Goal: Transaction & Acquisition: Download file/media

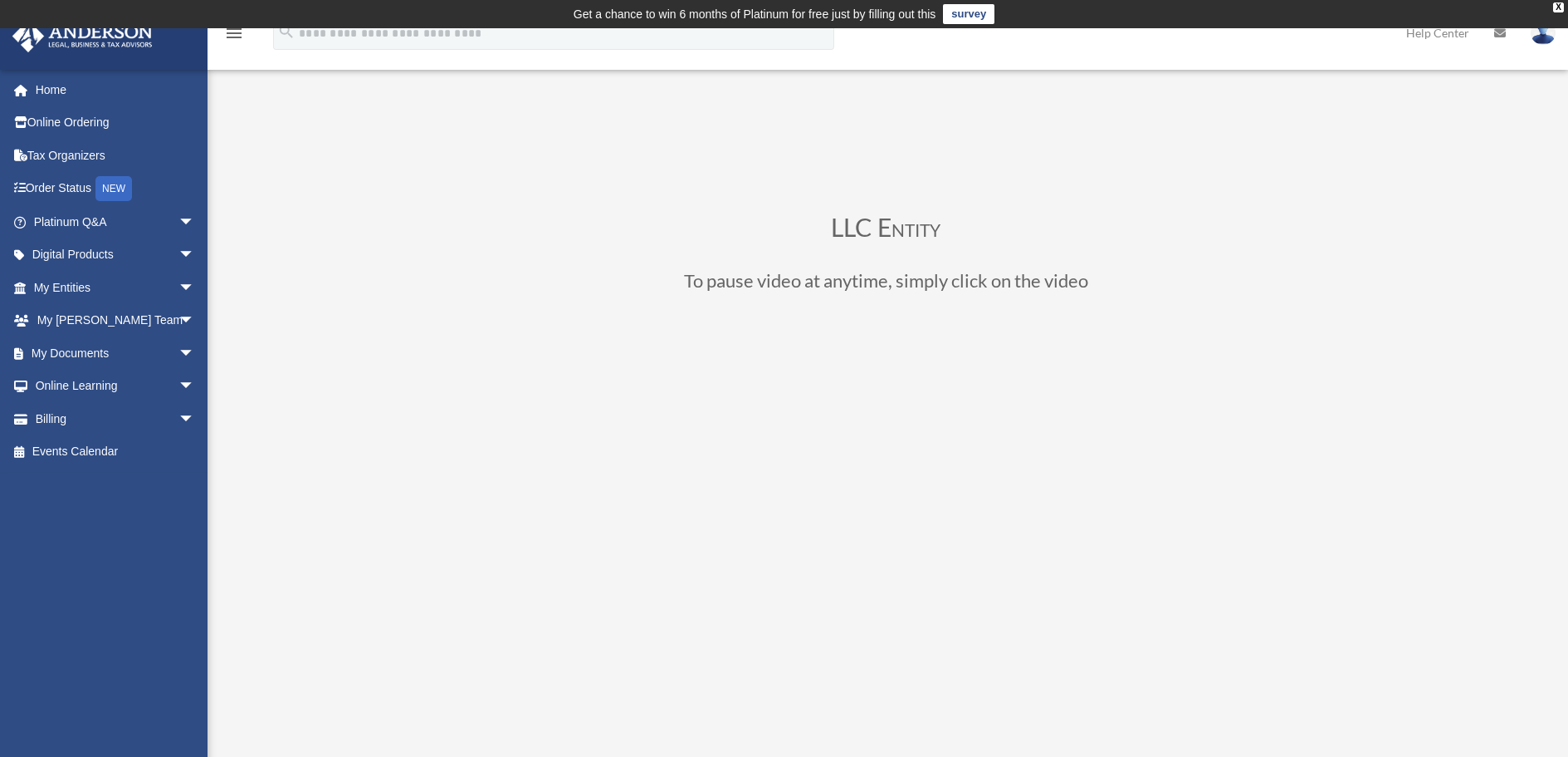
scroll to position [250, 0]
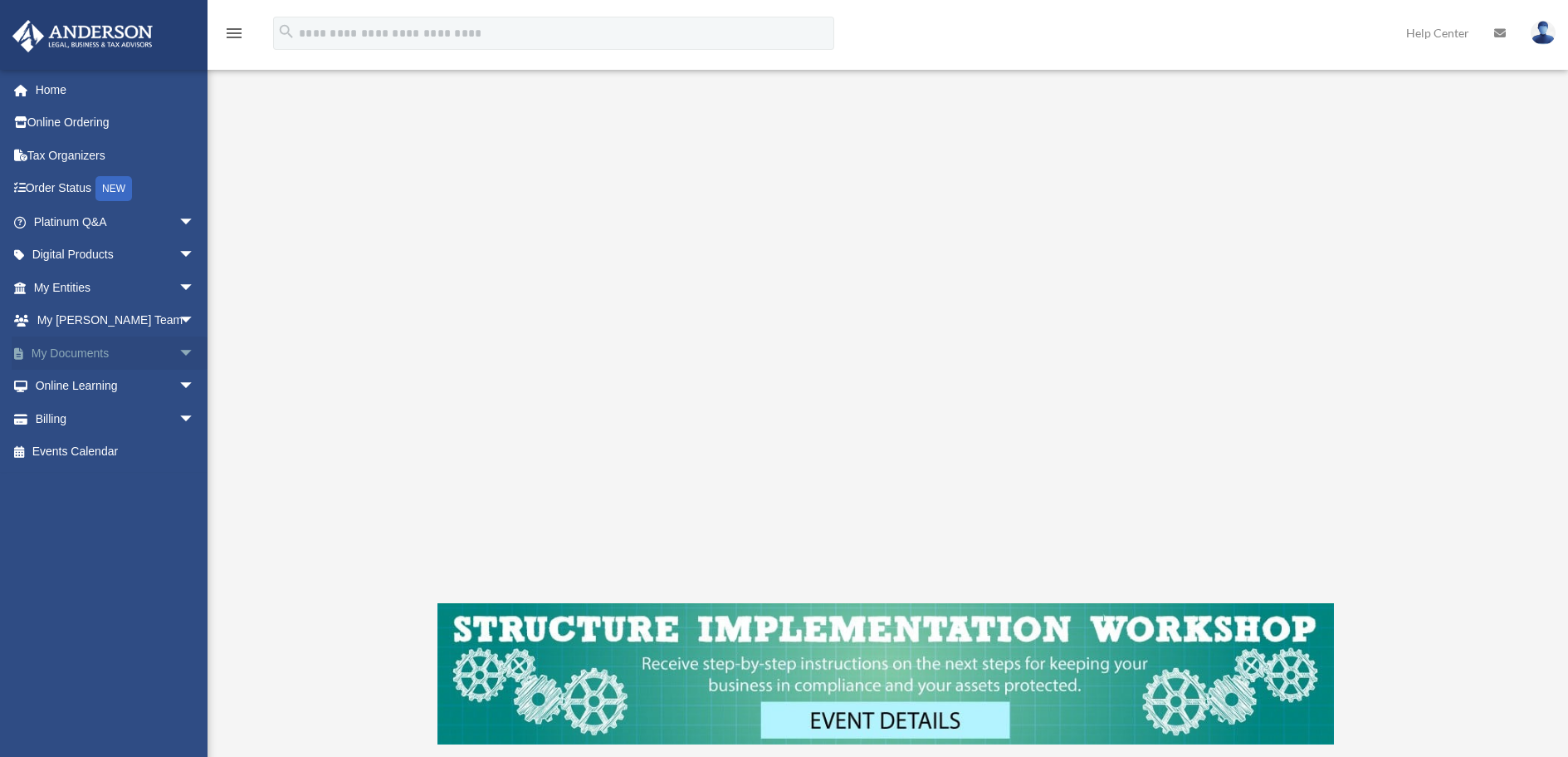
click at [179, 350] on span "arrow_drop_down" at bounding box center [195, 353] width 34 height 34
click at [66, 386] on link "Box" at bounding box center [121, 386] width 196 height 34
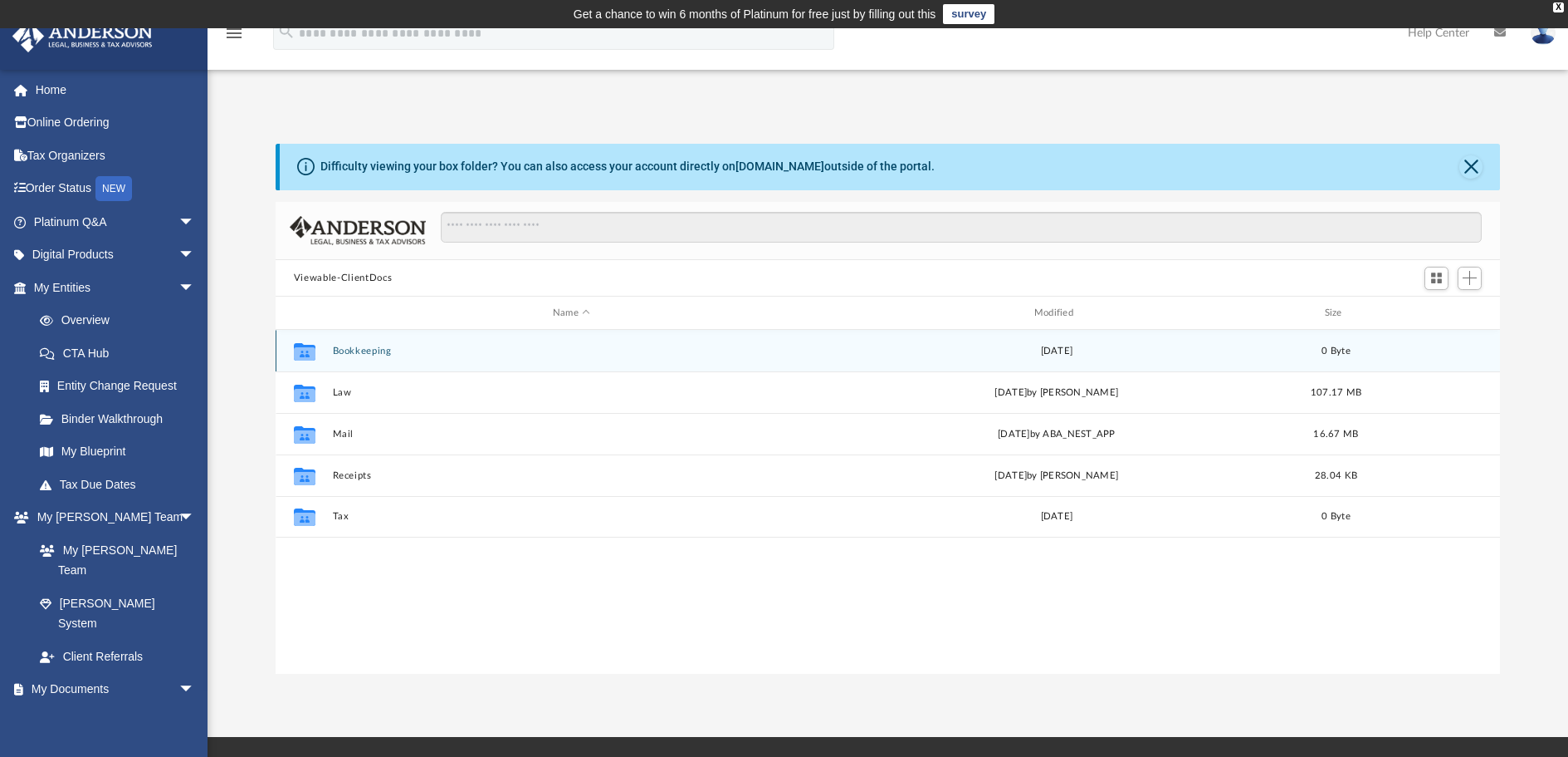
scroll to position [366, 1213]
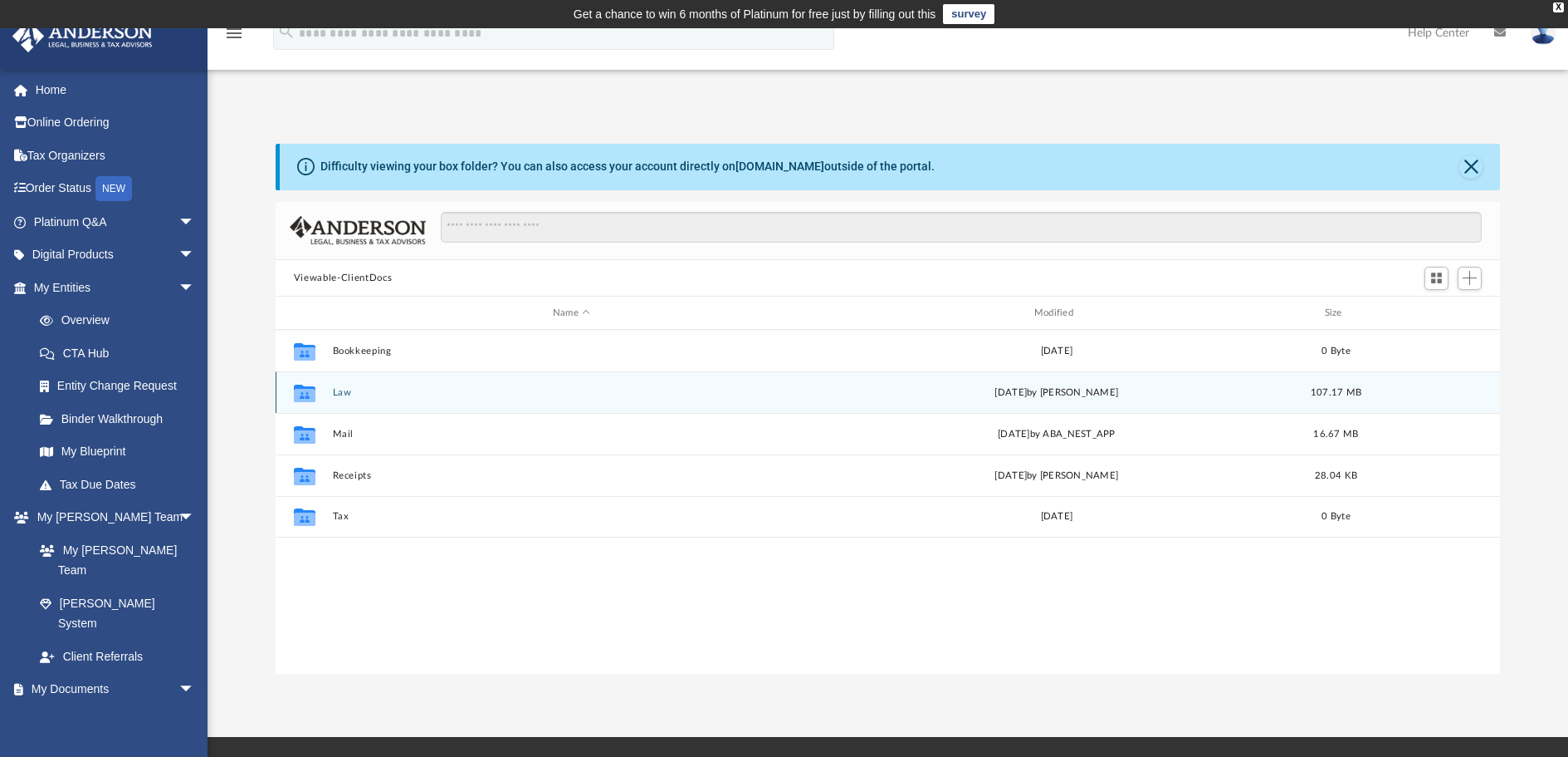
click at [340, 396] on button "Law" at bounding box center [571, 393] width 478 height 11
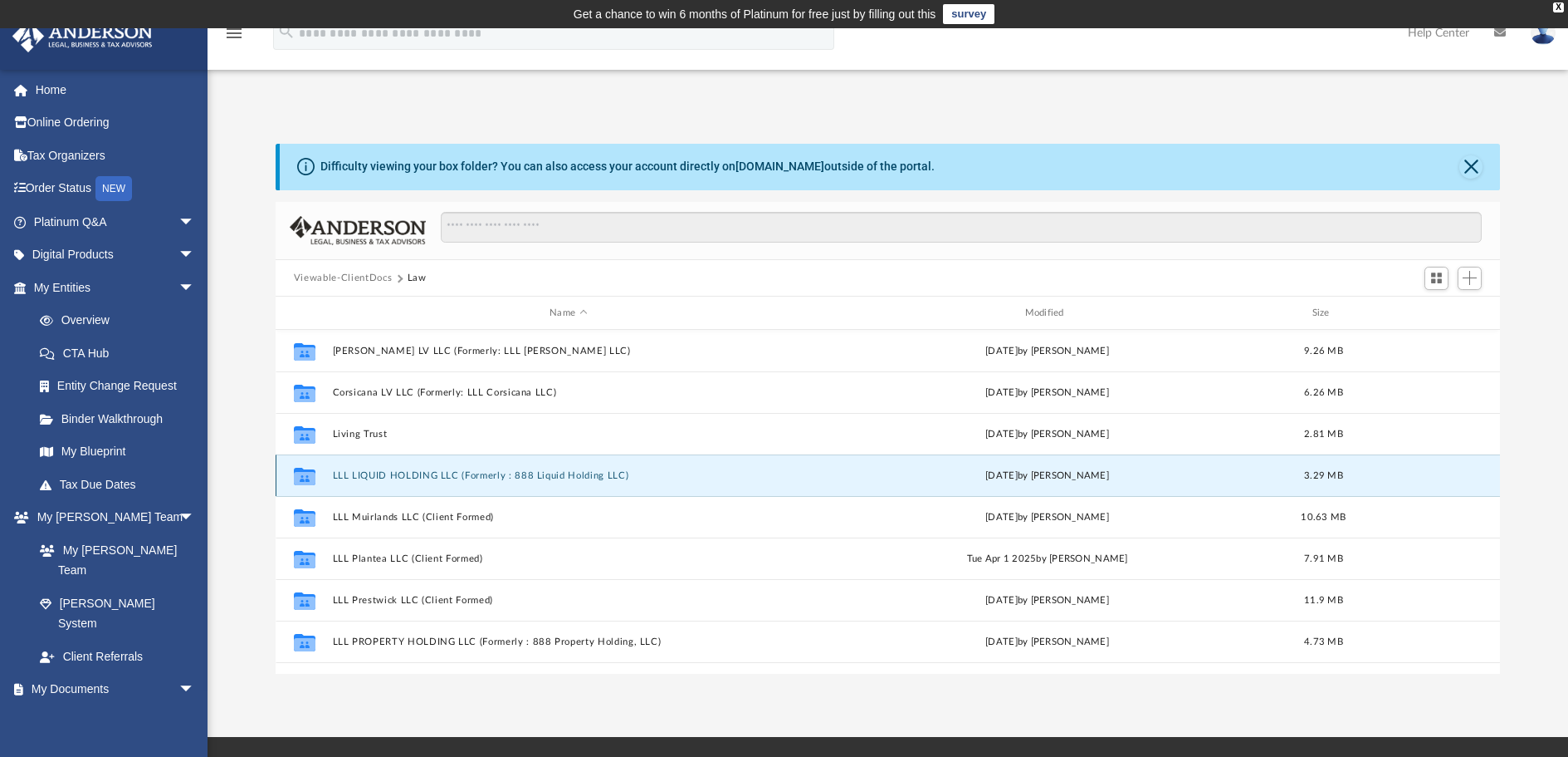
click at [400, 476] on button "LLL LIQUID HOLDING LLC (Formerly : 888 Liquid Holding LLC)" at bounding box center [568, 476] width 472 height 11
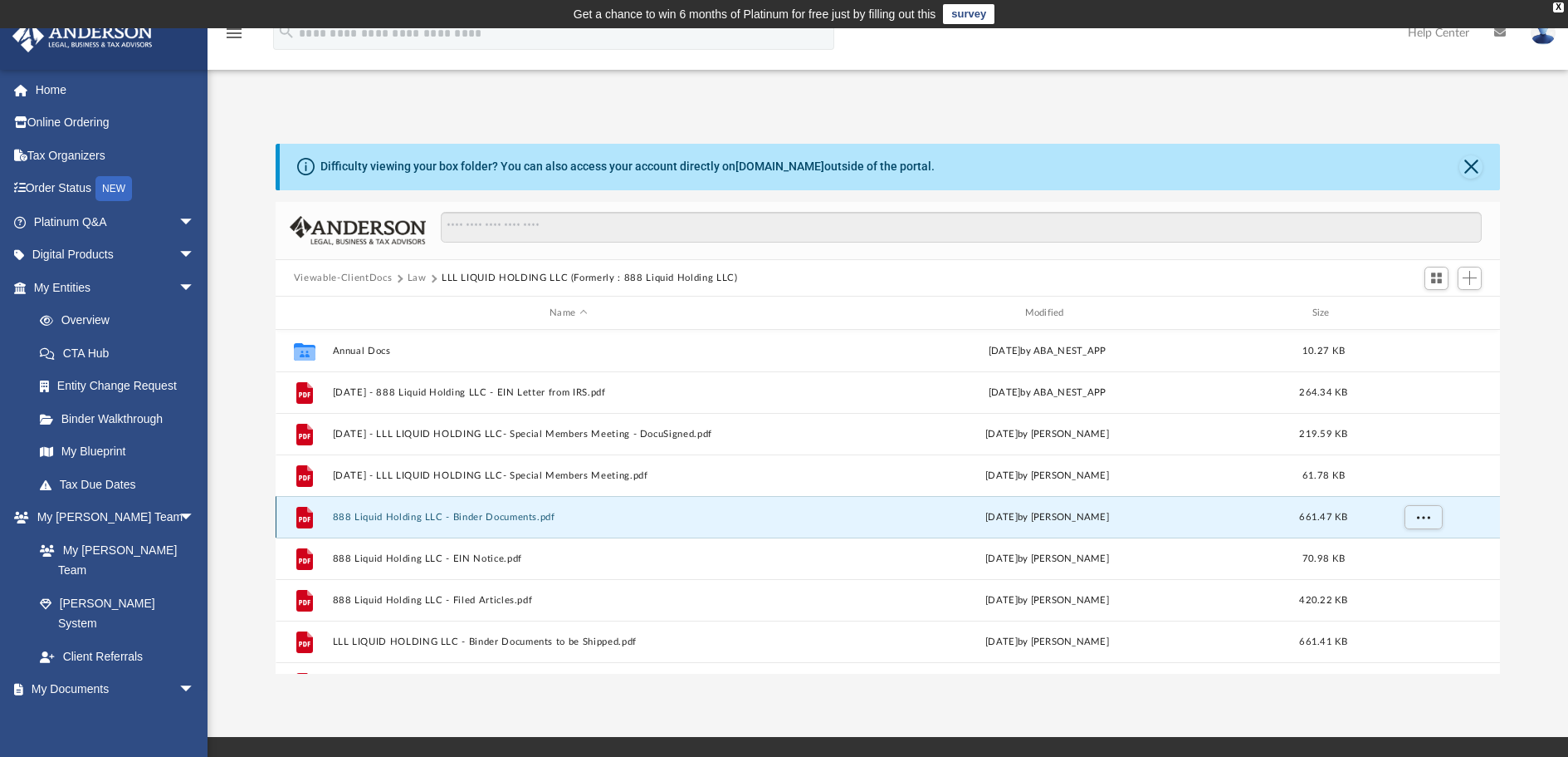
click at [520, 513] on button "888 Liquid Holding LLC - Binder Documents.pdf" at bounding box center [568, 518] width 472 height 11
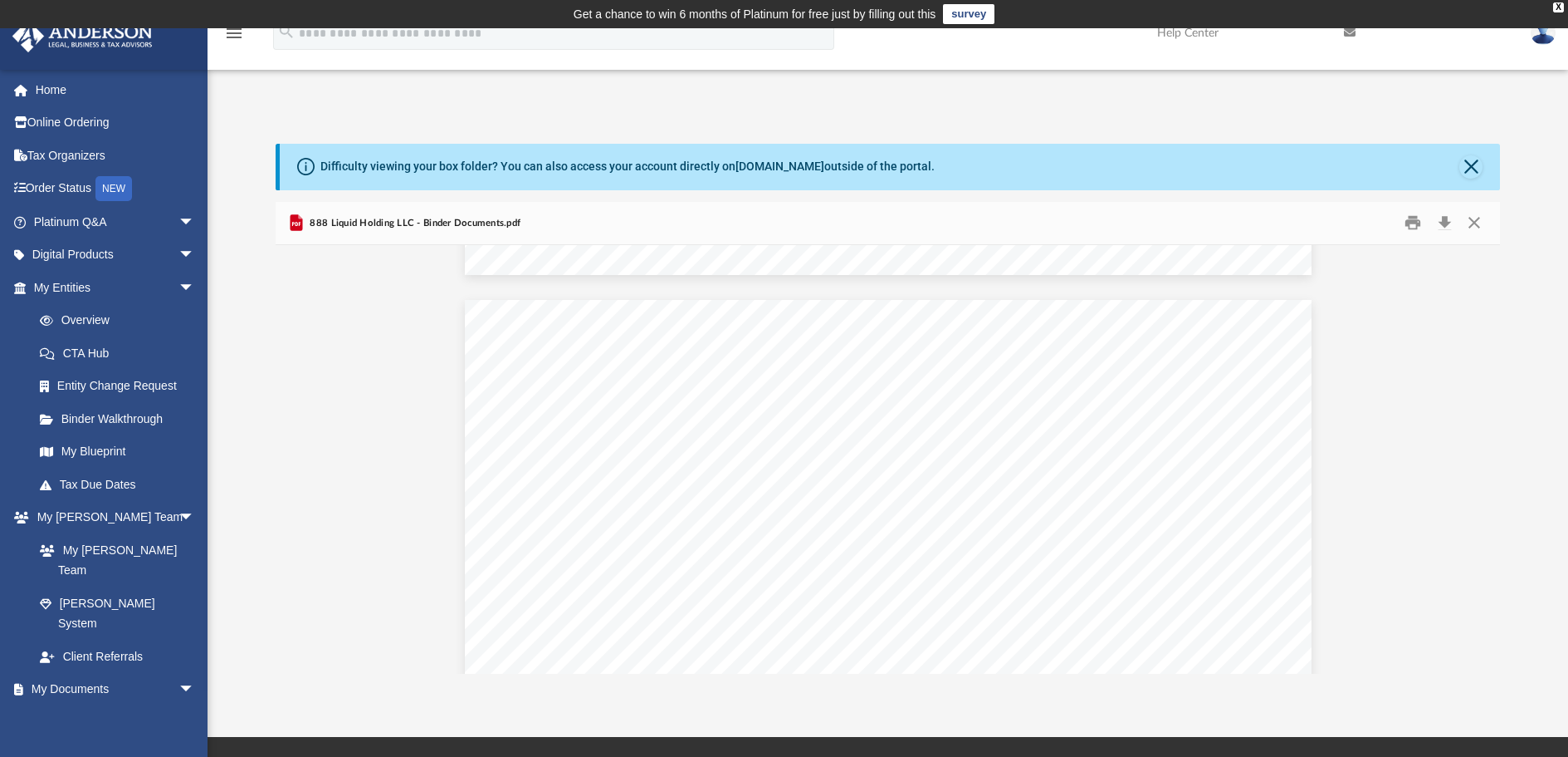
scroll to position [19275, 0]
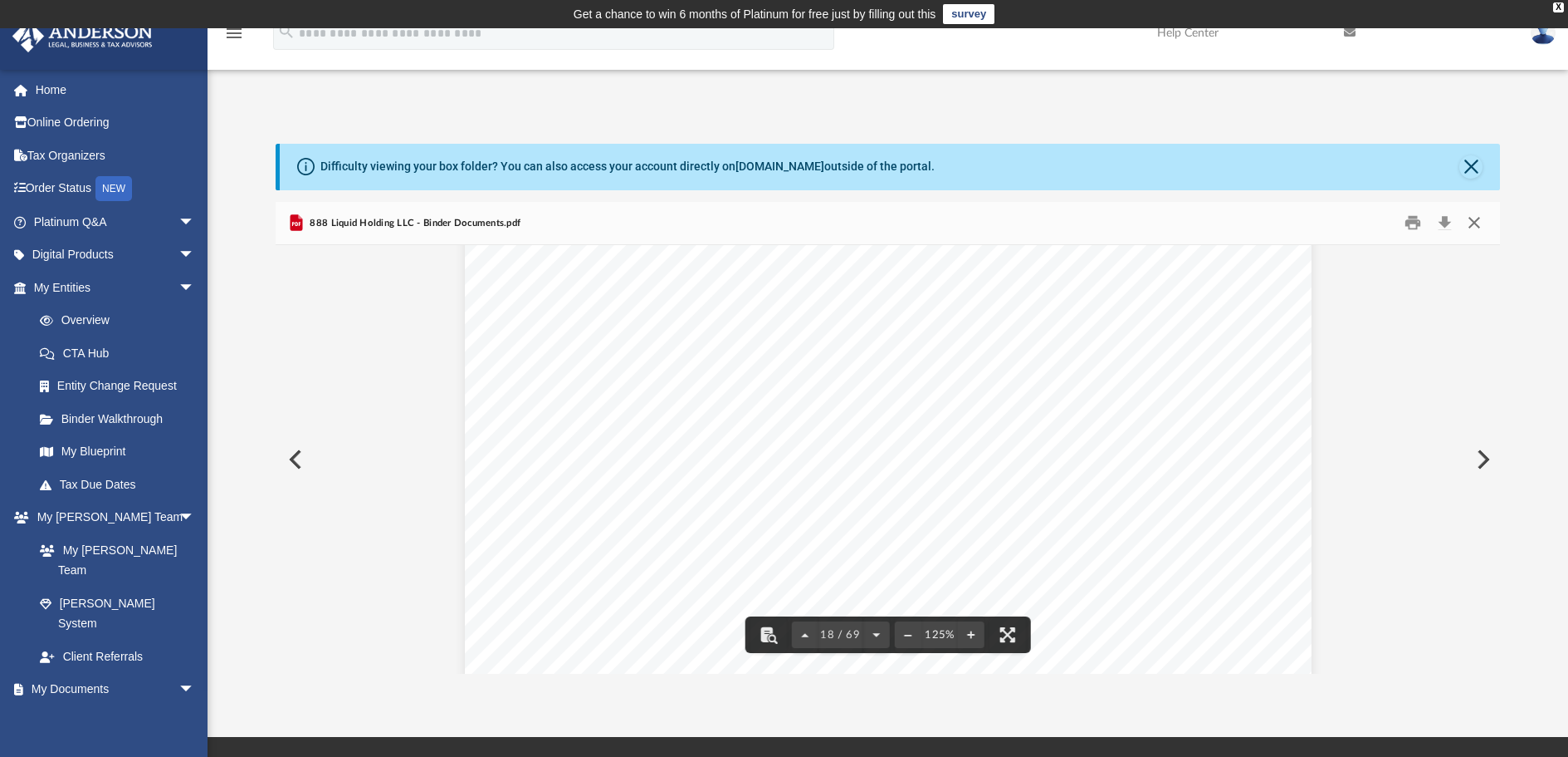
click at [1479, 223] on button "Close" at bounding box center [1475, 223] width 30 height 26
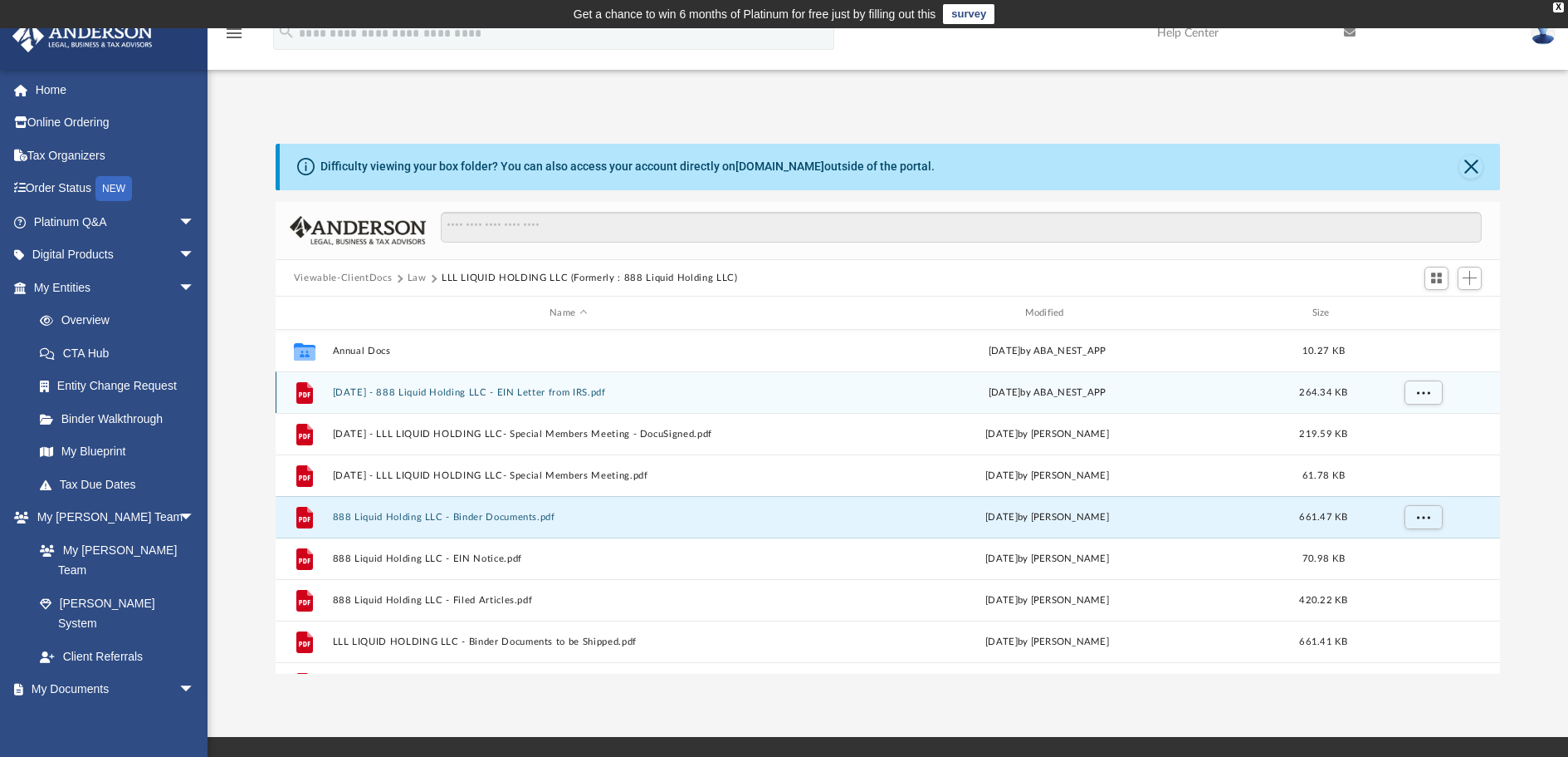
click at [449, 390] on button "[DATE] - 888 Liquid Holding LLC - EIN Letter from IRS.pdf" at bounding box center [568, 393] width 472 height 11
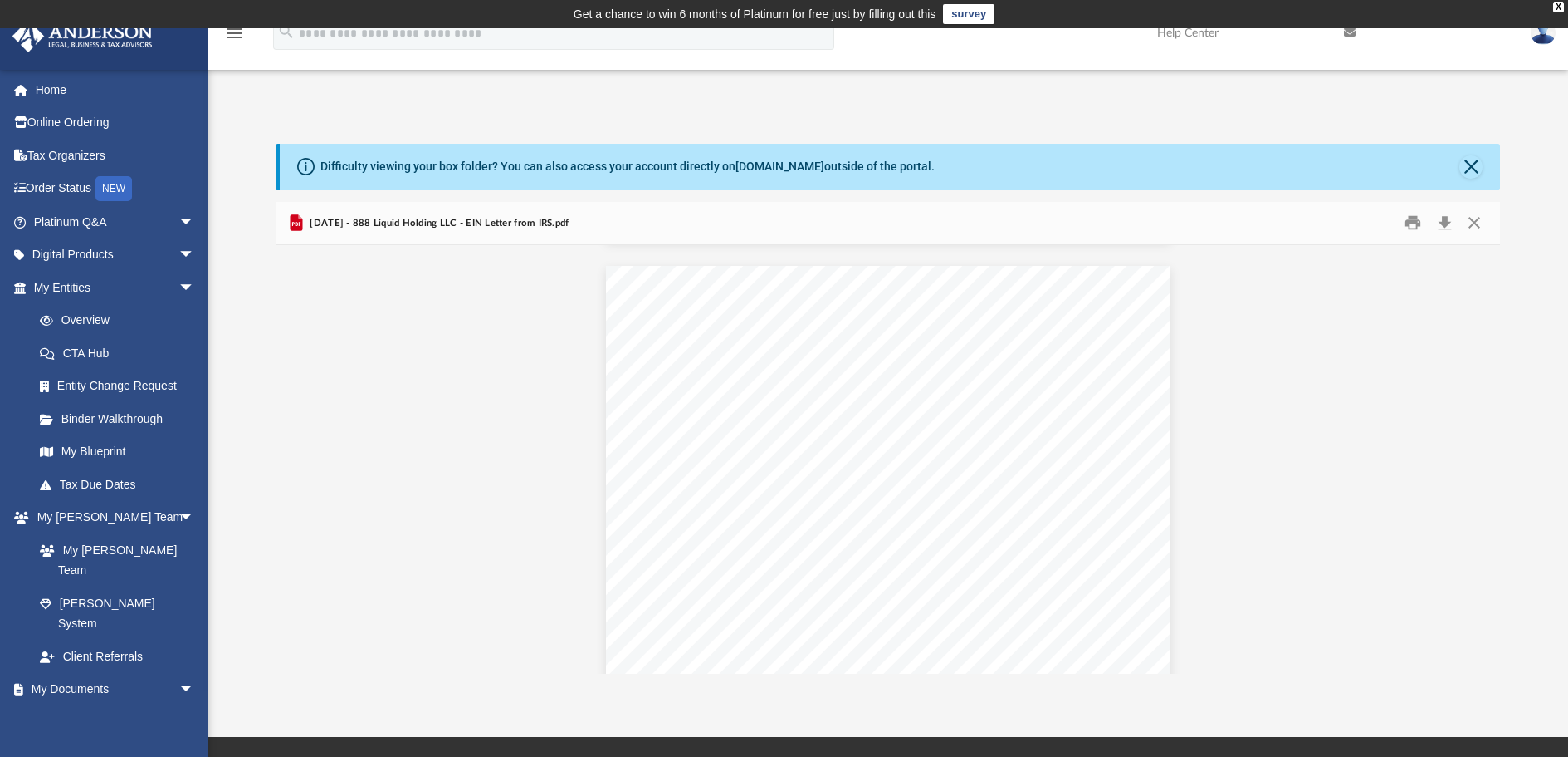
scroll to position [997, 0]
click at [1477, 220] on button "Close" at bounding box center [1475, 223] width 30 height 26
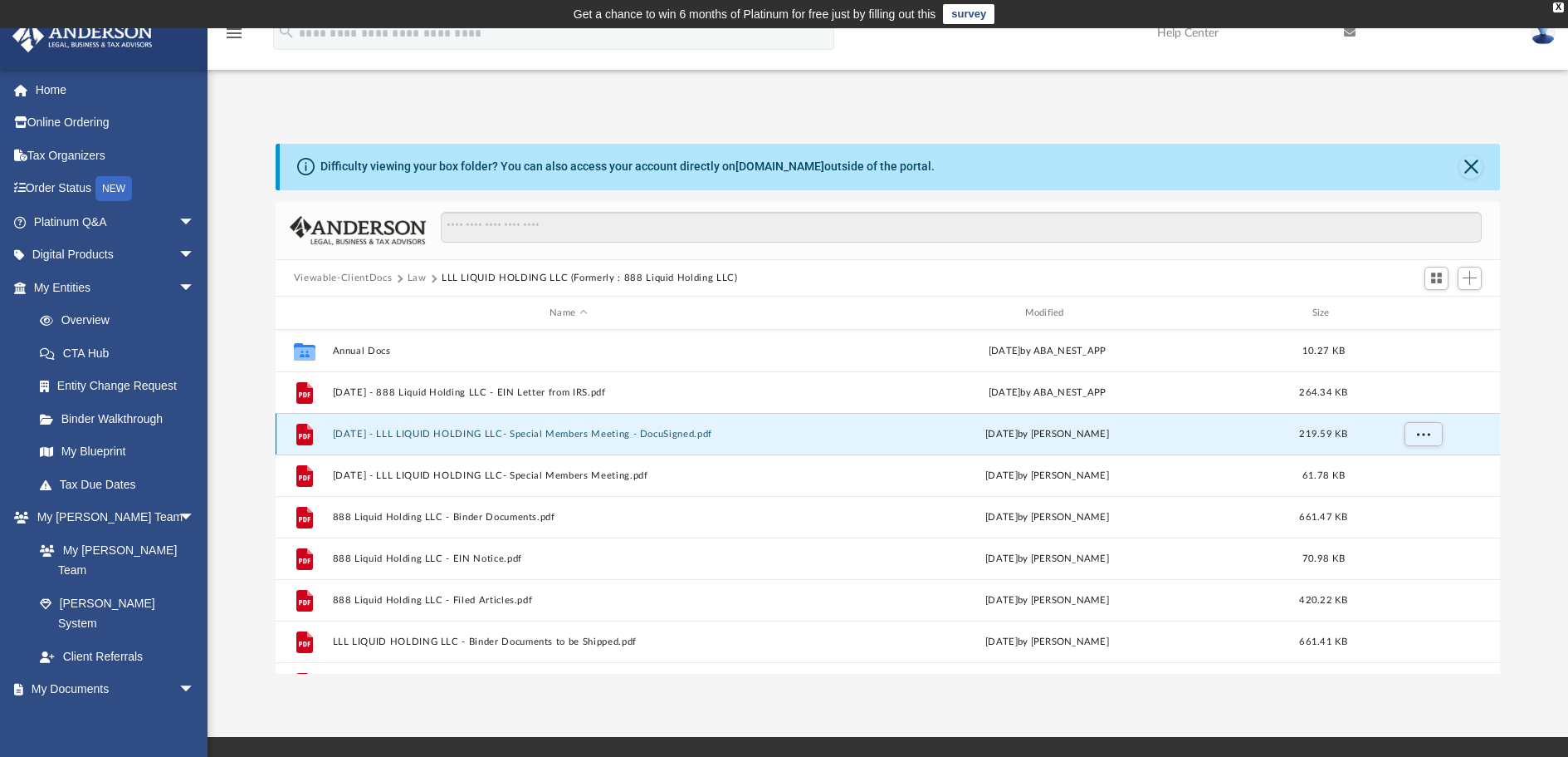
click at [449, 430] on button "[DATE] - LLL LIQUID HOLDING LLC- Special Members Meeting - DocuSigned.pdf" at bounding box center [568, 434] width 472 height 11
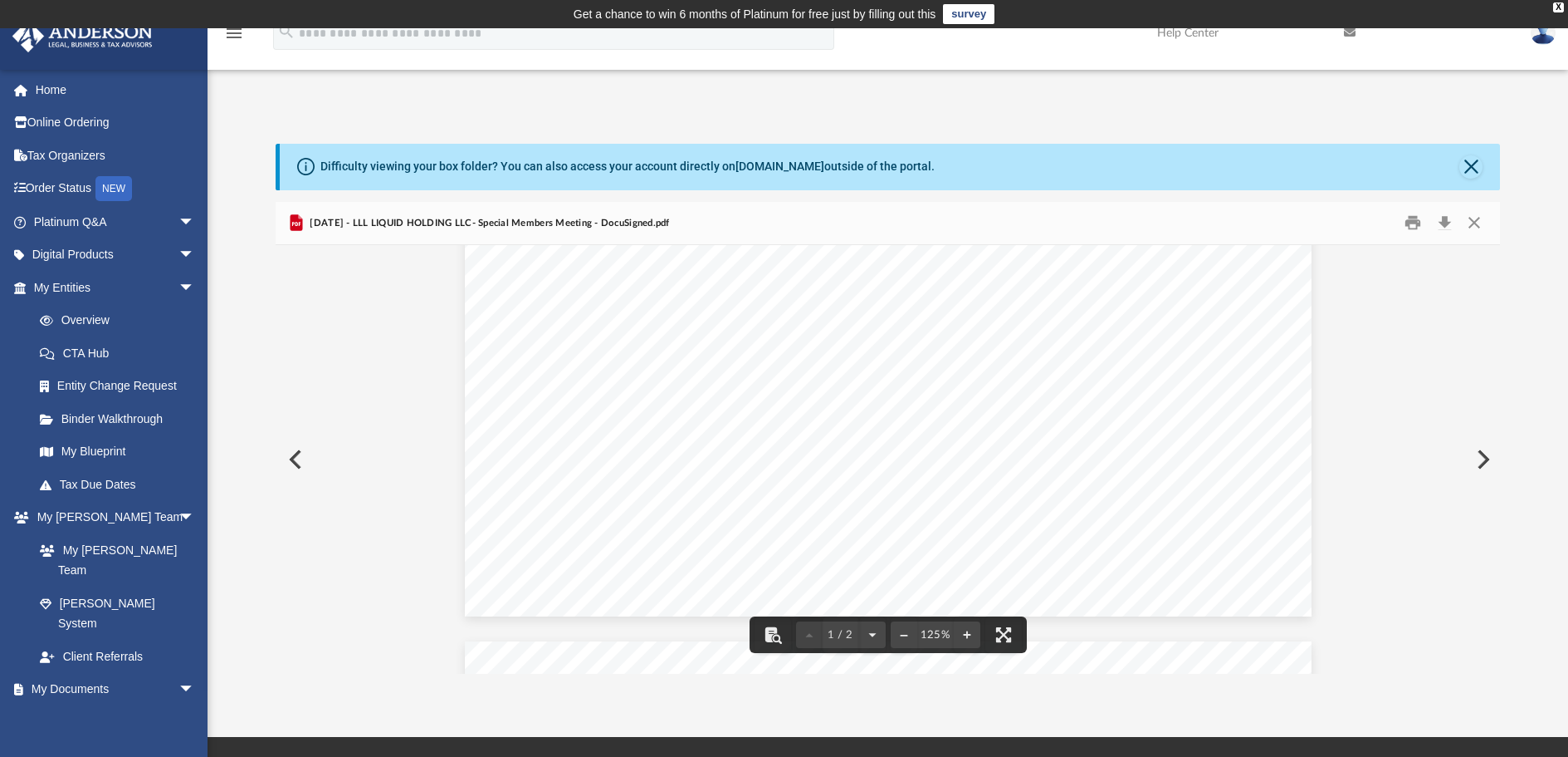
scroll to position [748, 0]
click at [1476, 221] on button "Close" at bounding box center [1475, 223] width 30 height 26
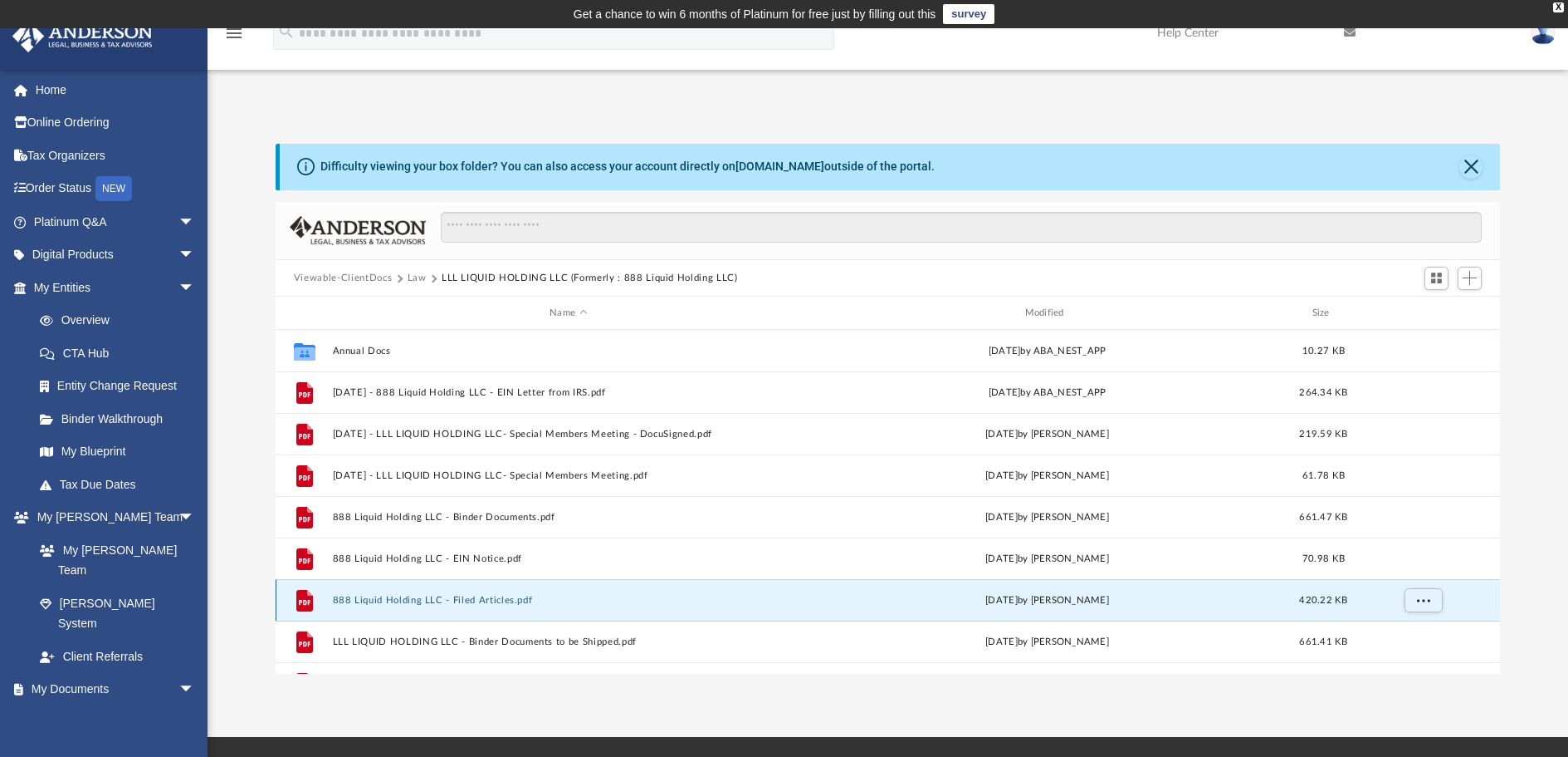
click at [469, 602] on button "888 Liquid Holding LLC - Filed Articles.pdf" at bounding box center [568, 601] width 472 height 11
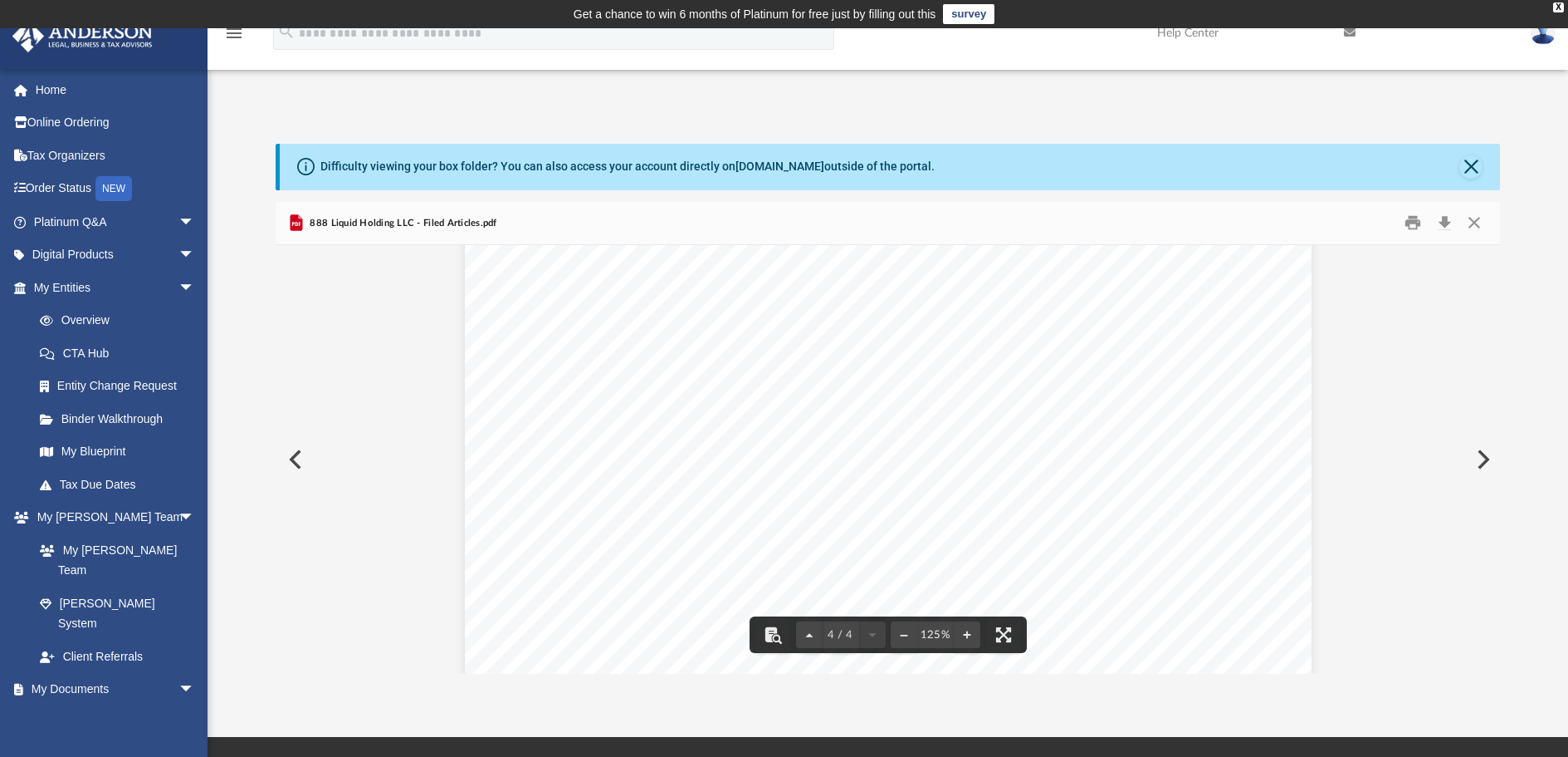
scroll to position [3476, 0]
click at [1473, 221] on button "Close" at bounding box center [1475, 223] width 30 height 26
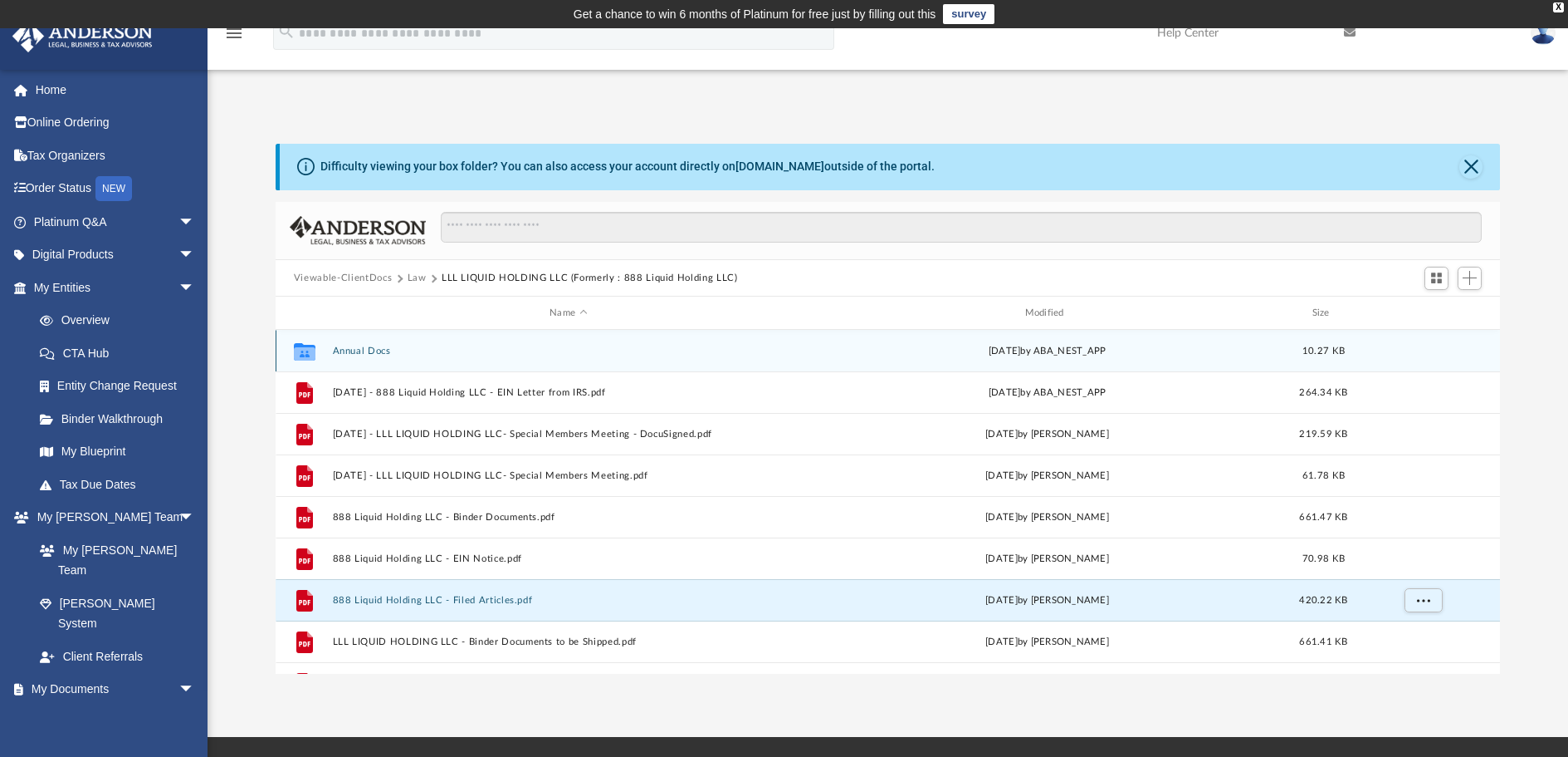
click at [380, 351] on button "Annual Docs" at bounding box center [568, 351] width 472 height 11
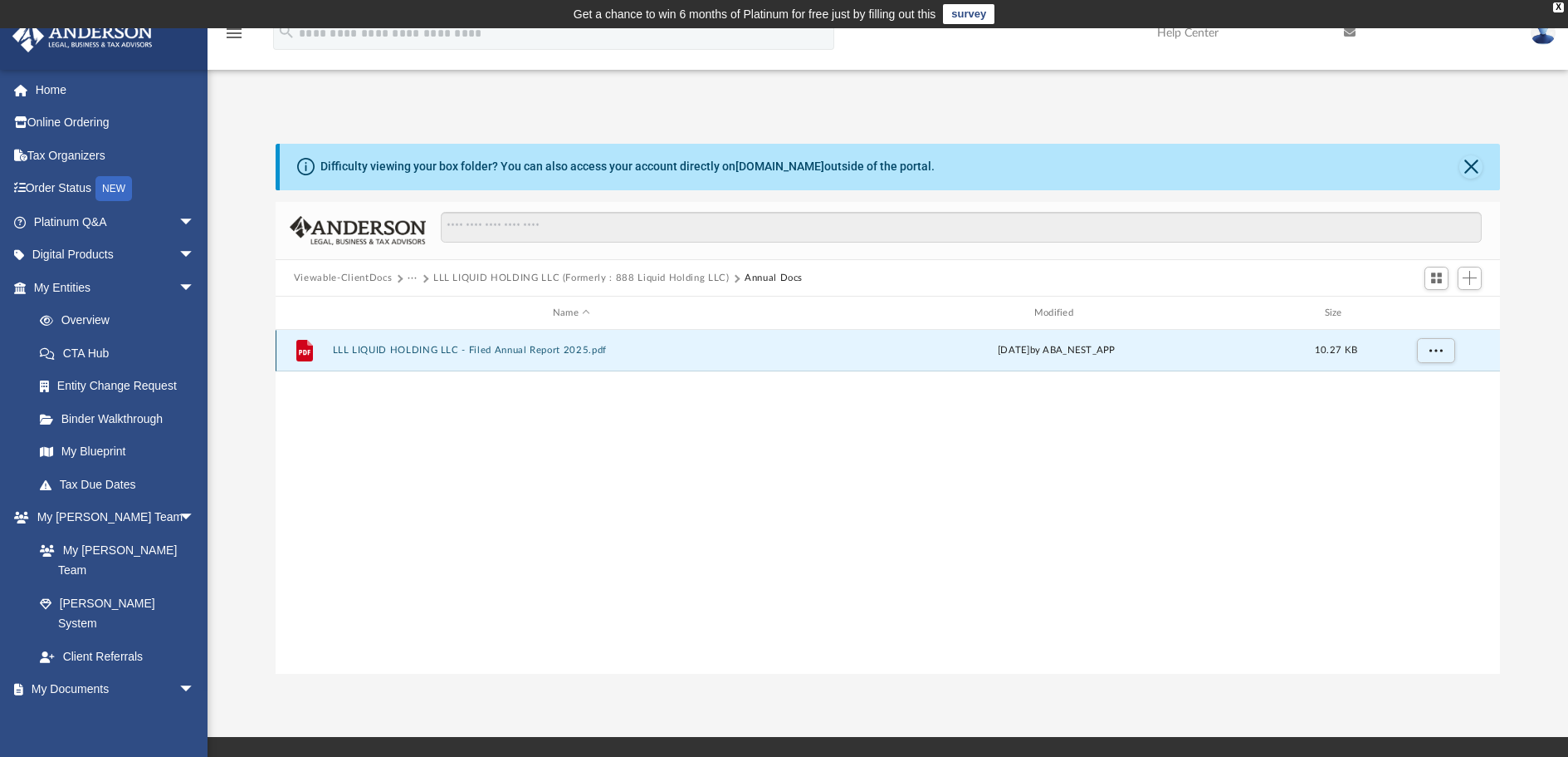
click at [447, 348] on button "LLL LIQUID HOLDING LLC - Filed Annual Report 2025.pdf" at bounding box center [571, 350] width 478 height 11
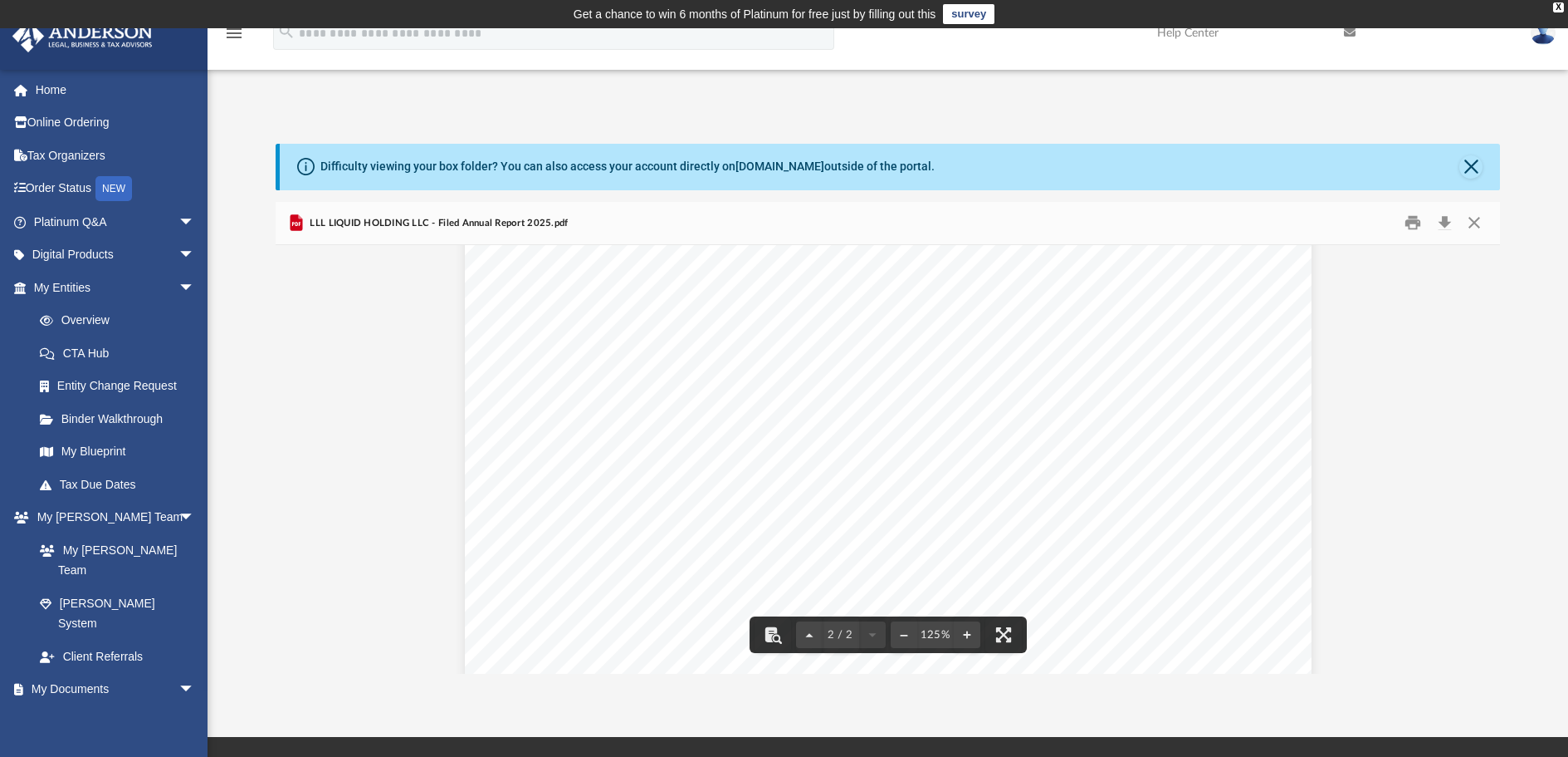
scroll to position [900, 0]
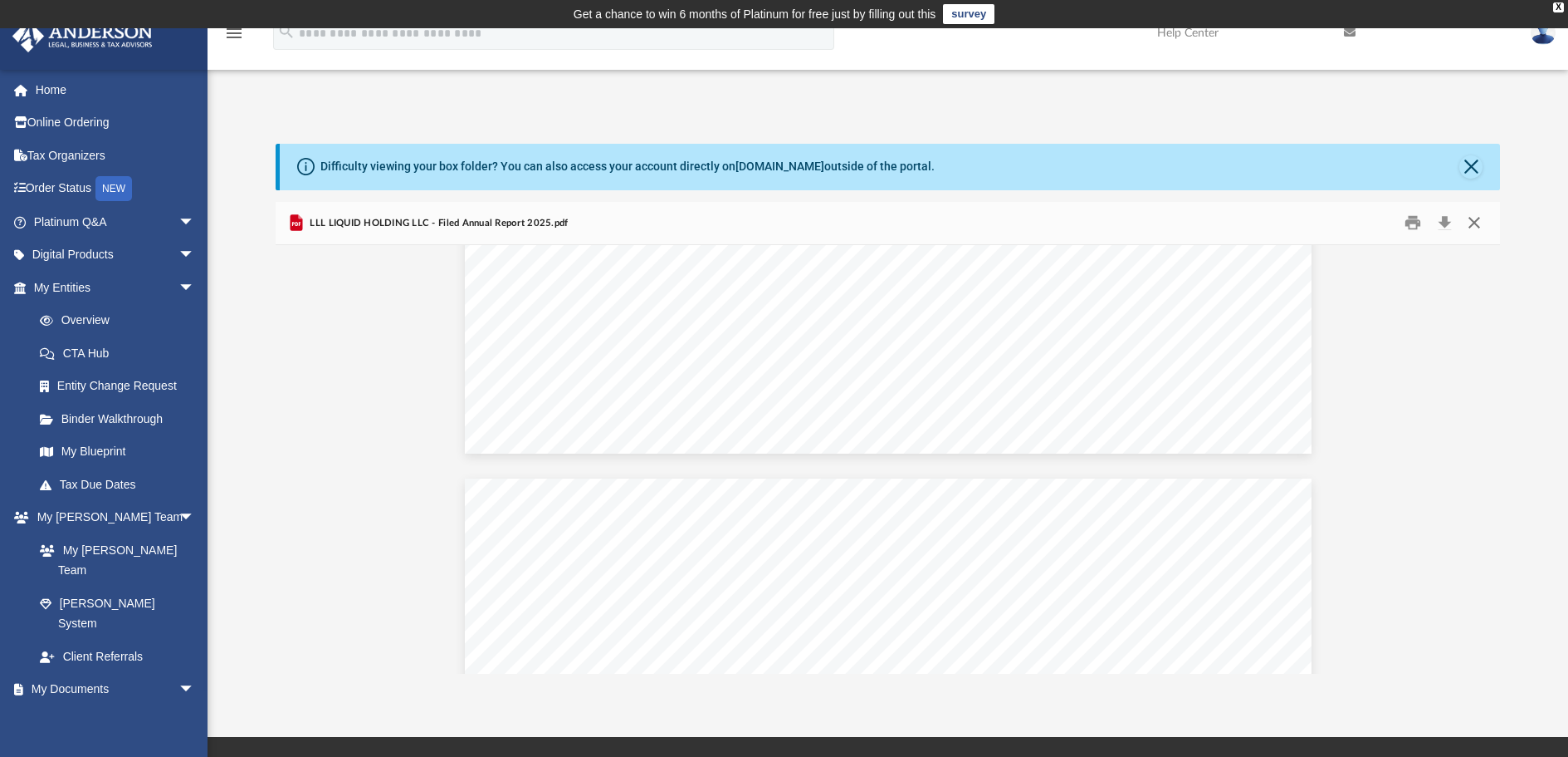
click at [1478, 220] on button "Close" at bounding box center [1475, 223] width 30 height 26
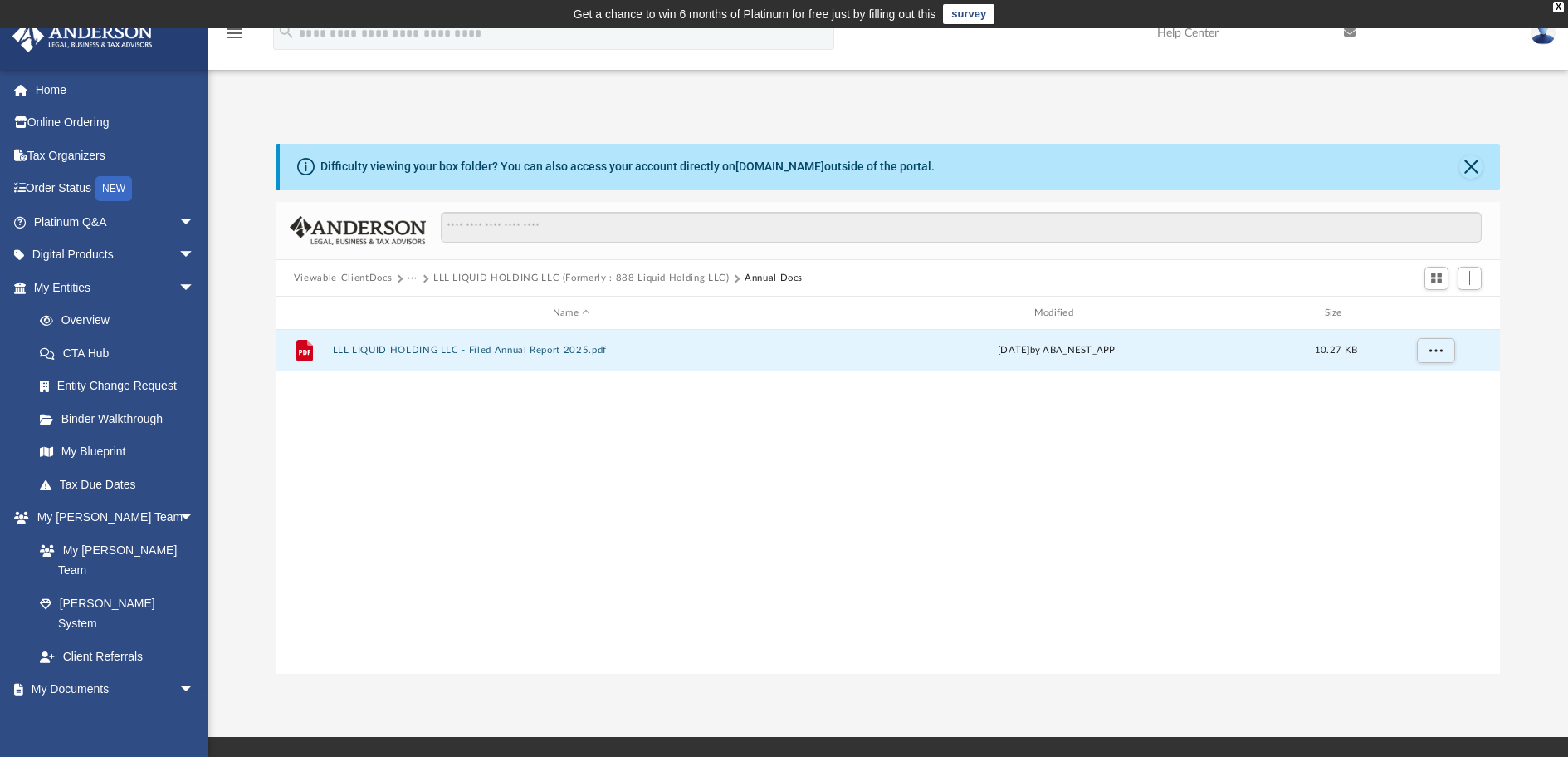
click at [401, 347] on button "LLL LIQUID HOLDING LLC - Filed Annual Report 2025.pdf" at bounding box center [571, 350] width 478 height 11
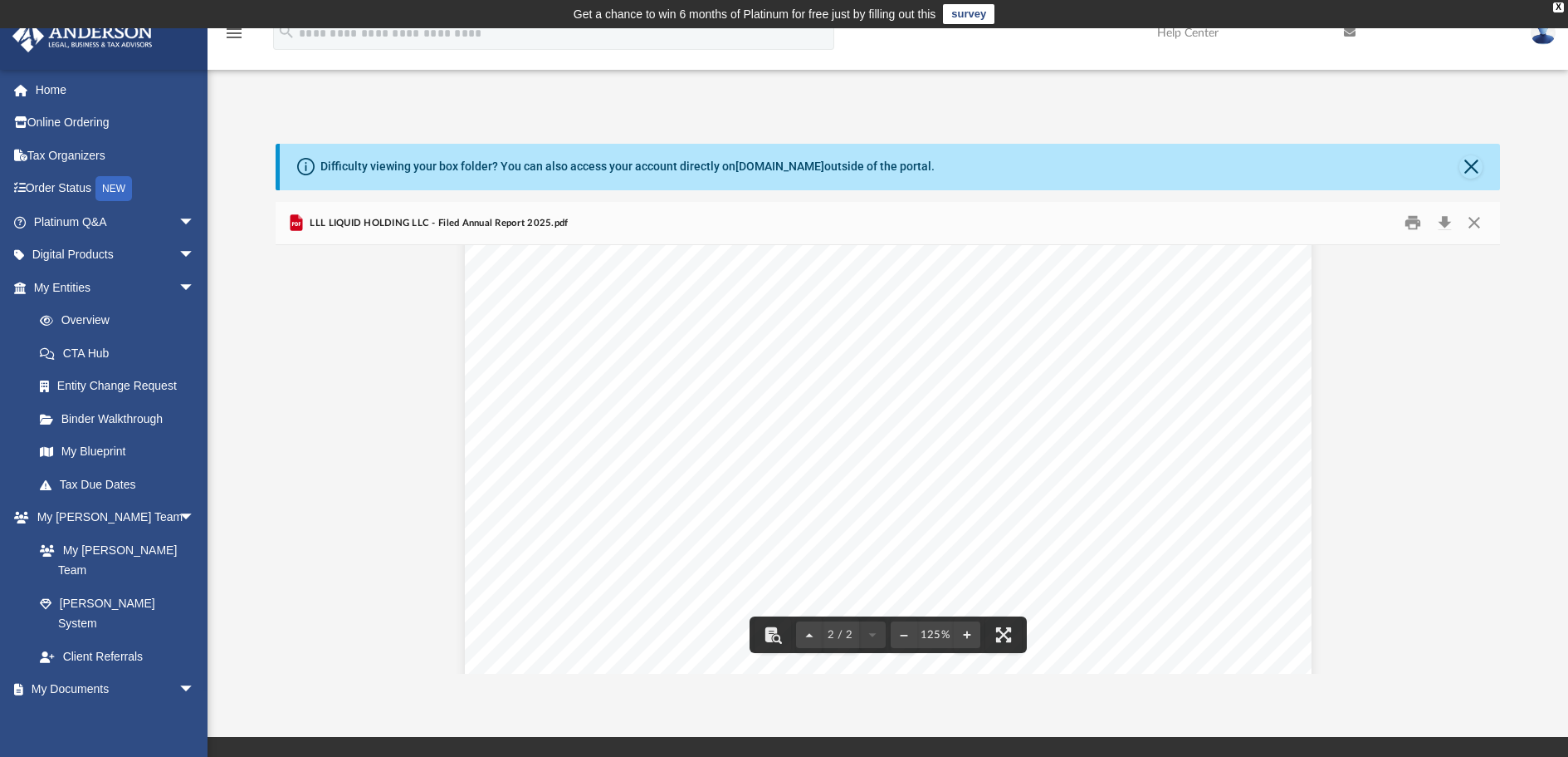
scroll to position [1815, 0]
click at [1477, 224] on button "Close" at bounding box center [1475, 223] width 30 height 26
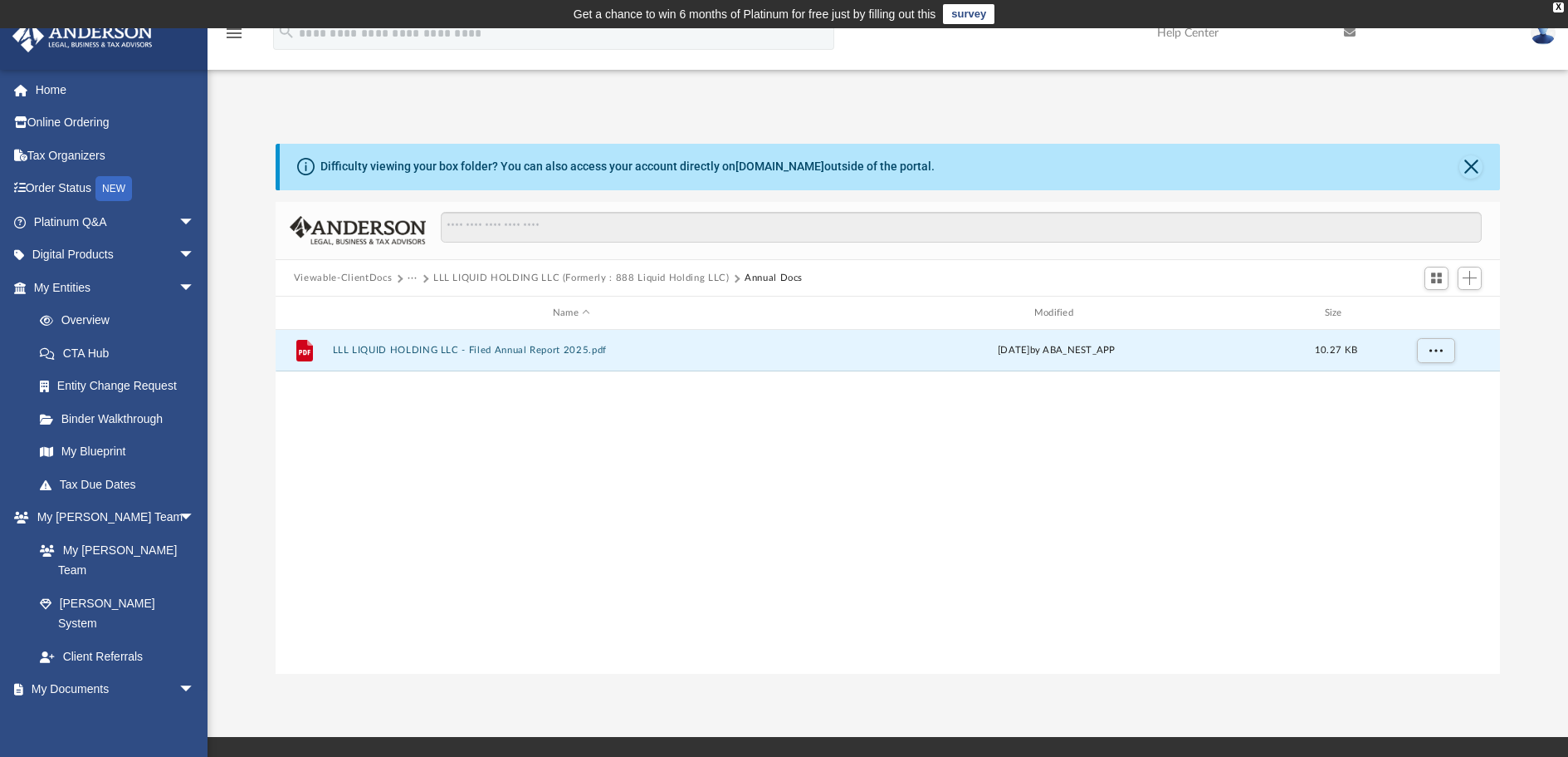
click at [461, 276] on button "LLL LIQUID HOLDING LLC (Formerly : 888 Liquid Holding LLC)" at bounding box center [582, 278] width 297 height 15
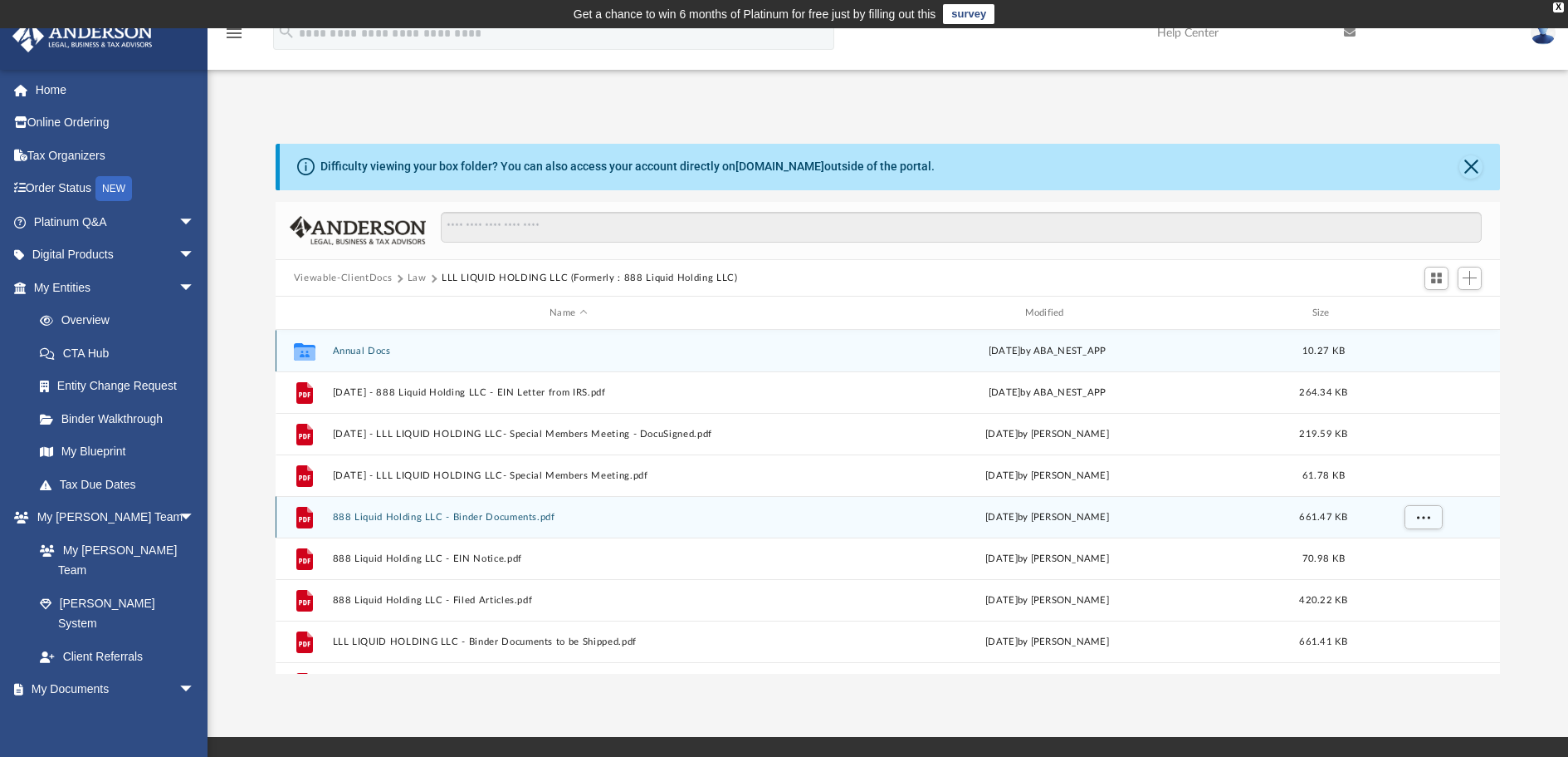
scroll to position [83, 0]
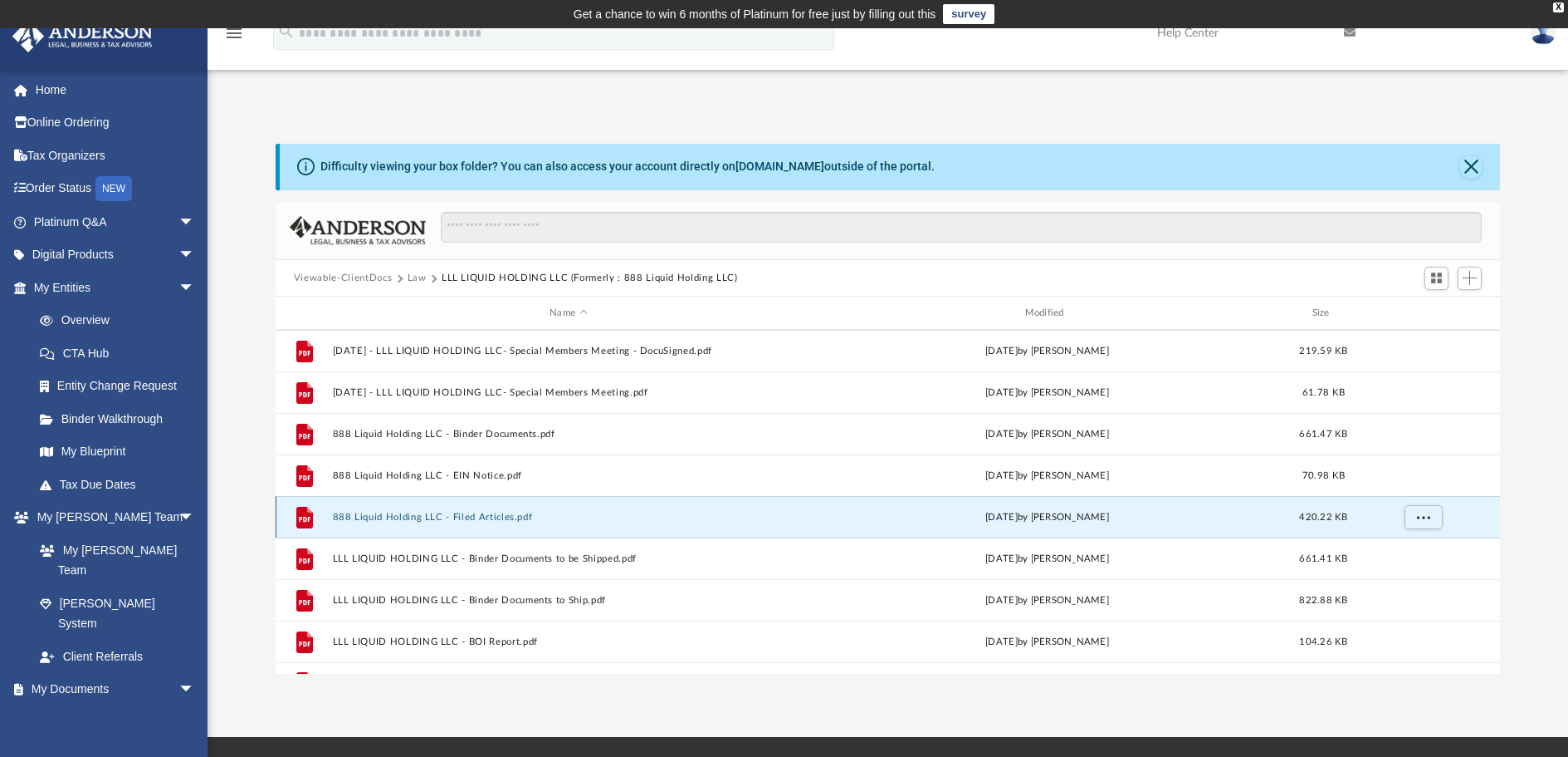
click at [506, 514] on button "888 Liquid Holding LLC - Filed Articles.pdf" at bounding box center [568, 518] width 472 height 11
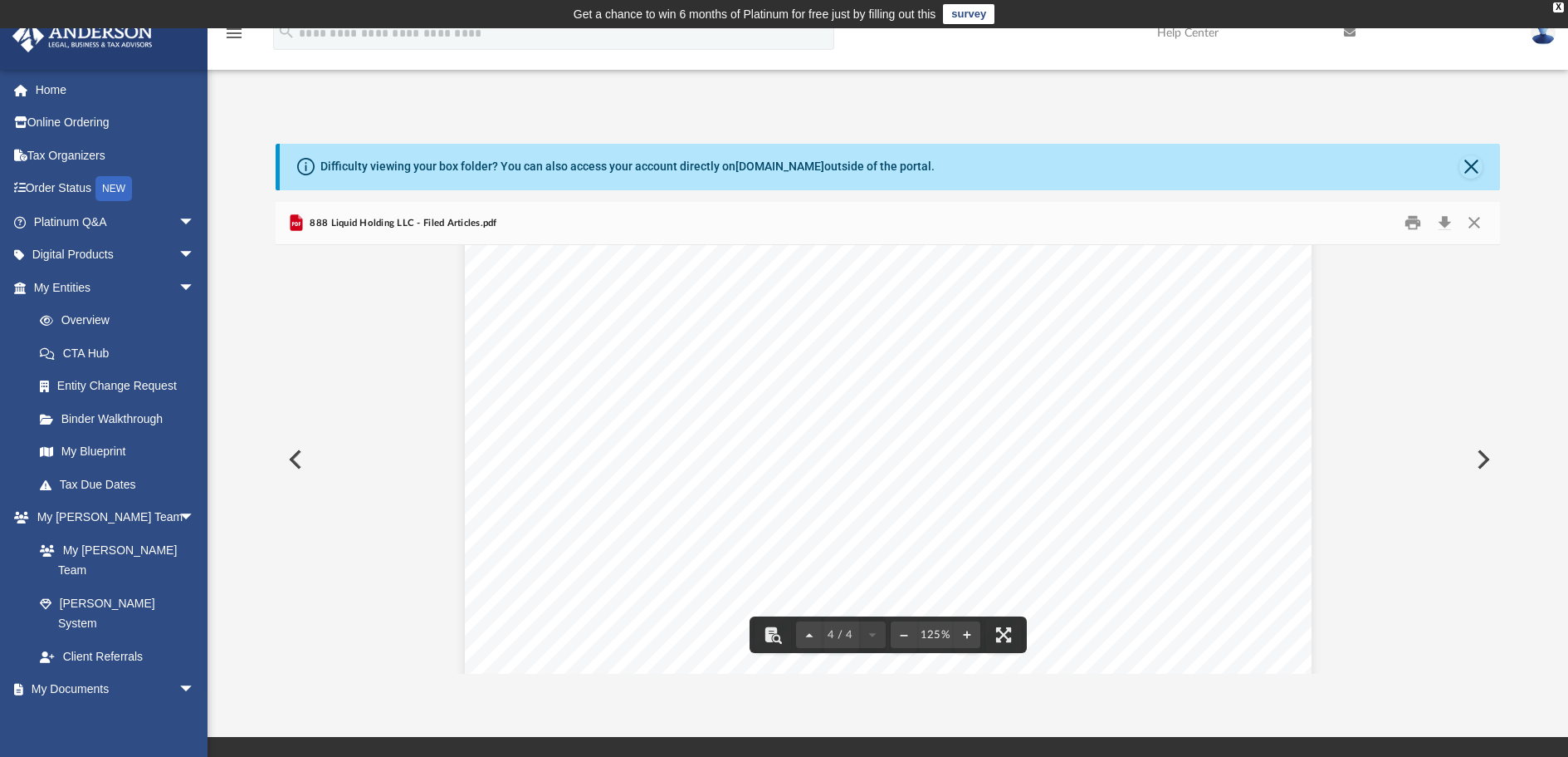
scroll to position [4058, 0]
click at [1476, 223] on button "Close" at bounding box center [1475, 223] width 30 height 26
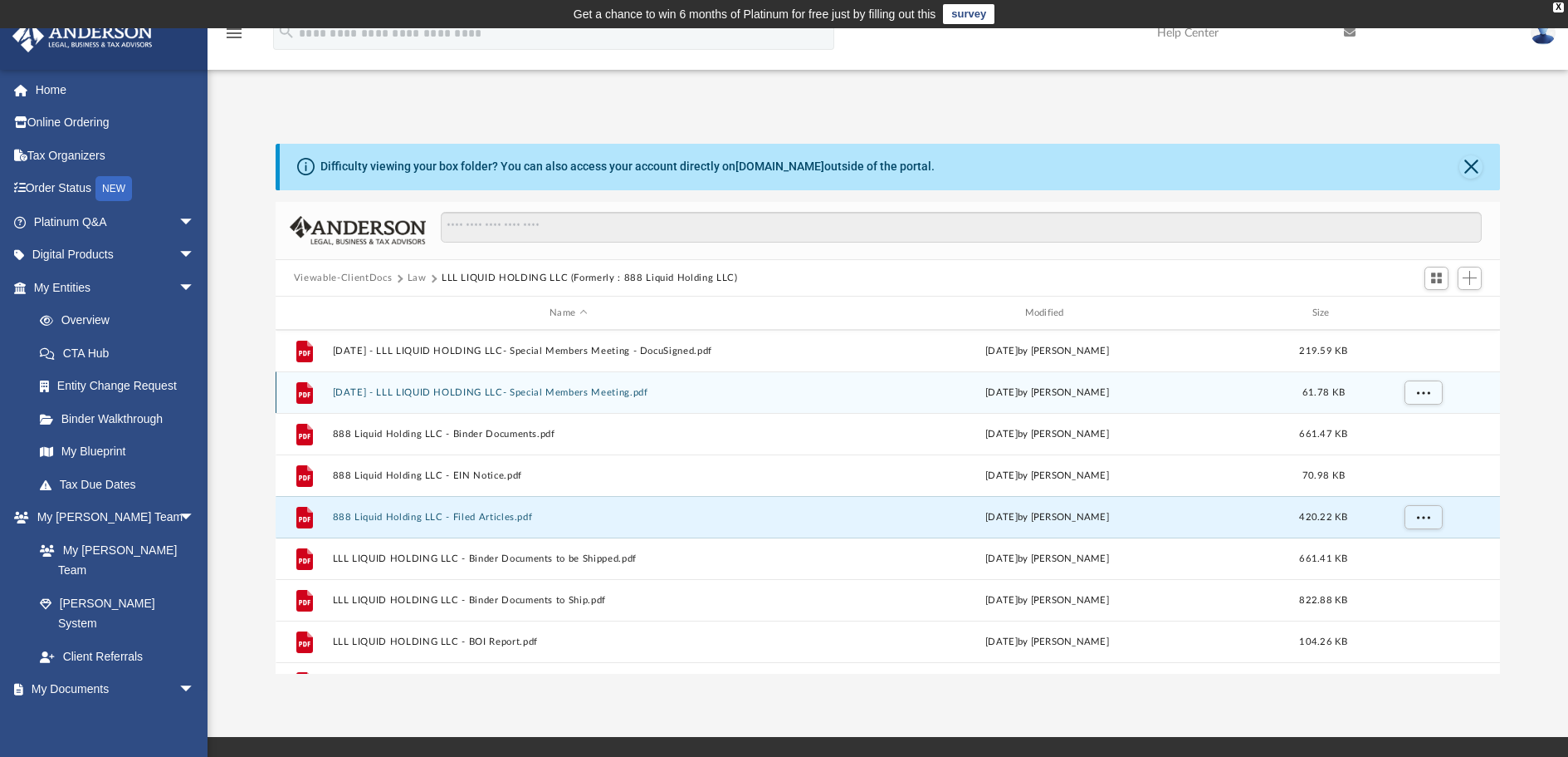
scroll to position [0, 0]
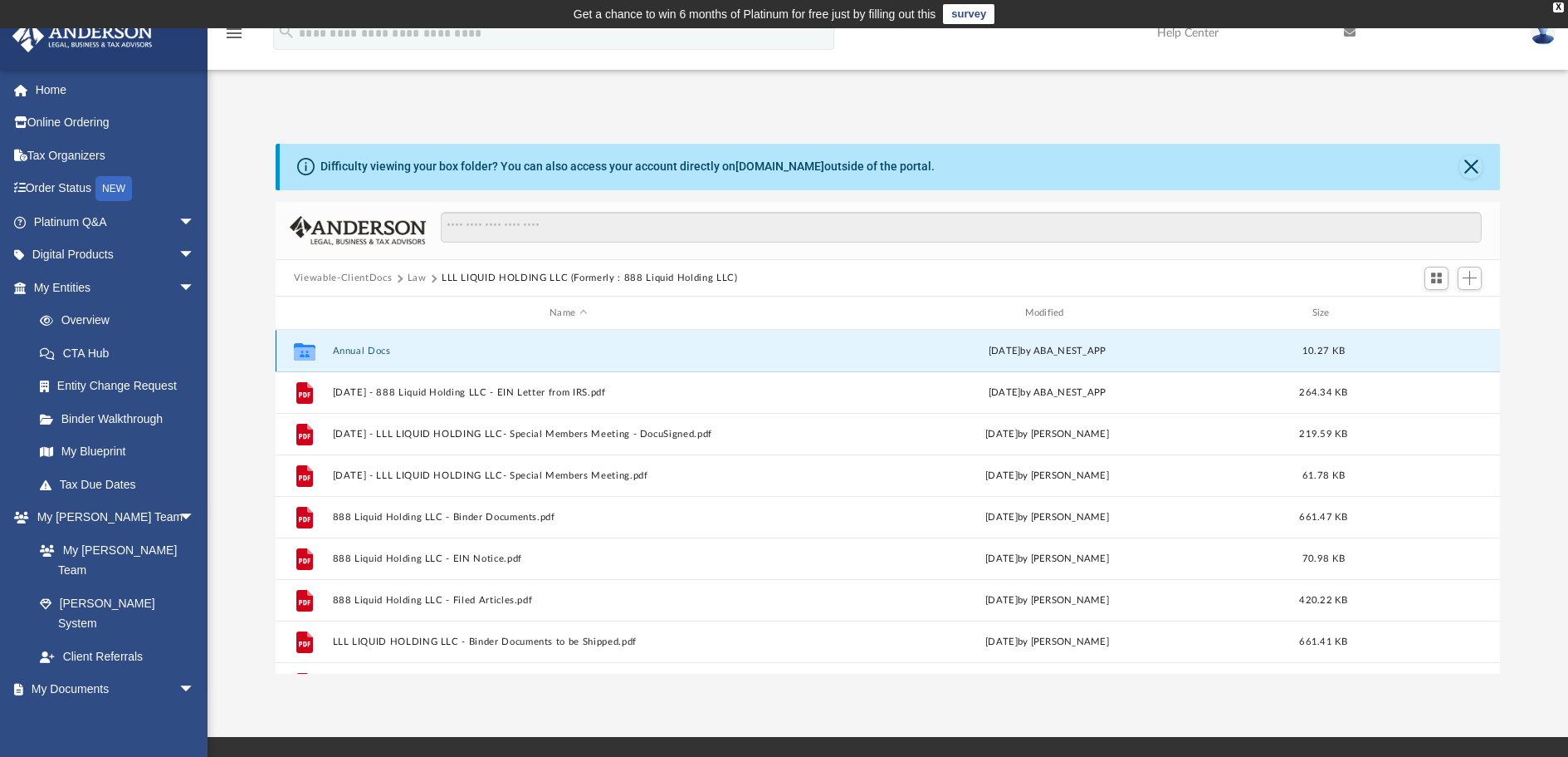
click at [364, 353] on button "Annual Docs" at bounding box center [568, 351] width 472 height 11
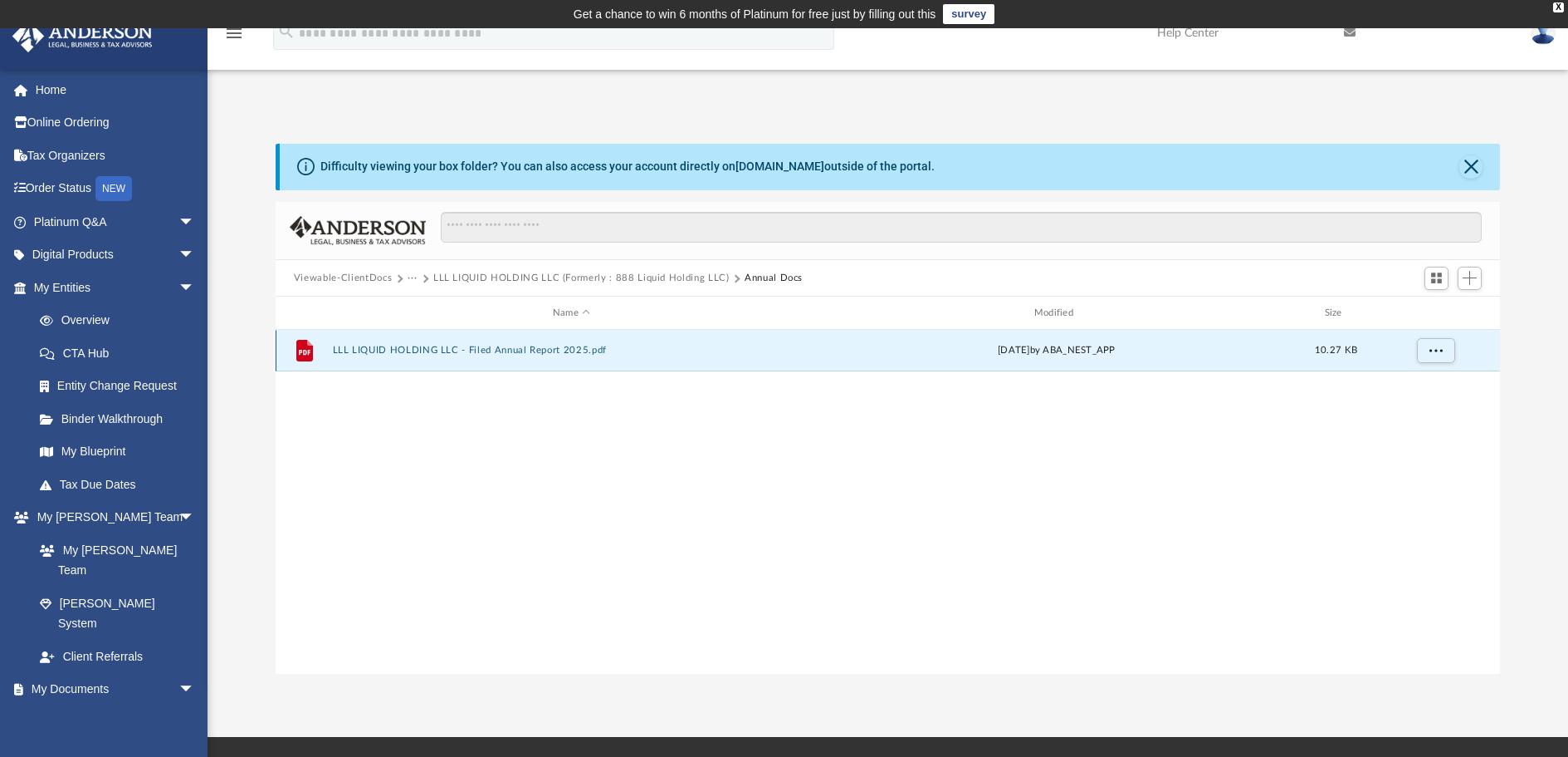
click at [540, 345] on button "LLL LIQUID HOLDING LLC - Filed Annual Report 2025.pdf" at bounding box center [571, 350] width 478 height 11
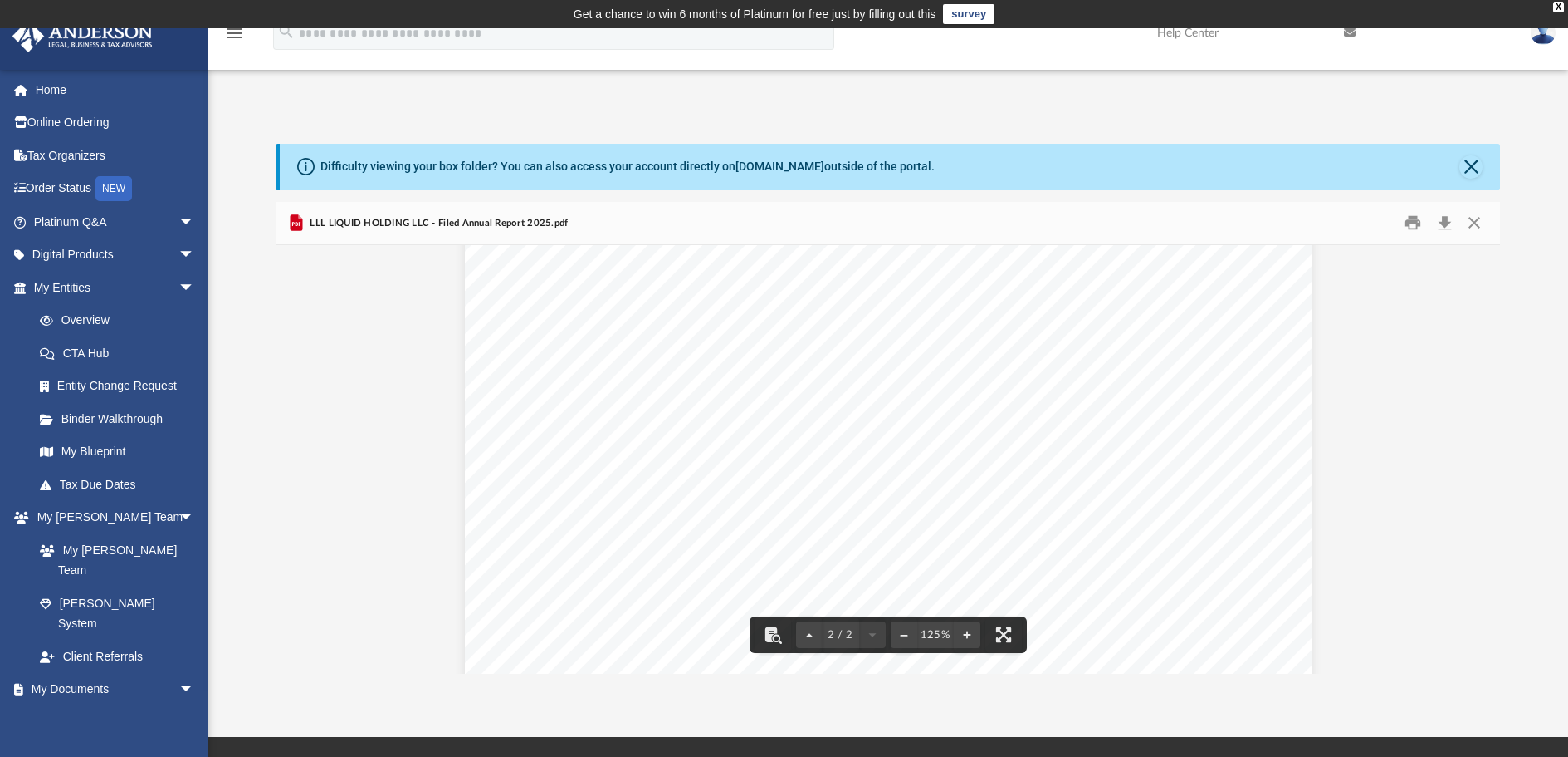
scroll to position [1316, 0]
click at [1481, 220] on button "Close" at bounding box center [1475, 223] width 30 height 26
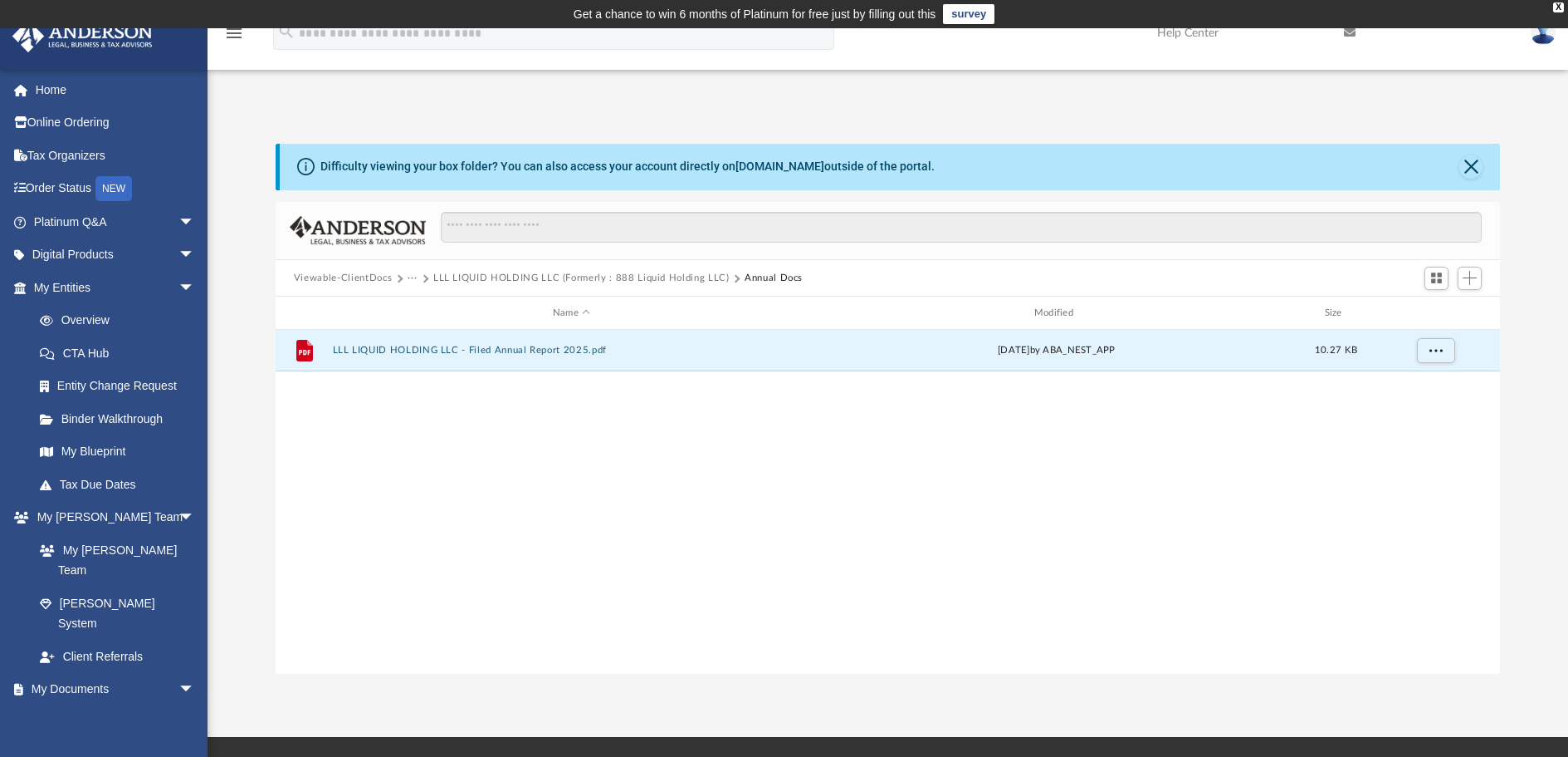
click at [492, 280] on button "LLL LIQUID HOLDING LLC (Formerly : 888 Liquid Holding LLC)" at bounding box center [582, 278] width 297 height 15
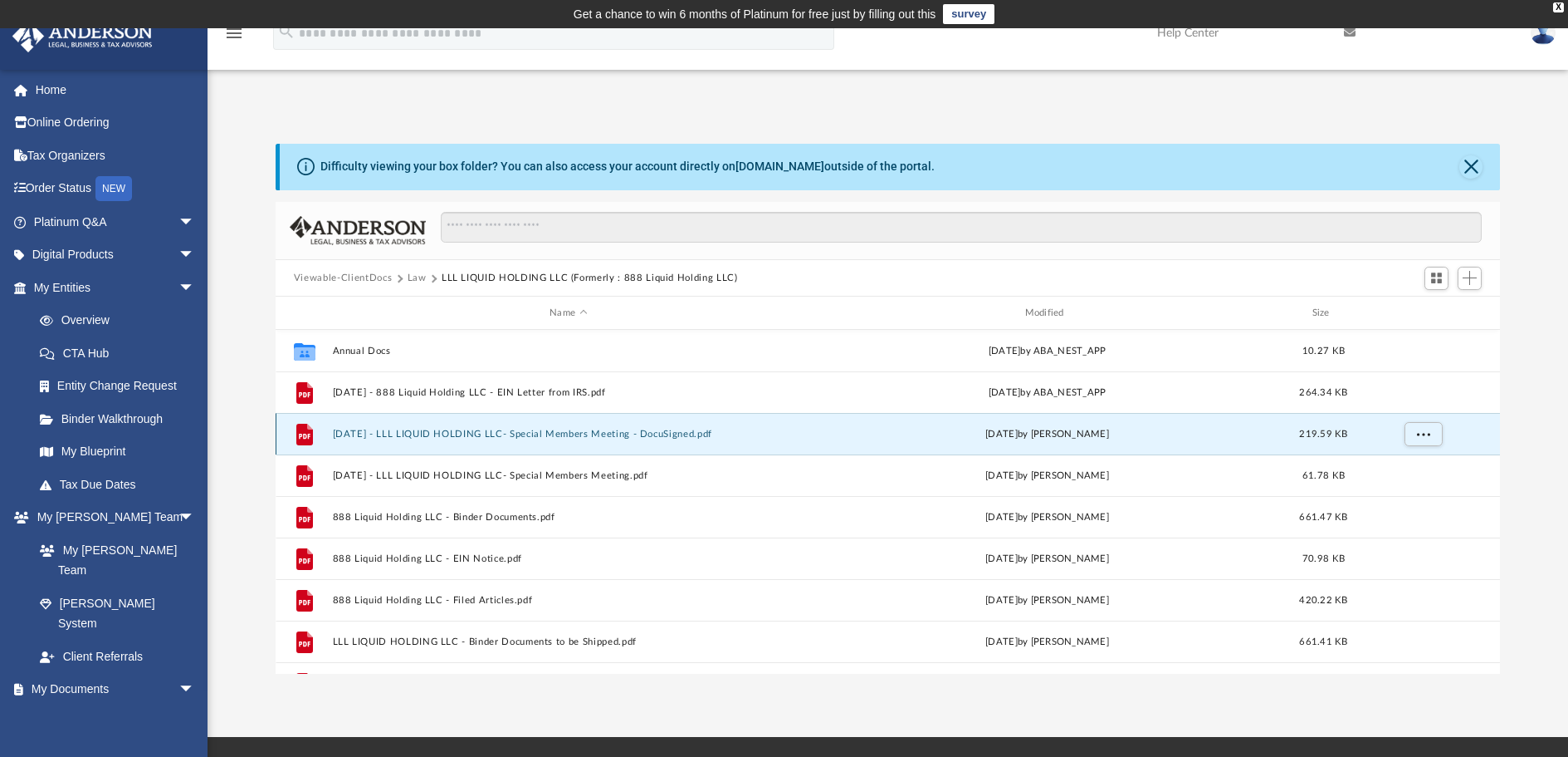
click at [475, 435] on button "[DATE] - LLL LIQUID HOLDING LLC- Special Members Meeting - DocuSigned.pdf" at bounding box center [568, 434] width 472 height 11
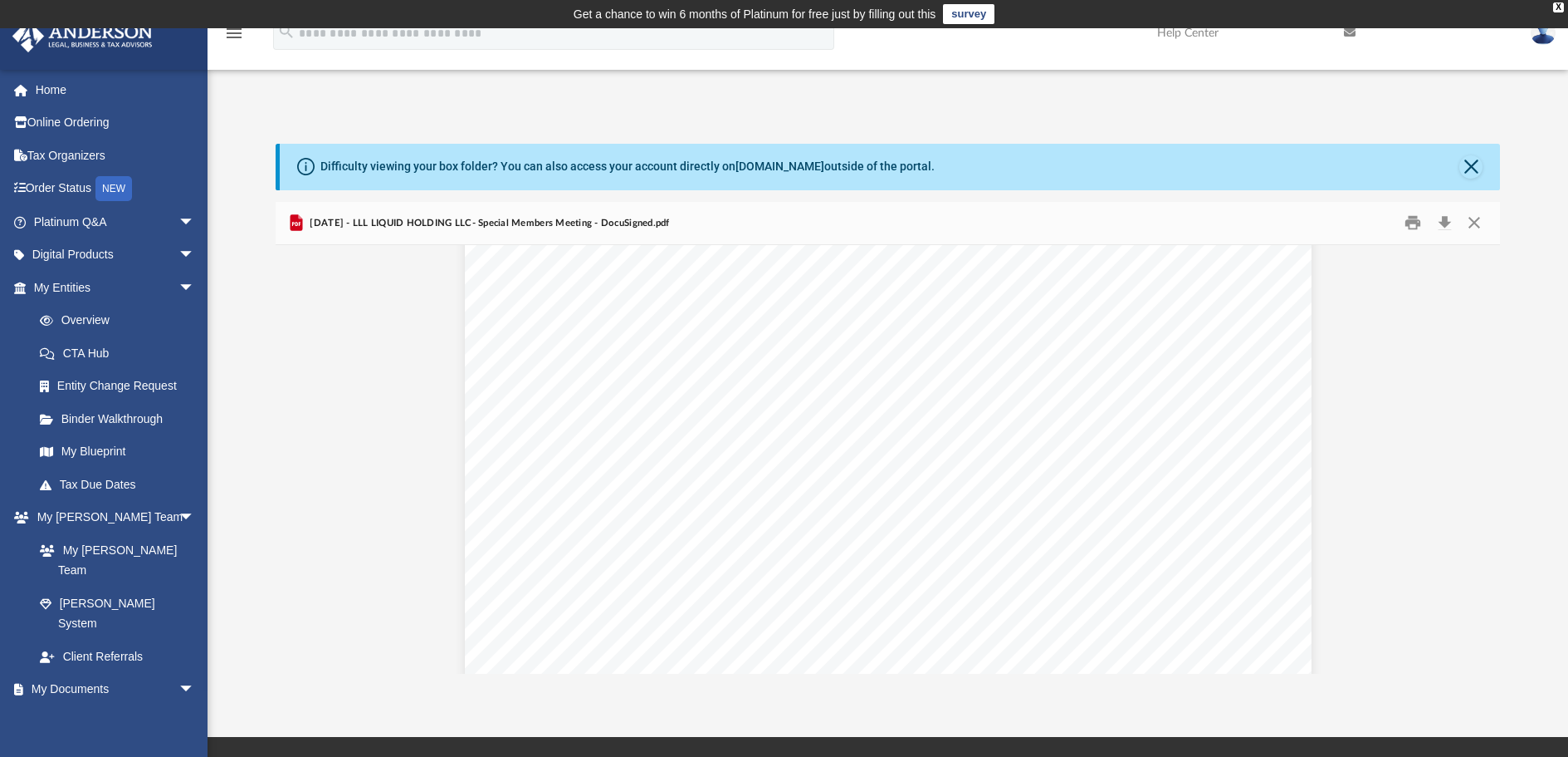
scroll to position [0, 0]
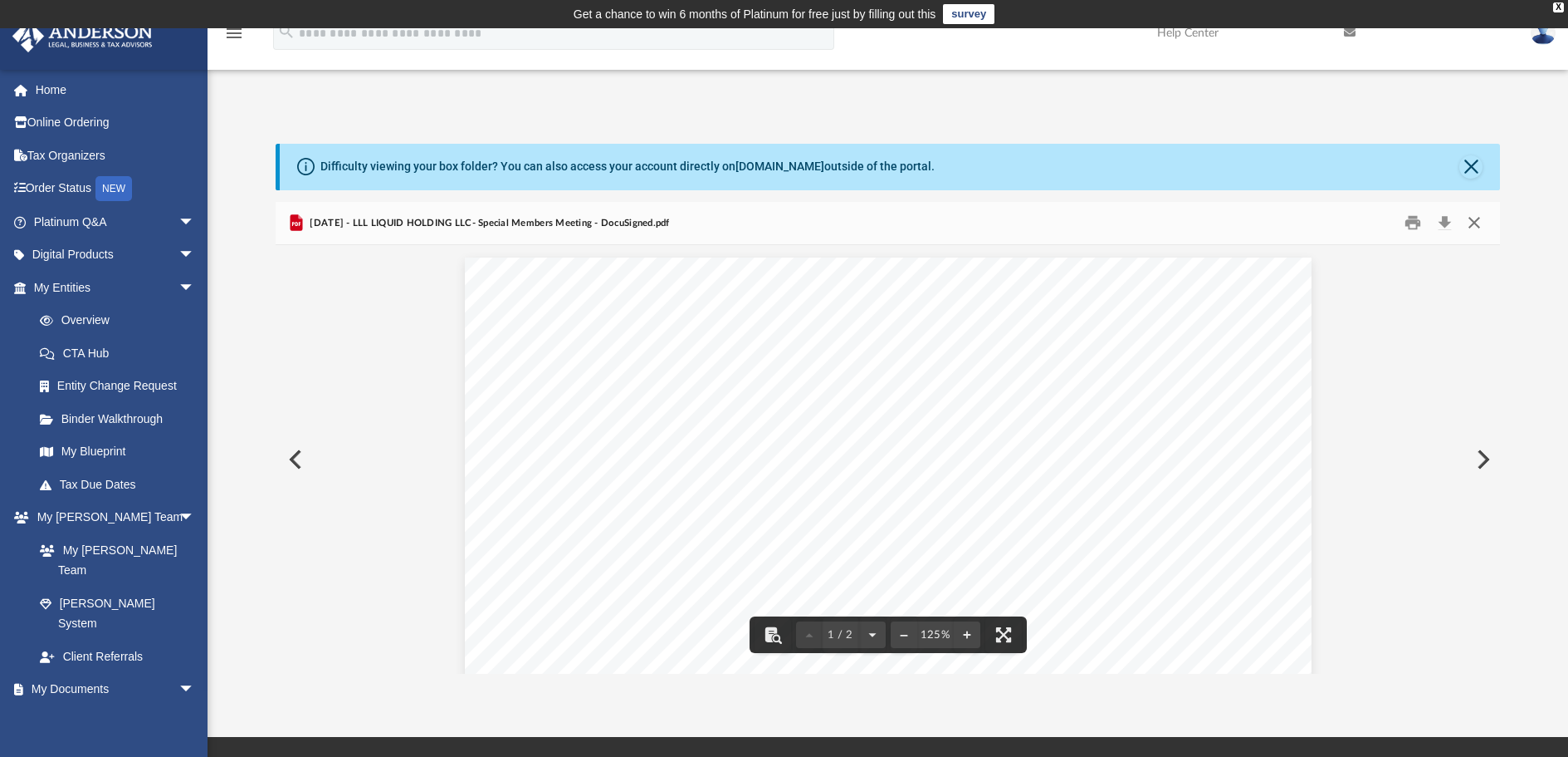
click at [1468, 220] on button "Close" at bounding box center [1475, 223] width 30 height 26
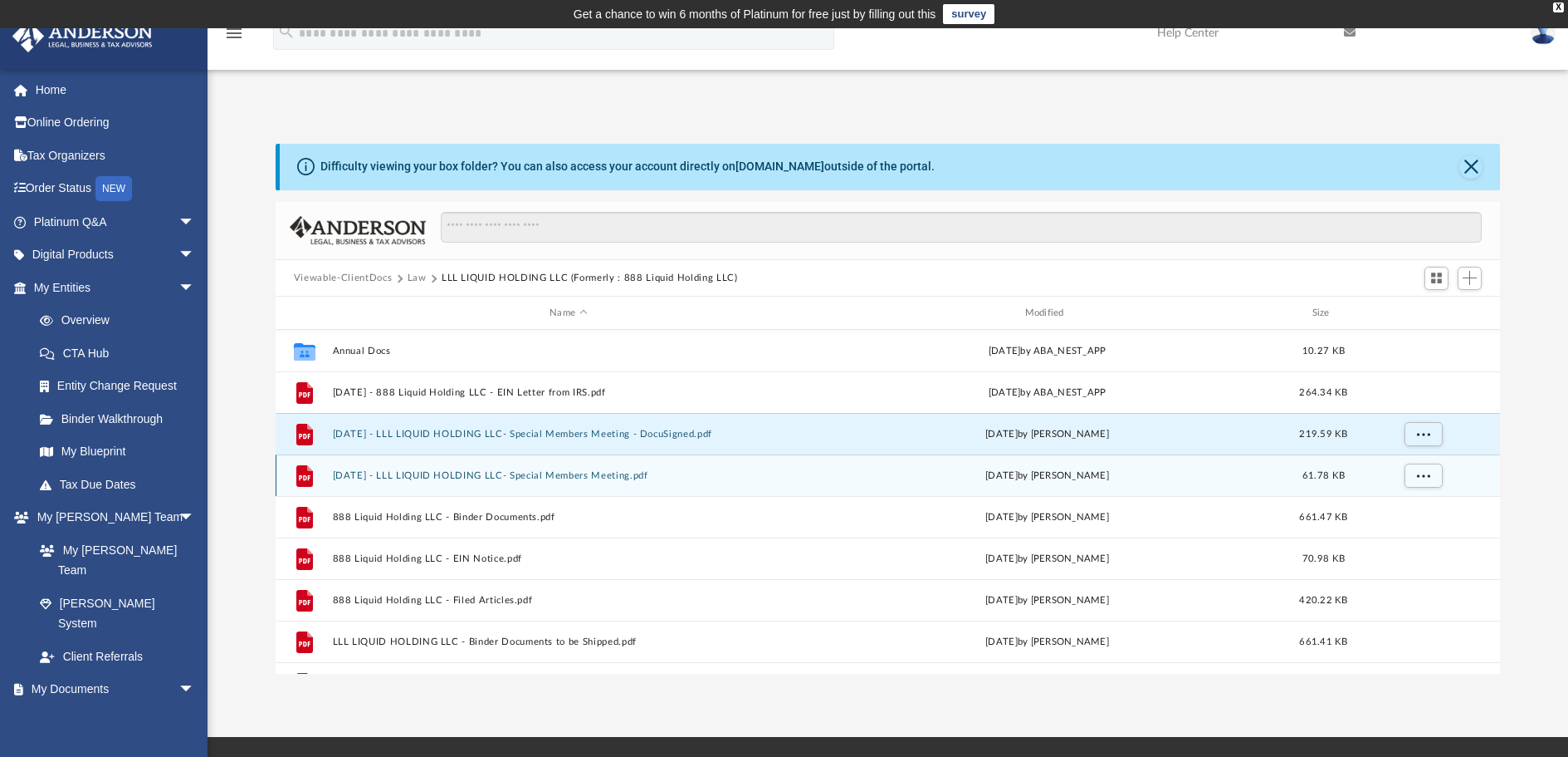
click at [493, 476] on button "[DATE] - LLL LIQUID HOLDING LLC- Special Members Meeting.pdf" at bounding box center [568, 476] width 472 height 11
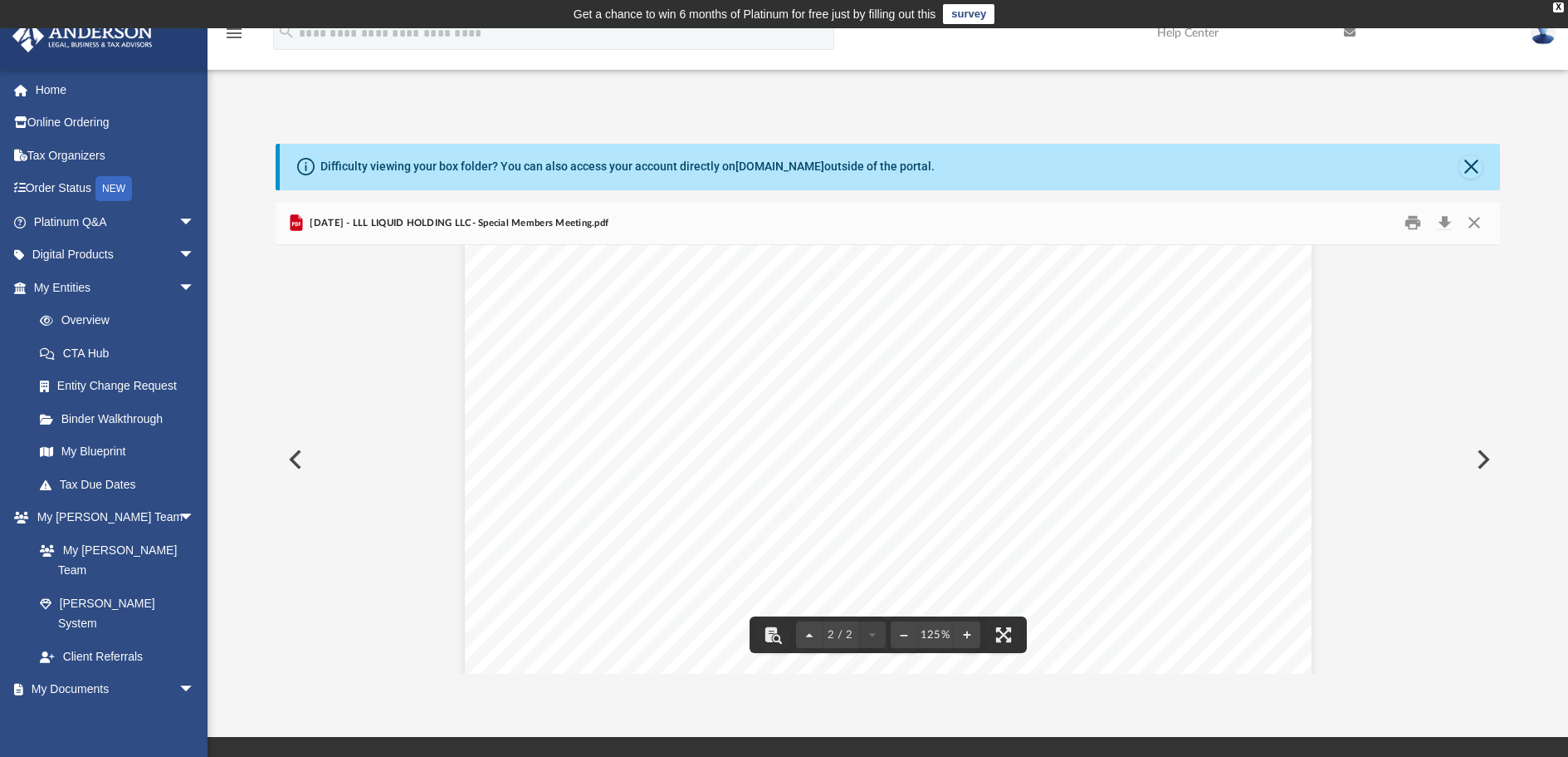
scroll to position [1815, 0]
drag, startPoint x: 1474, startPoint y: 222, endPoint x: 1433, endPoint y: 223, distance: 41.0
click at [1473, 223] on button "Close" at bounding box center [1475, 223] width 30 height 26
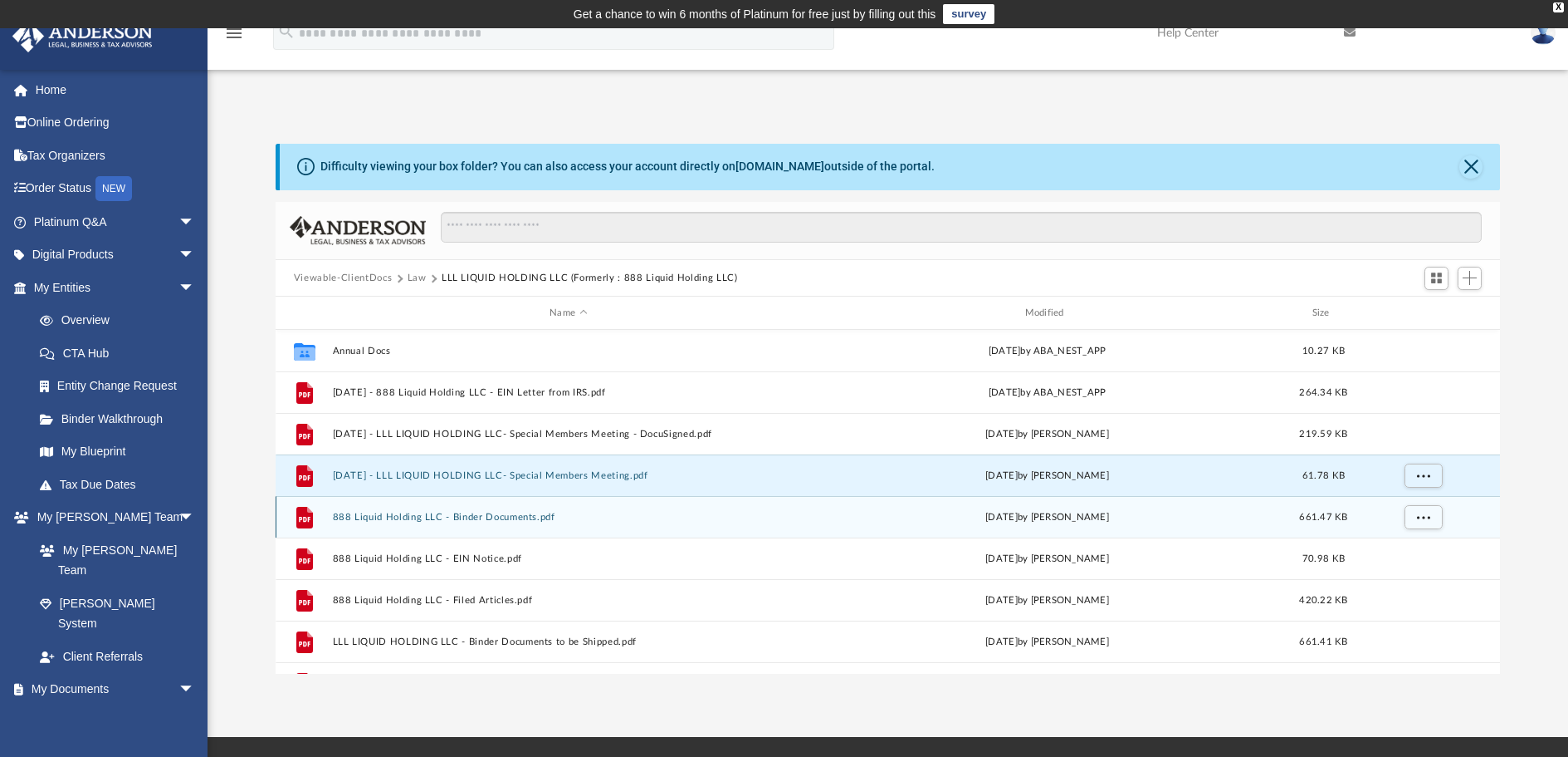
click at [491, 514] on button "888 Liquid Holding LLC - Binder Documents.pdf" at bounding box center [568, 518] width 472 height 11
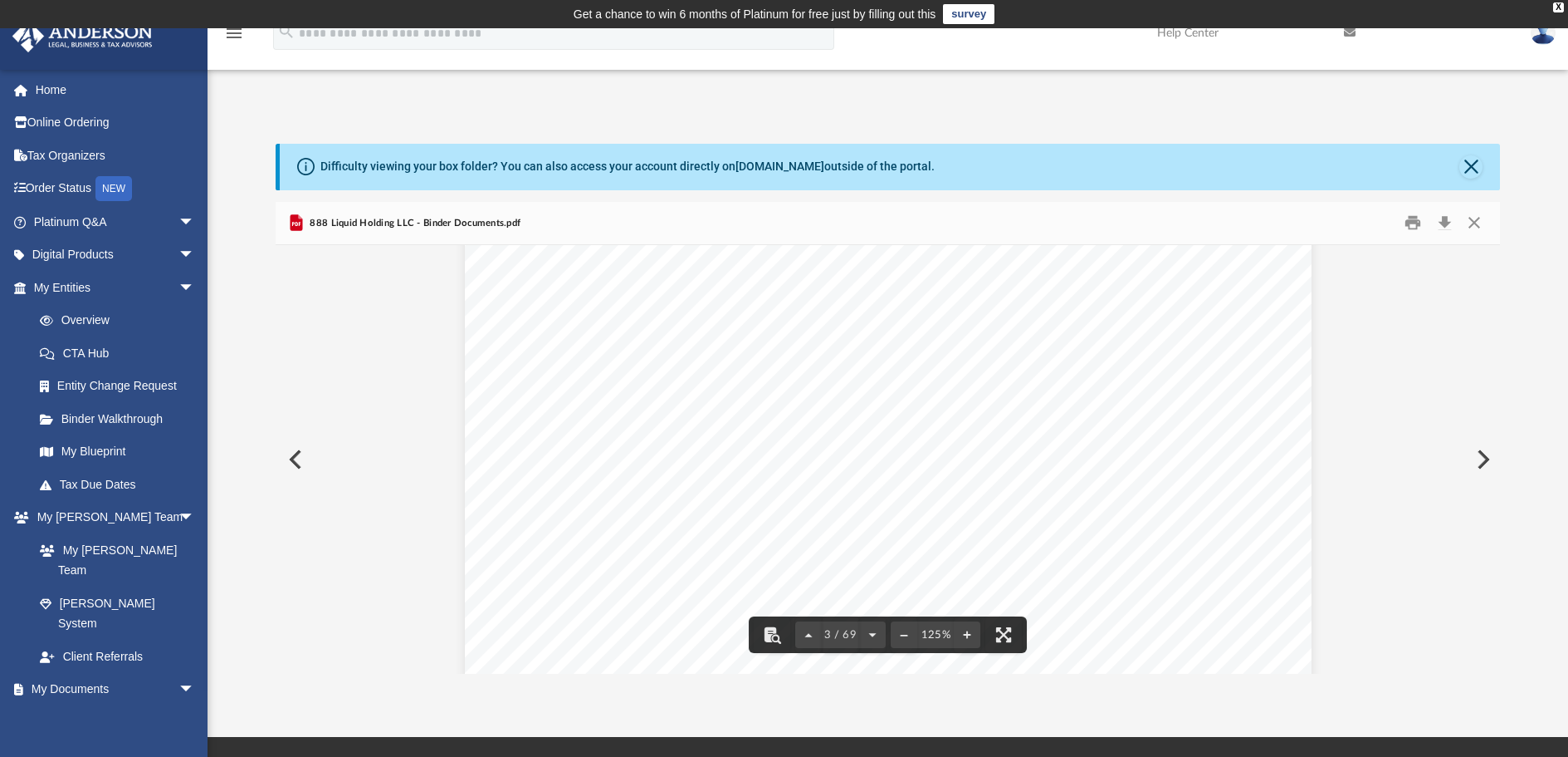
scroll to position [2908, 0]
click at [1480, 222] on button "Close" at bounding box center [1475, 223] width 30 height 26
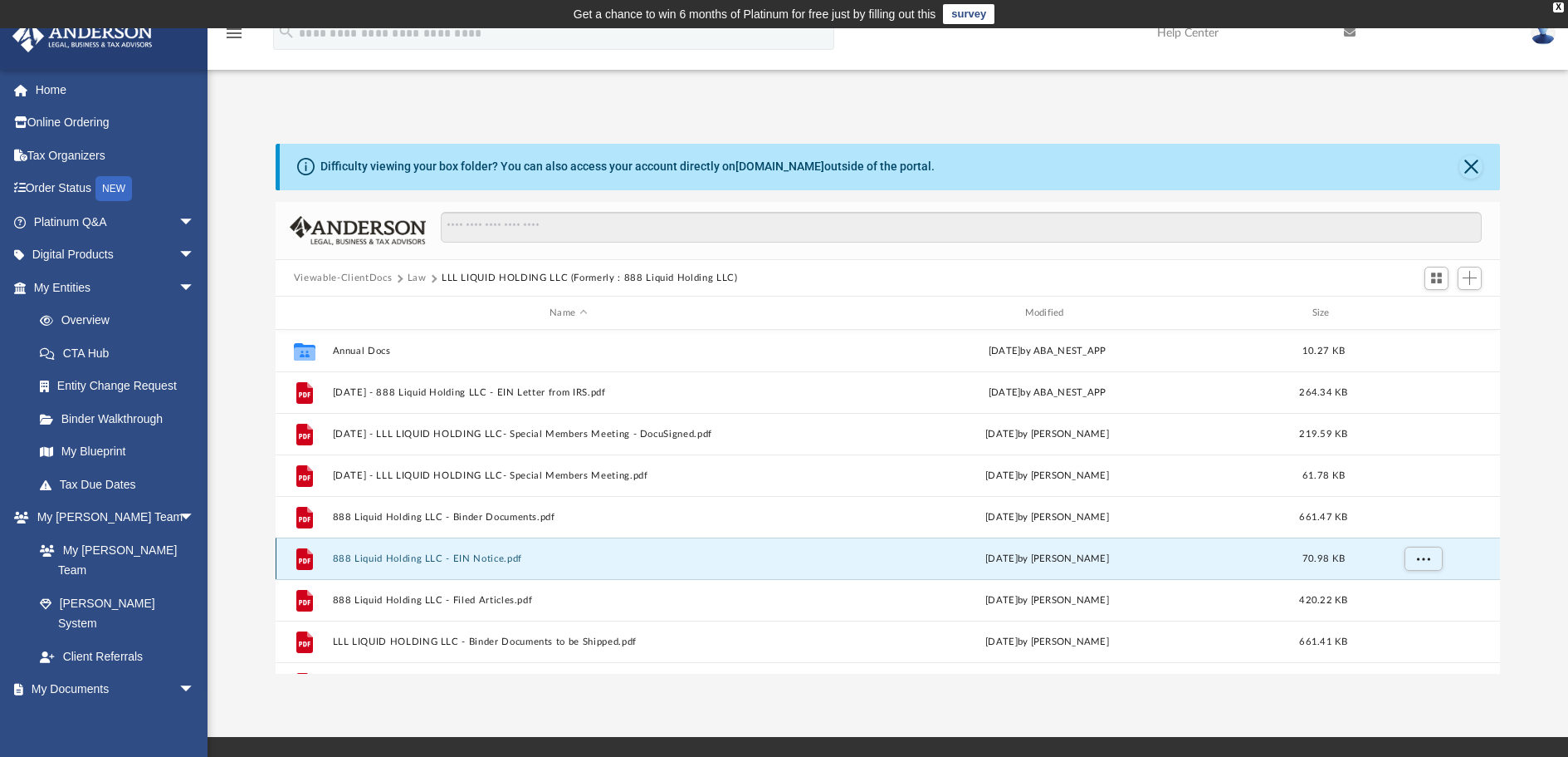
click at [473, 553] on button "888 Liquid Holding LLC - EIN Notice.pdf" at bounding box center [568, 559] width 472 height 11
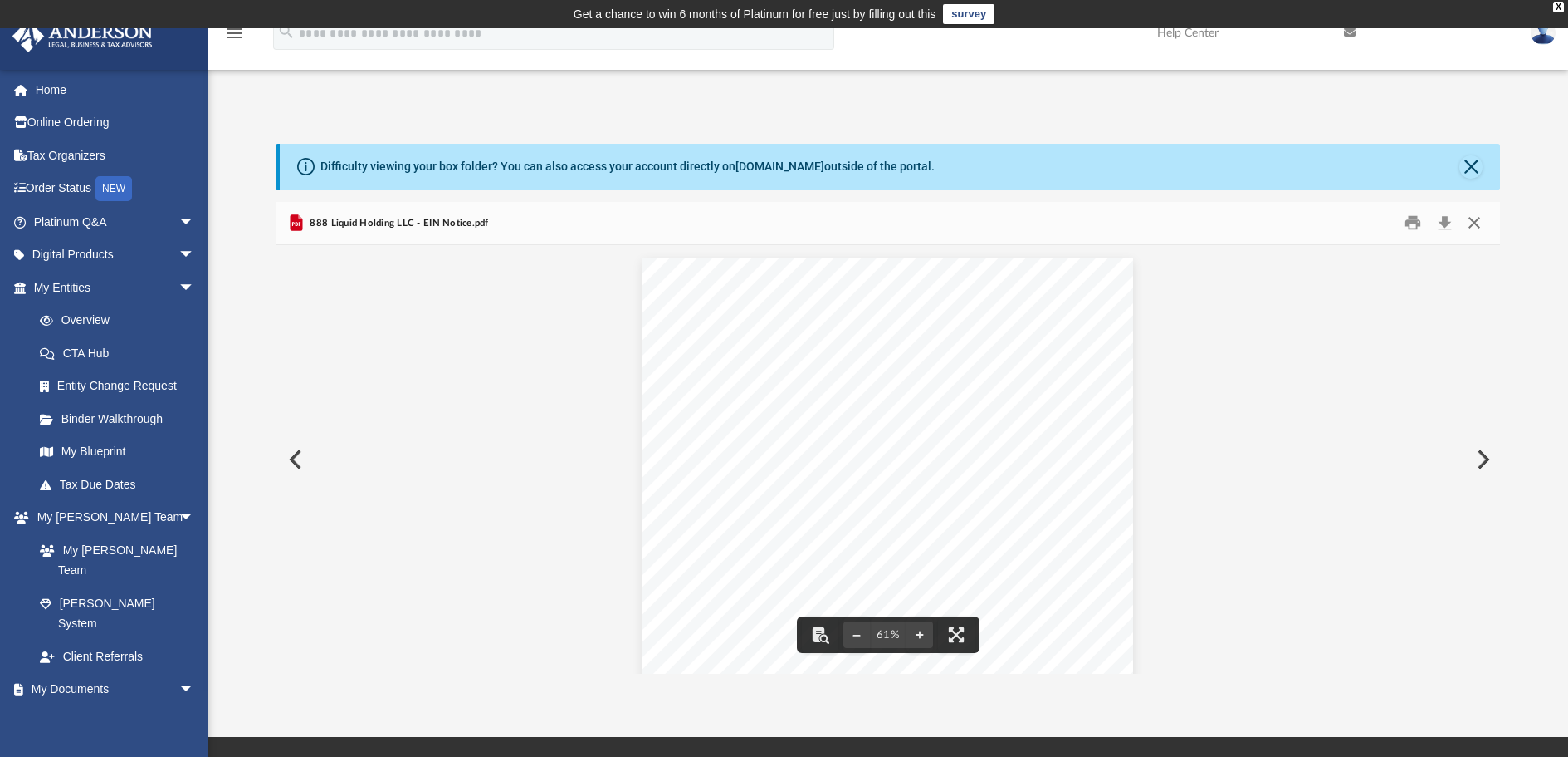
click at [1473, 225] on button "Close" at bounding box center [1475, 223] width 30 height 26
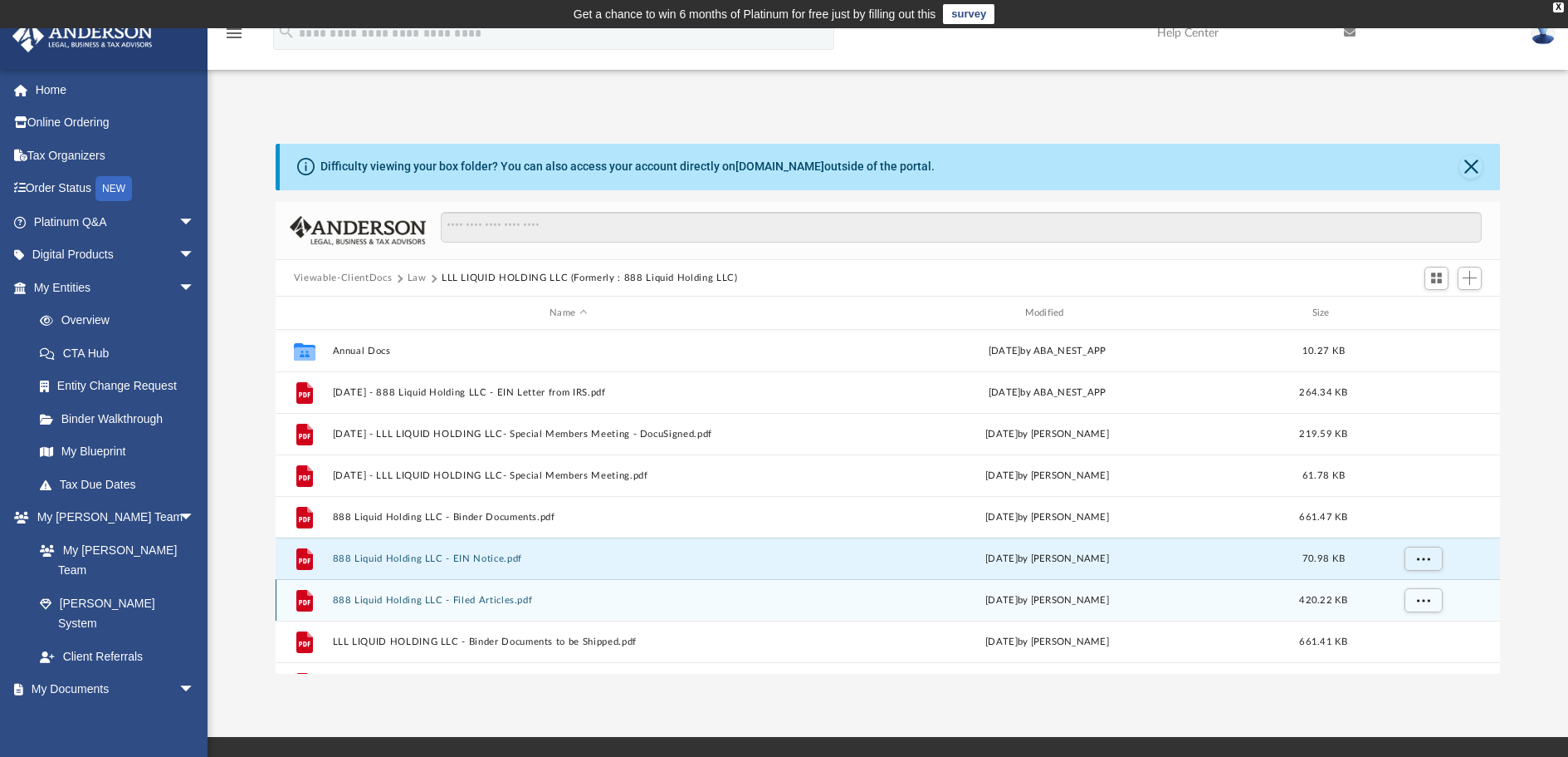
click at [471, 600] on button "888 Liquid Holding LLC - Filed Articles.pdf" at bounding box center [568, 601] width 472 height 11
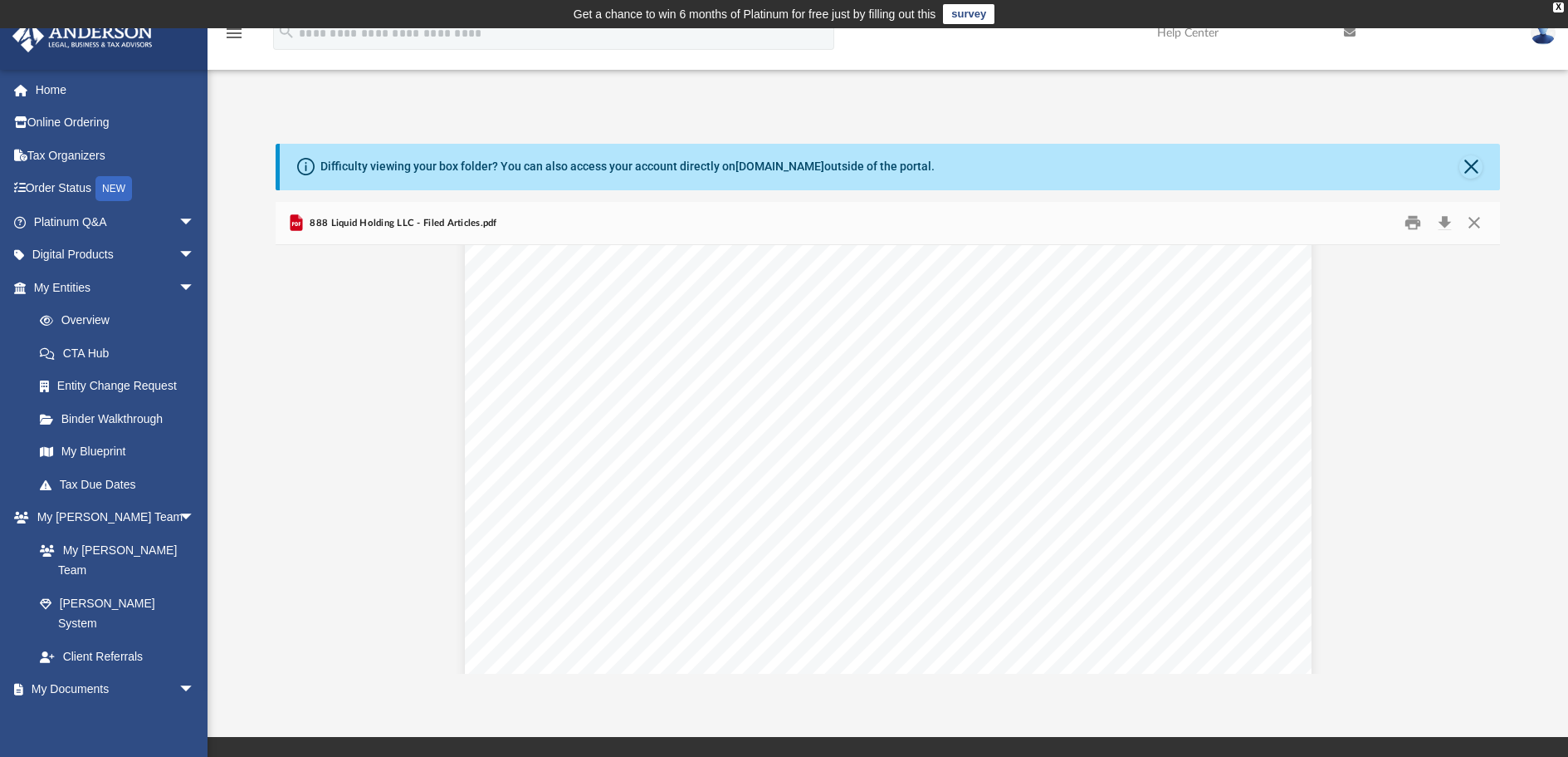
scroll to position [4058, 0]
click at [1411, 222] on button "Print" at bounding box center [1414, 223] width 34 height 26
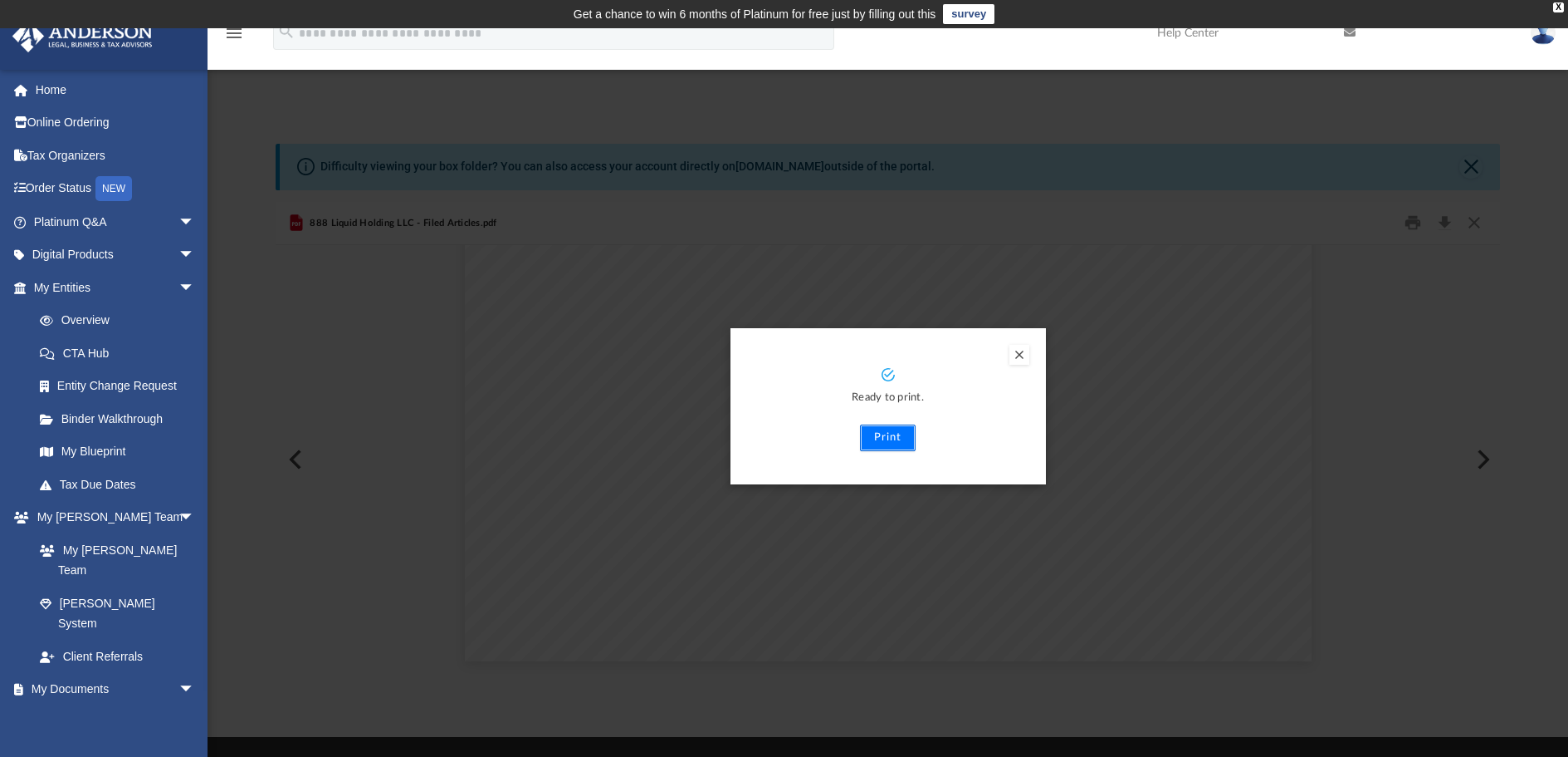
click at [884, 439] on button "Print" at bounding box center [888, 438] width 56 height 27
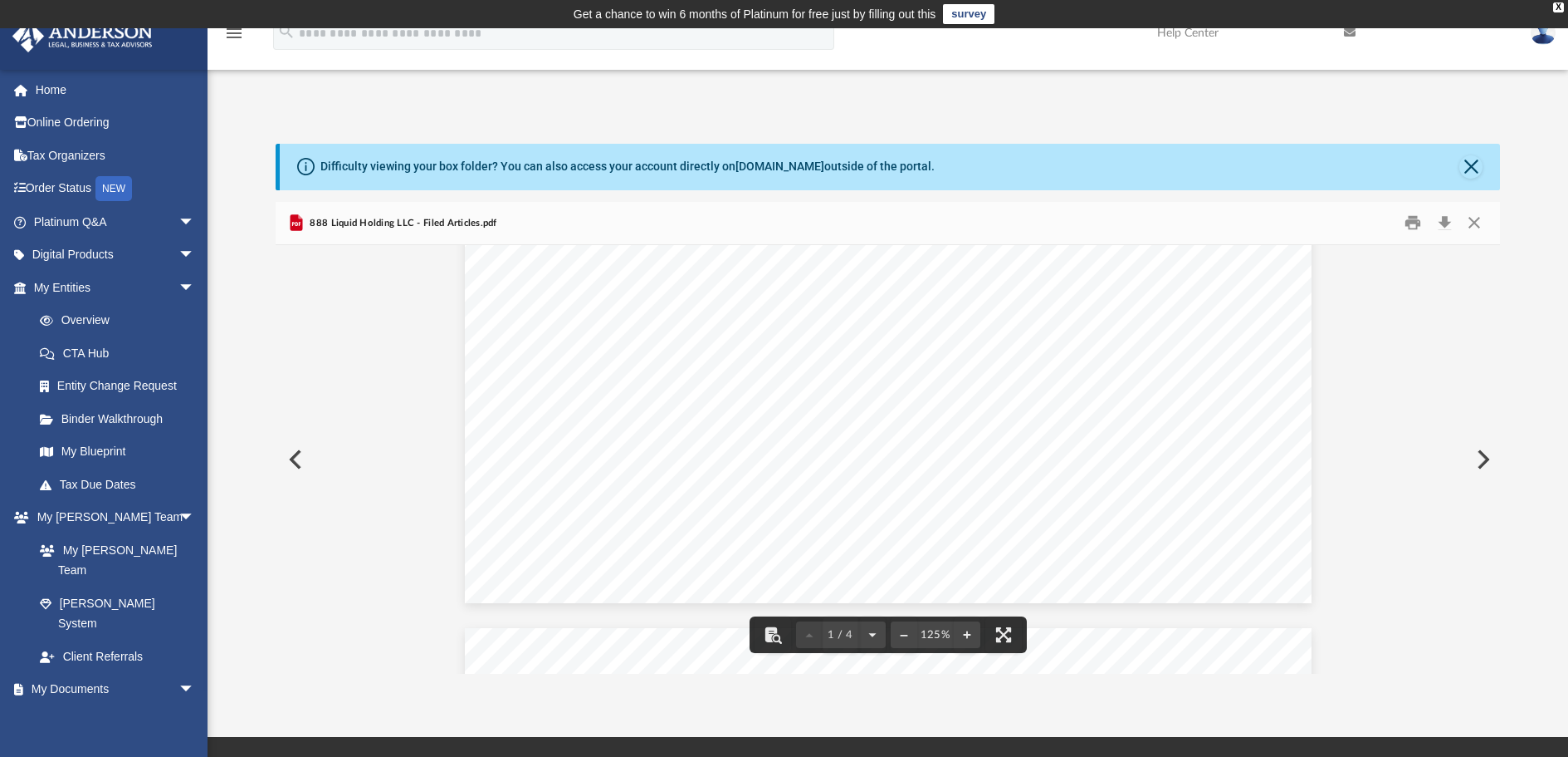
scroll to position [568, 0]
click at [1481, 226] on button "Close" at bounding box center [1475, 223] width 30 height 26
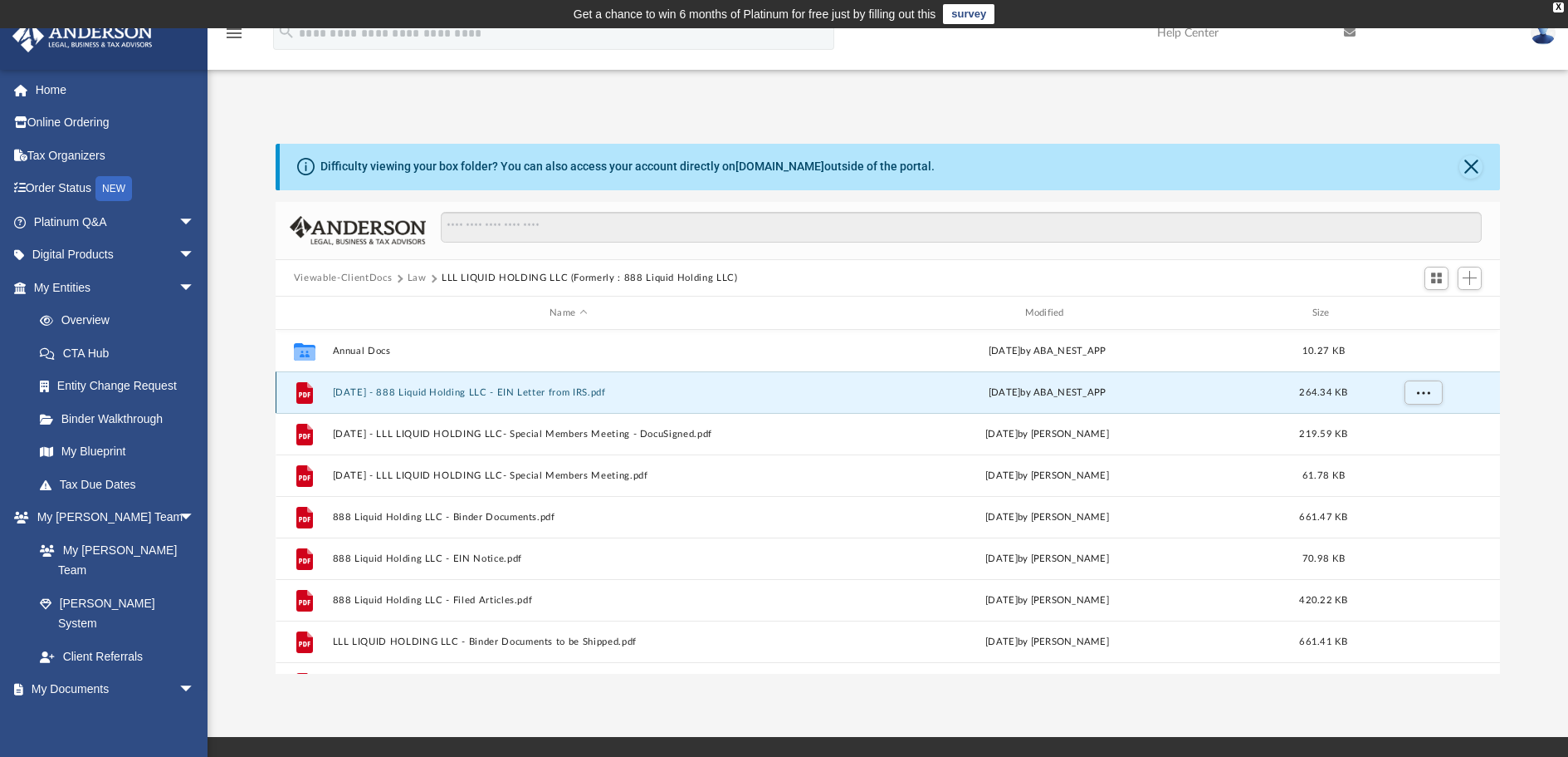
click at [561, 393] on button "[DATE] - 888 Liquid Holding LLC - EIN Letter from IRS.pdf" at bounding box center [568, 393] width 472 height 11
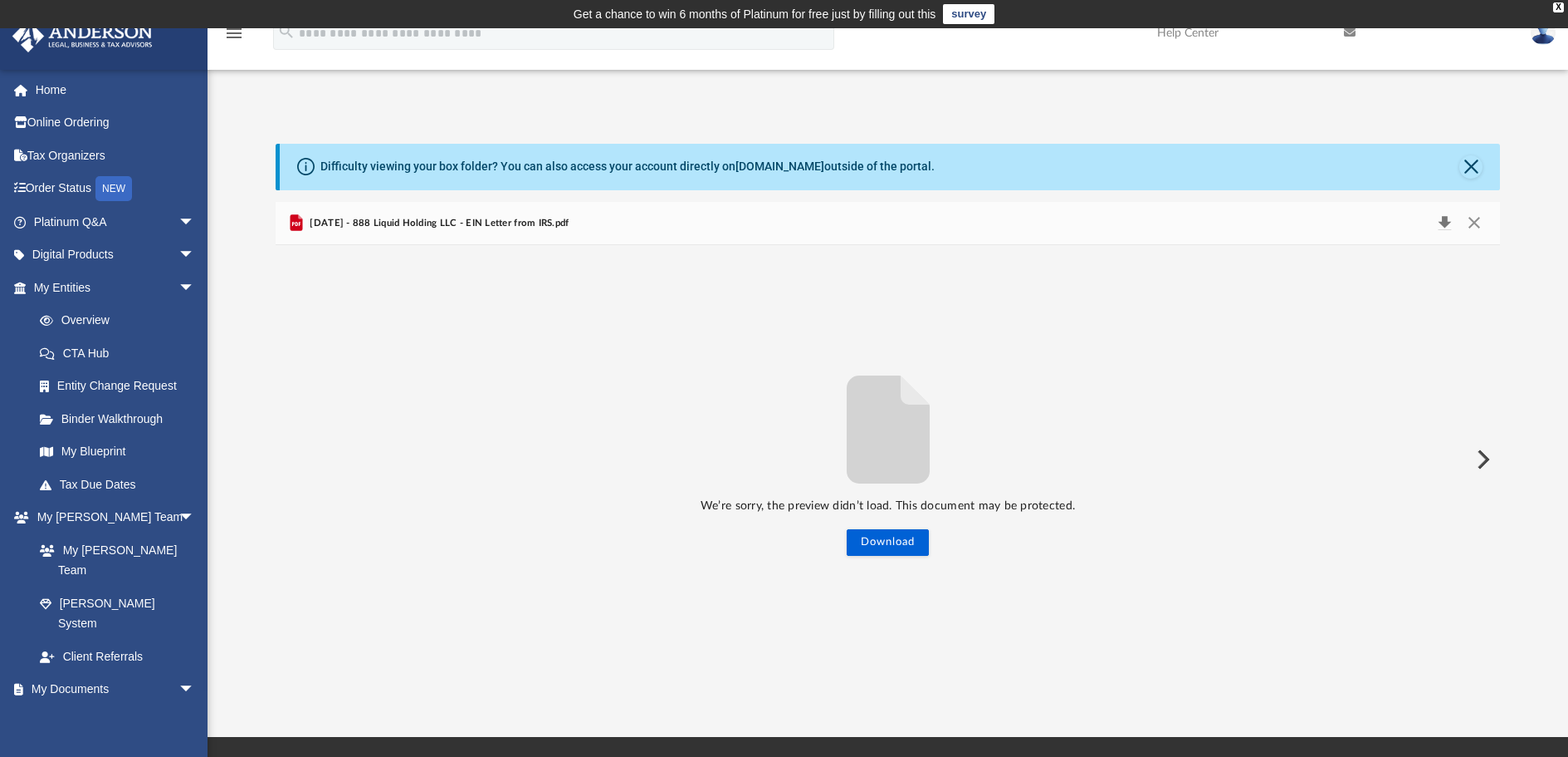
click at [1446, 223] on button "Download" at bounding box center [1444, 223] width 30 height 23
click at [1486, 220] on button "Close" at bounding box center [1475, 223] width 30 height 23
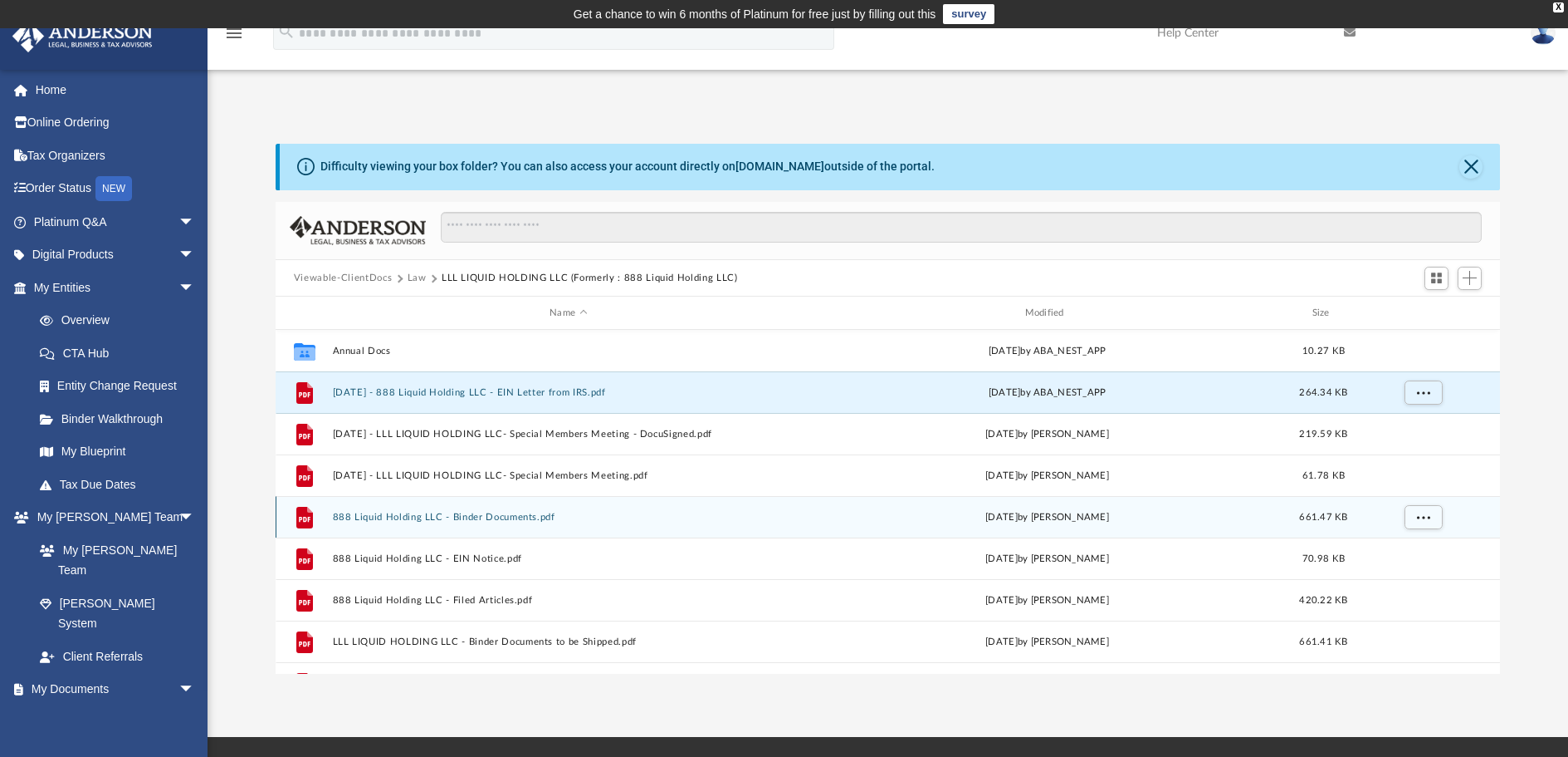
scroll to position [83, 0]
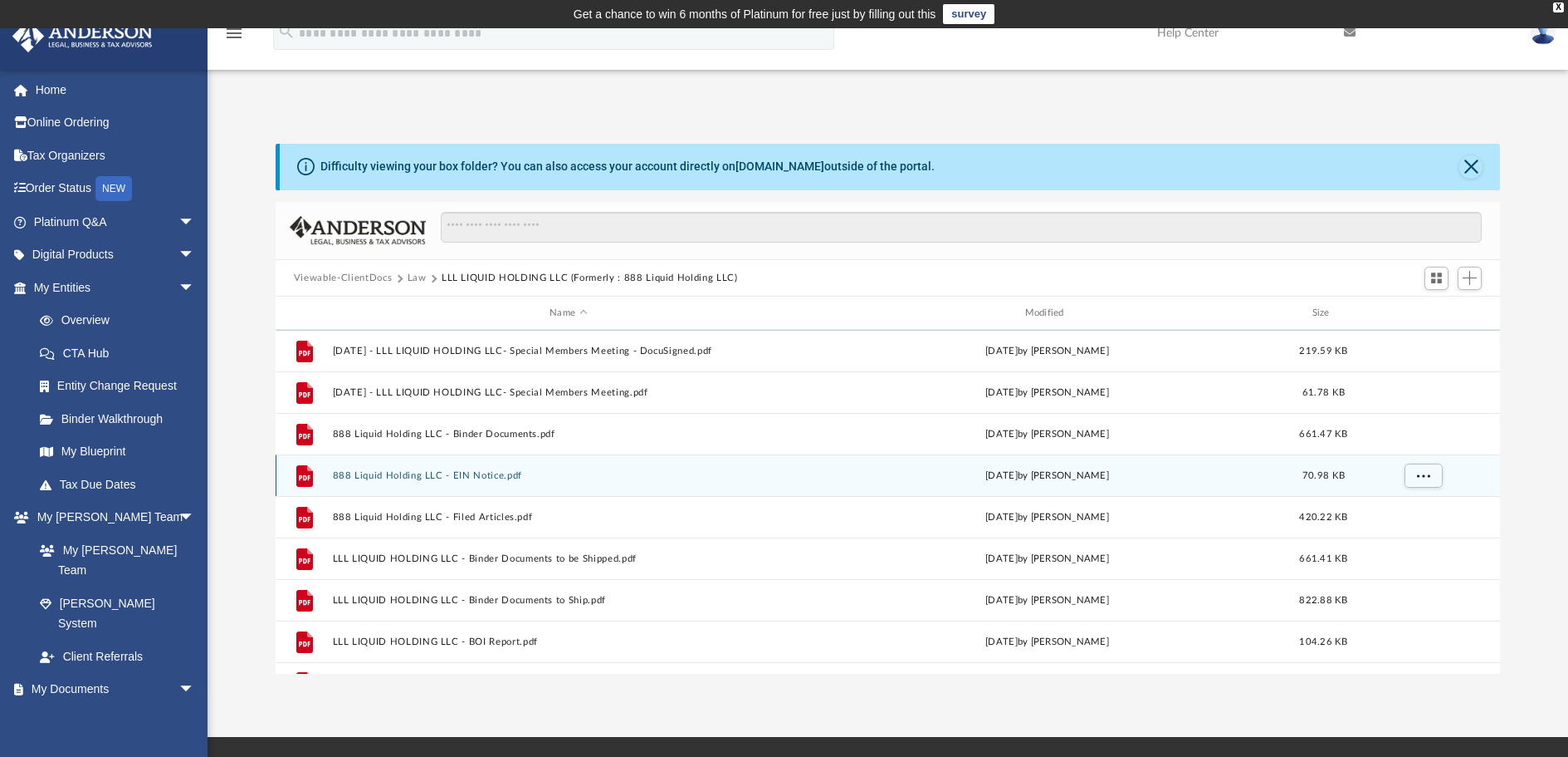
click at [490, 474] on button "888 Liquid Holding LLC - EIN Notice.pdf" at bounding box center [568, 476] width 472 height 11
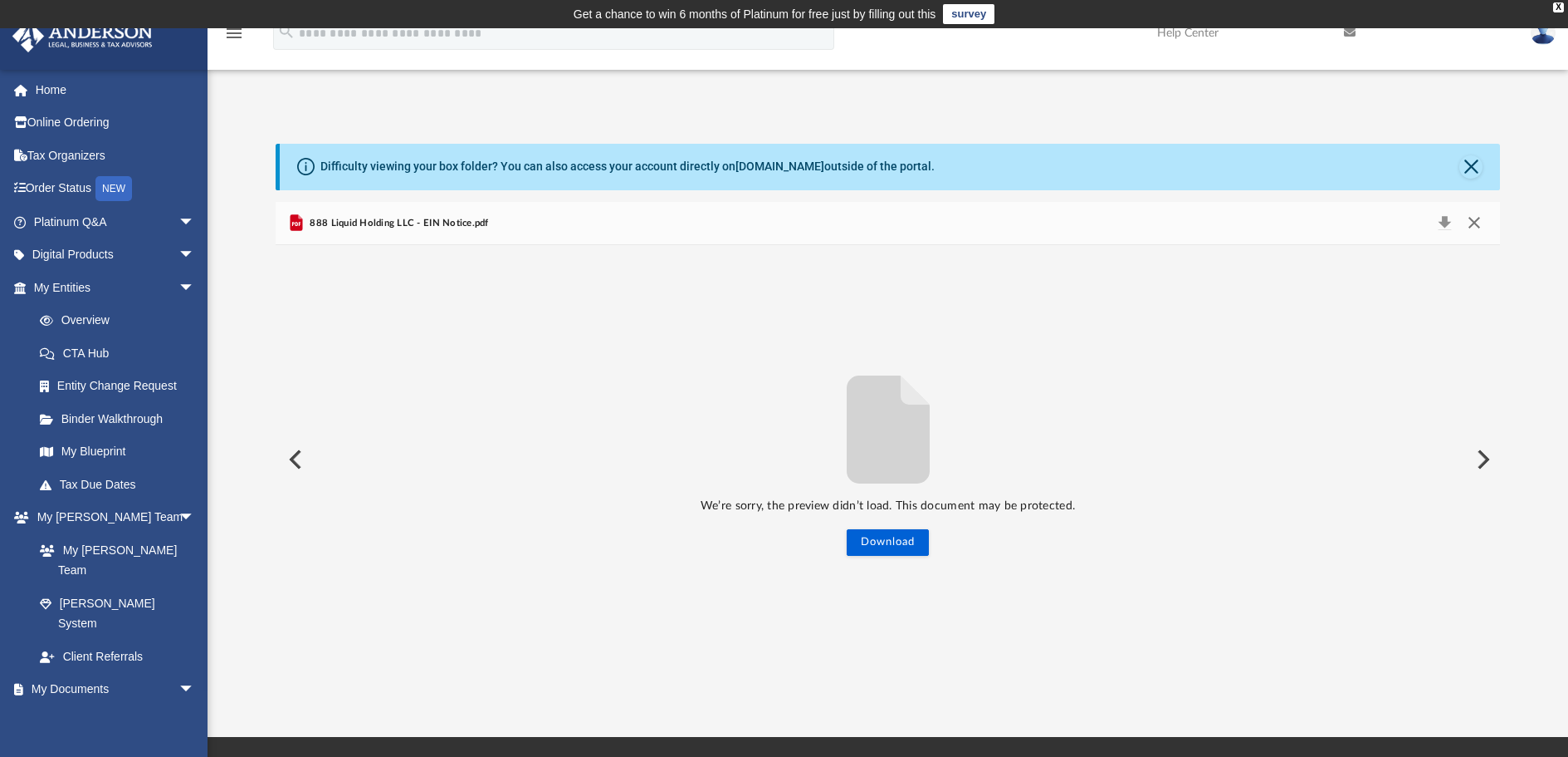
click at [1471, 219] on button "Close" at bounding box center [1475, 223] width 30 height 23
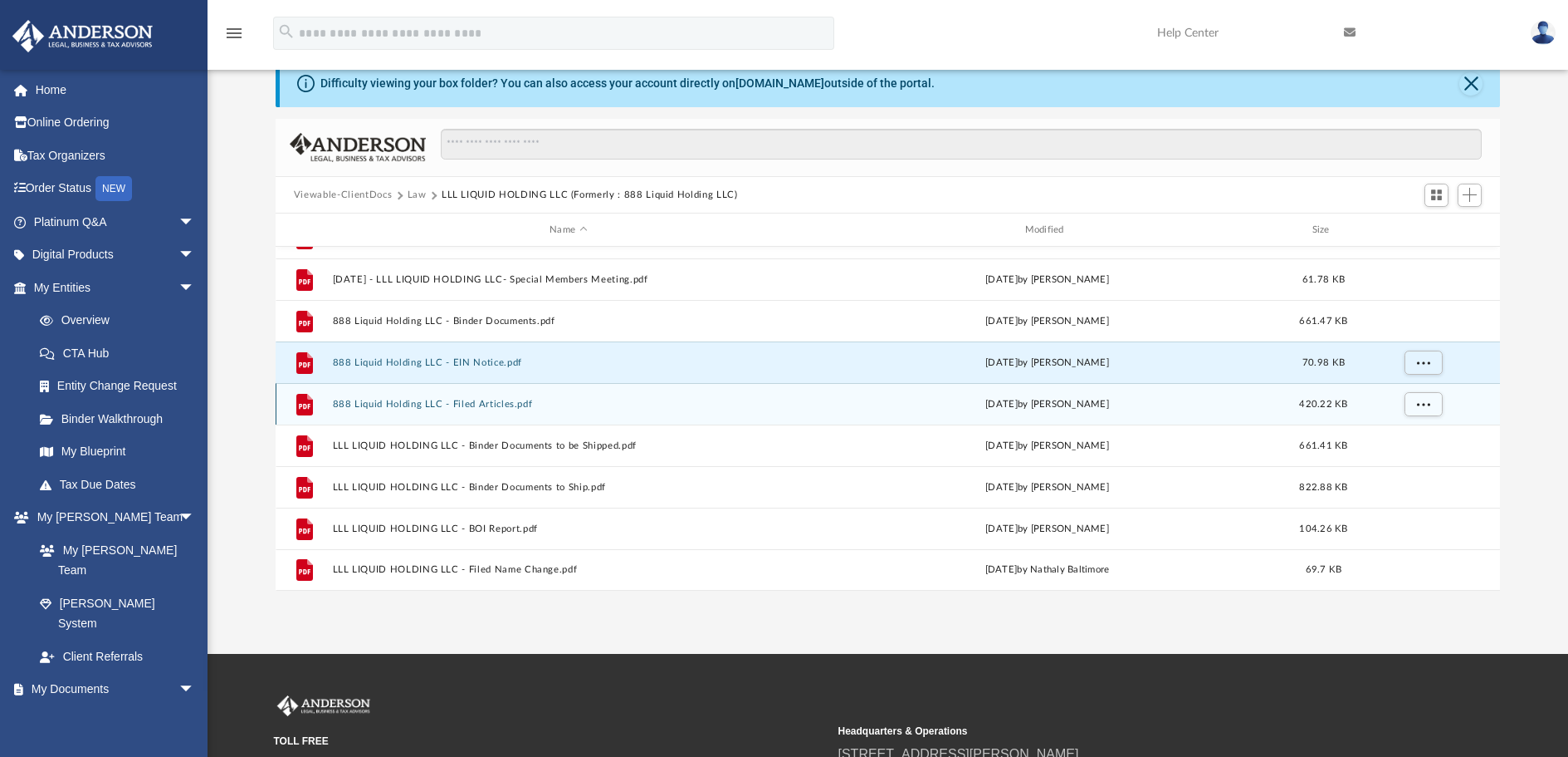
scroll to position [0, 0]
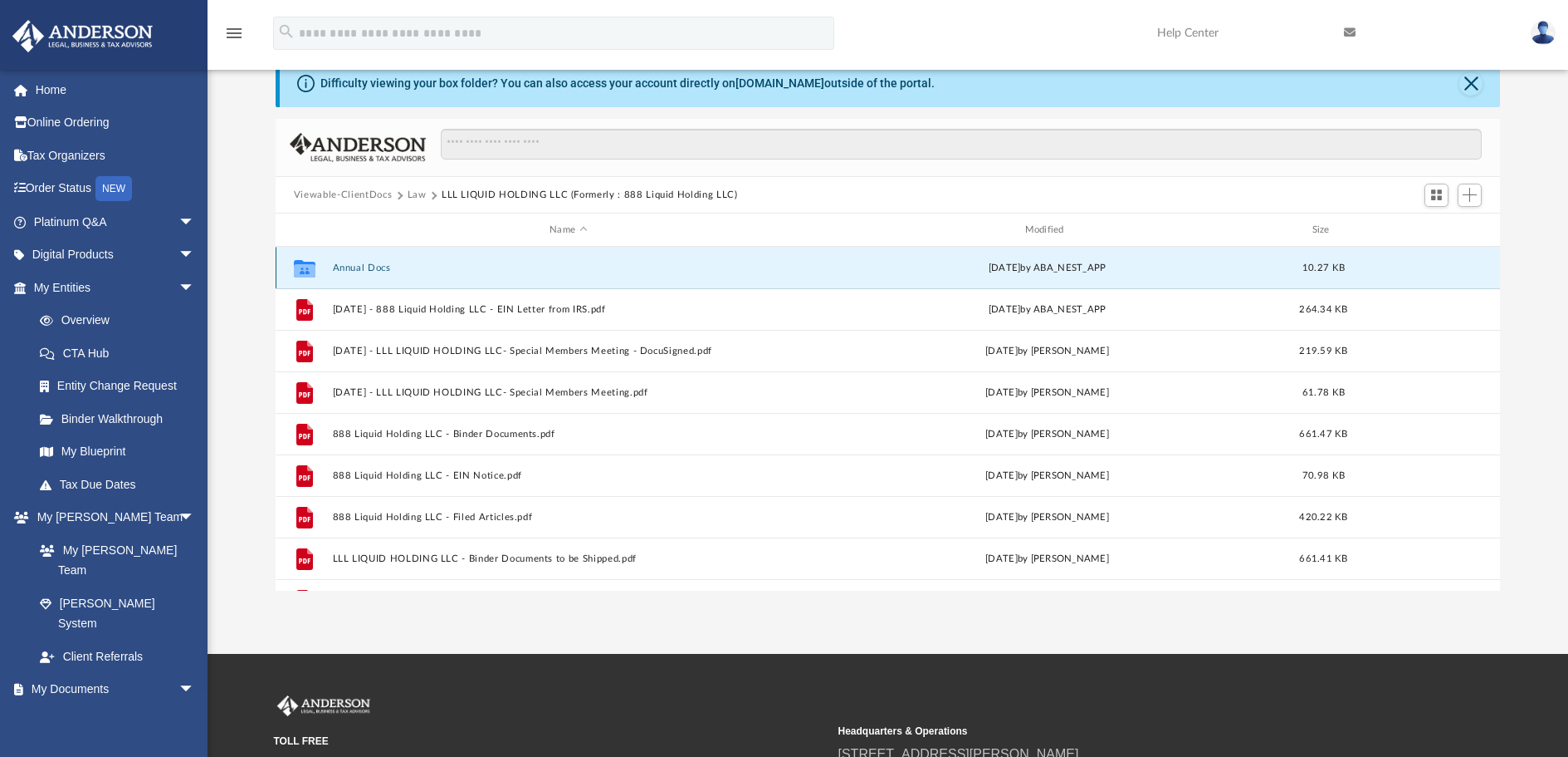
click at [356, 268] on button "Annual Docs" at bounding box center [568, 268] width 472 height 11
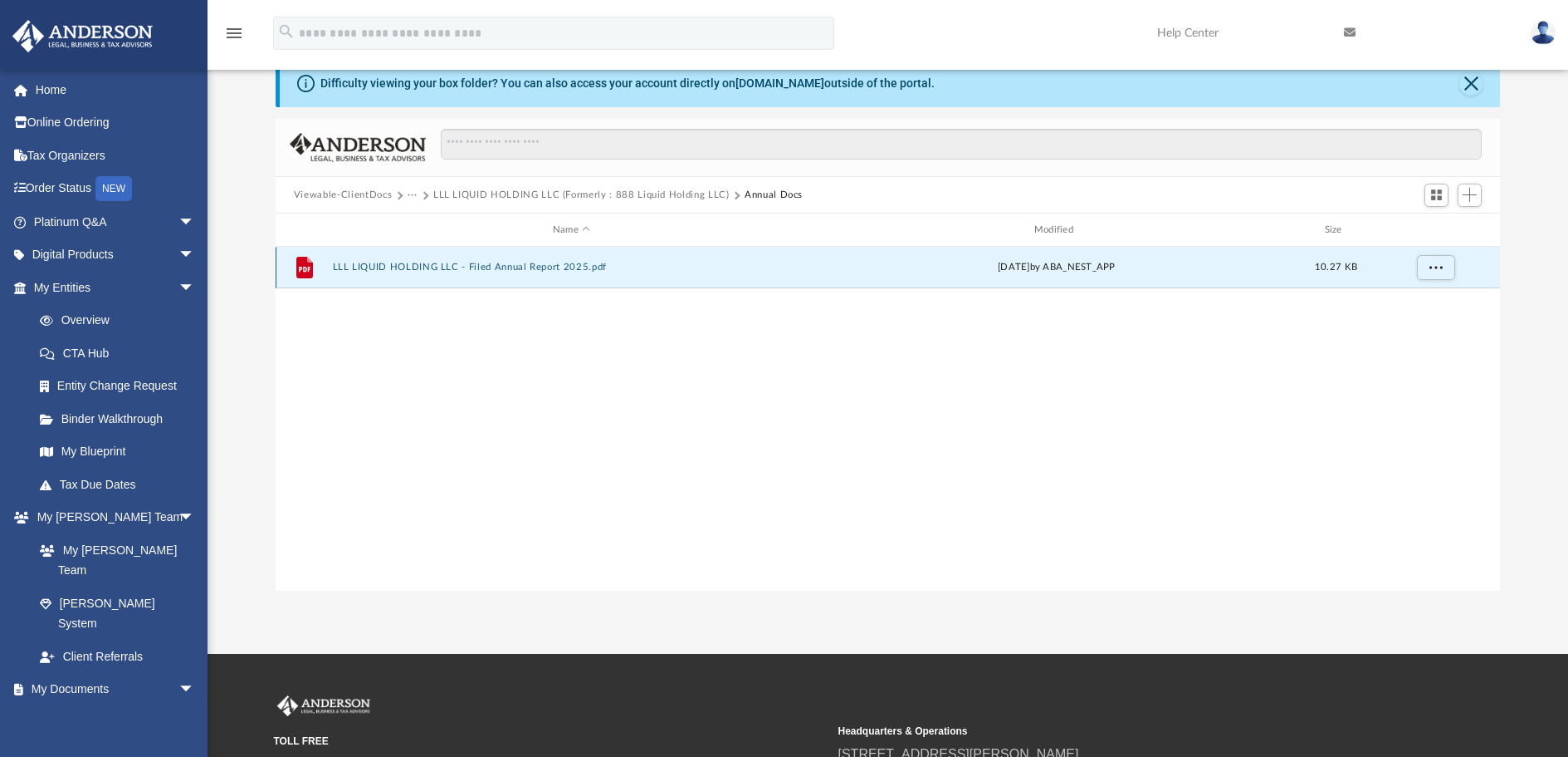
click at [497, 266] on button "LLL LIQUID HOLDING LLC - Filed Annual Report 2025.pdf" at bounding box center [571, 267] width 478 height 11
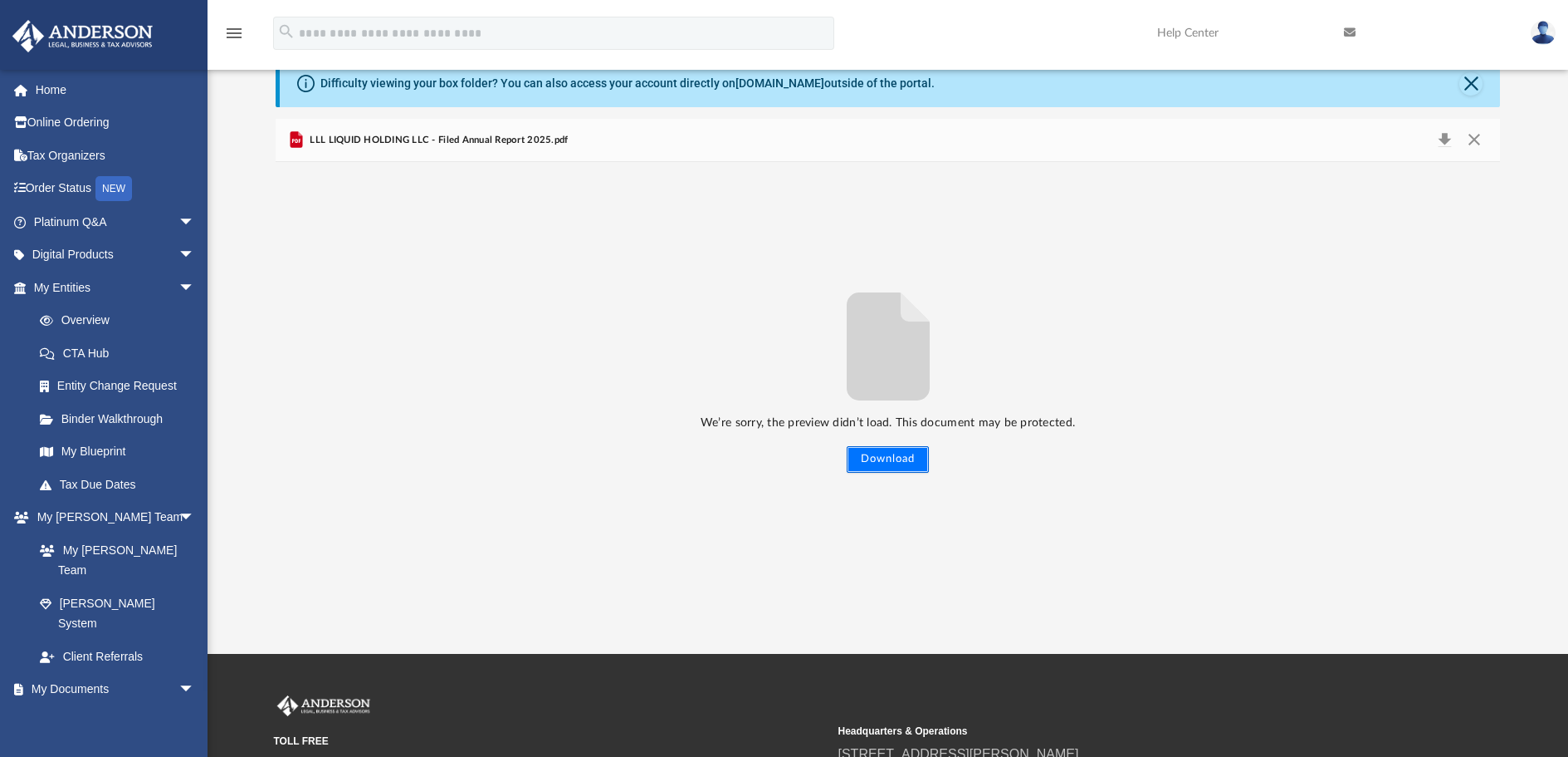
click at [904, 463] on button "Download" at bounding box center [888, 459] width 82 height 27
click at [1468, 132] on button "Close" at bounding box center [1475, 140] width 30 height 23
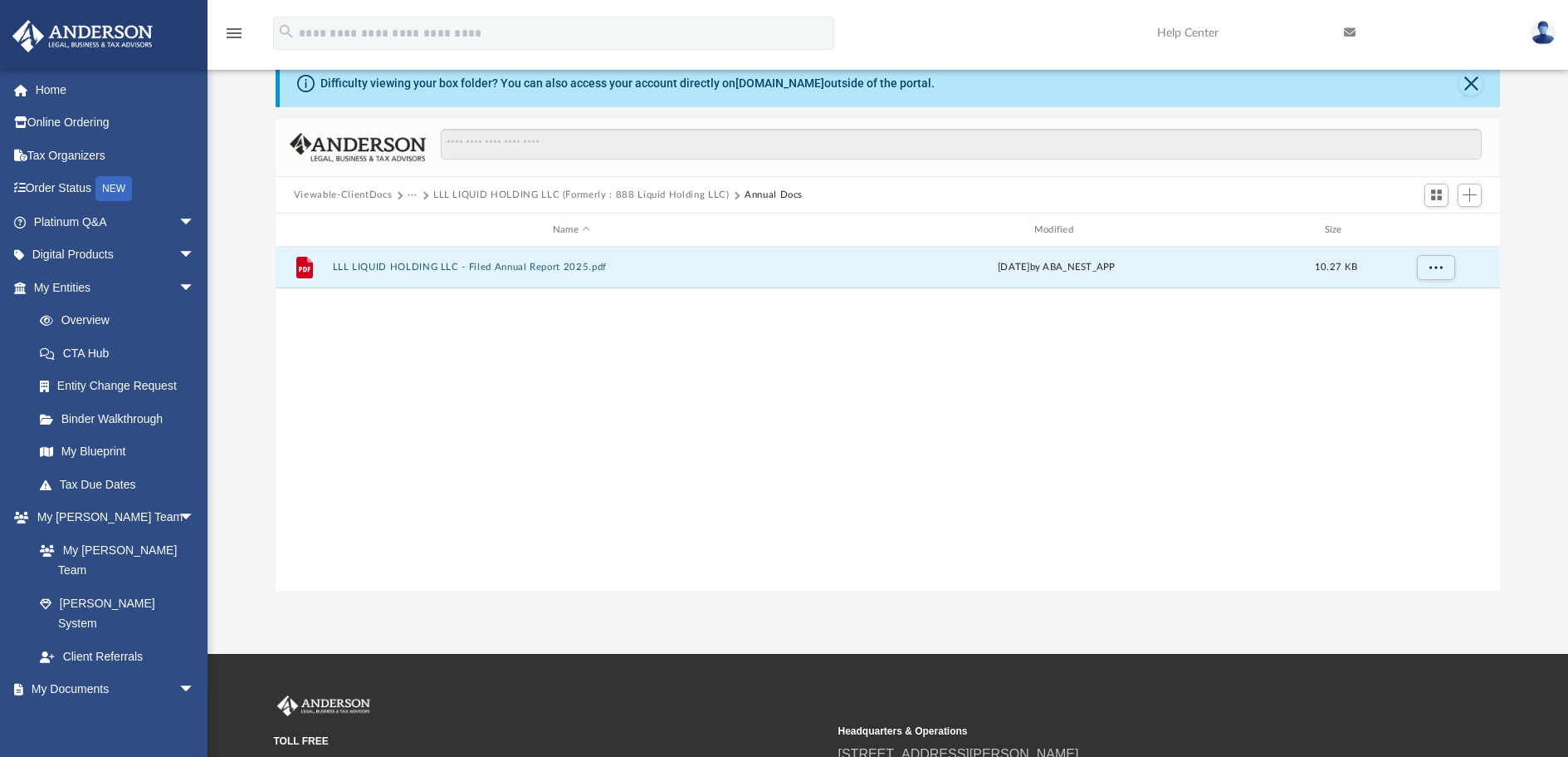
click at [675, 195] on button "LLL LIQUID HOLDING LLC (Formerly : 888 Liquid Holding LLC)" at bounding box center [582, 196] width 297 height 15
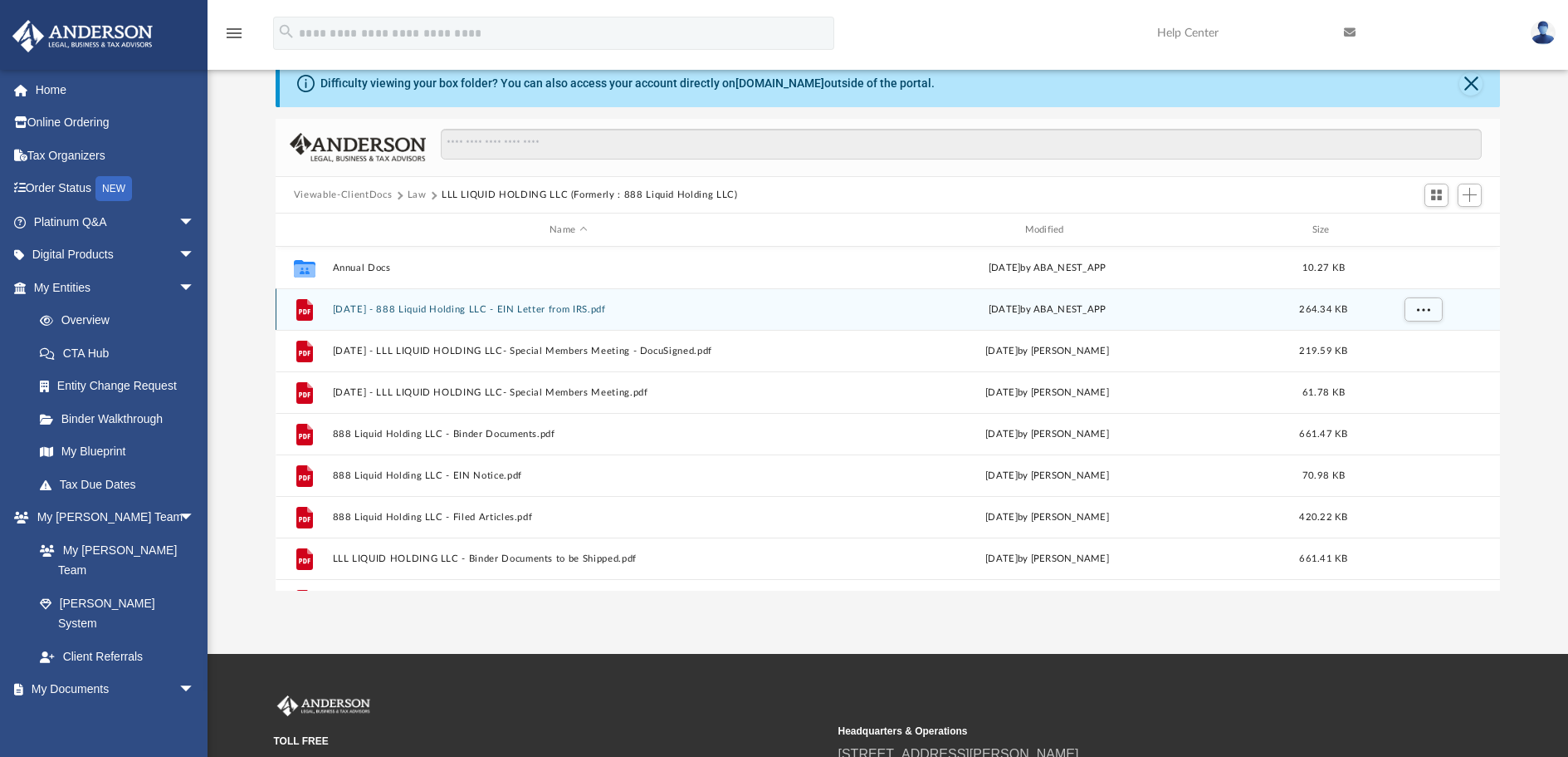
click at [521, 310] on button "[DATE] - 888 Liquid Holding LLC - EIN Letter from IRS.pdf" at bounding box center [568, 310] width 472 height 11
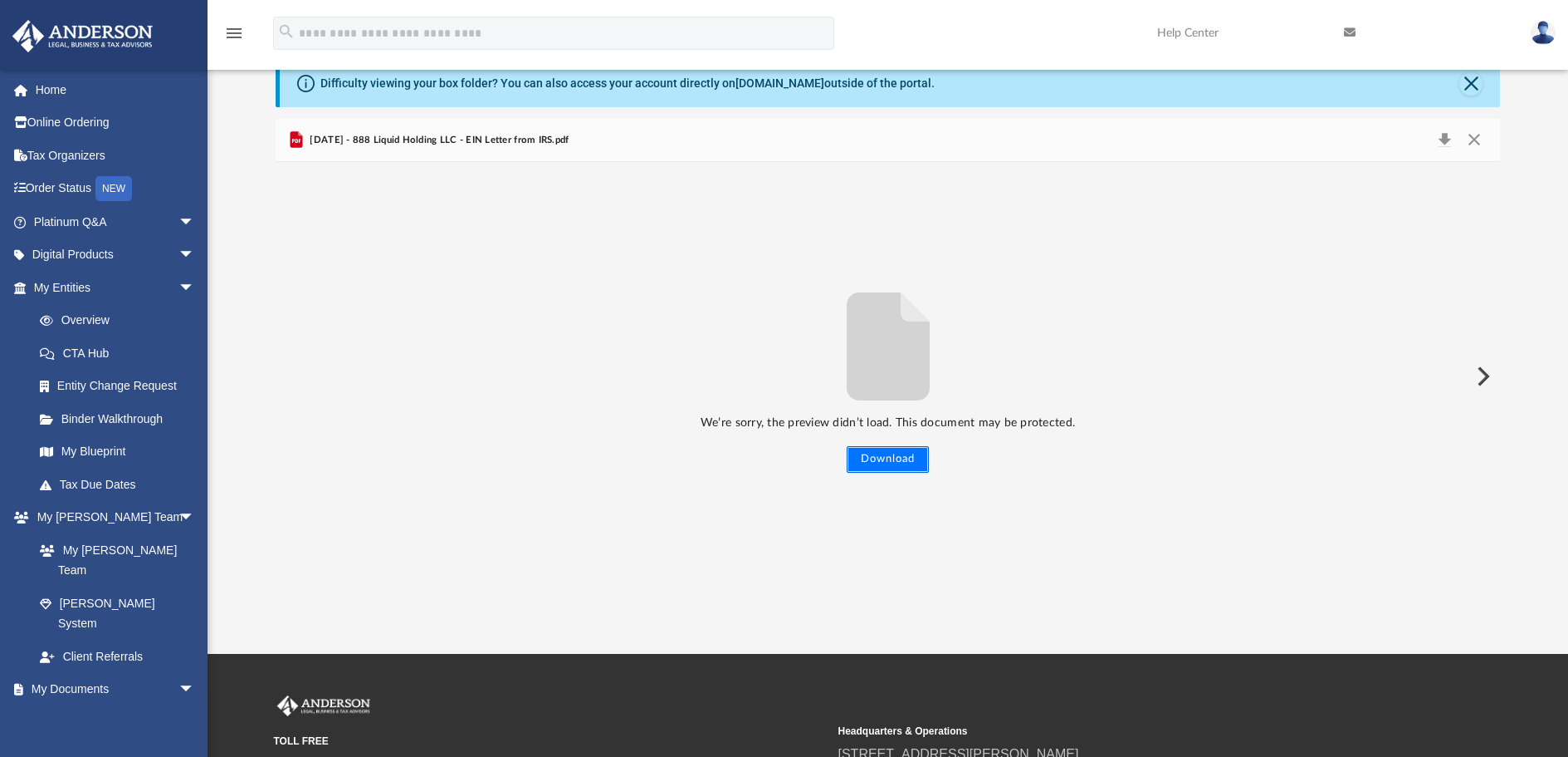
click at [879, 458] on button "Download" at bounding box center [888, 459] width 82 height 27
click at [1472, 140] on button "Close" at bounding box center [1475, 140] width 30 height 23
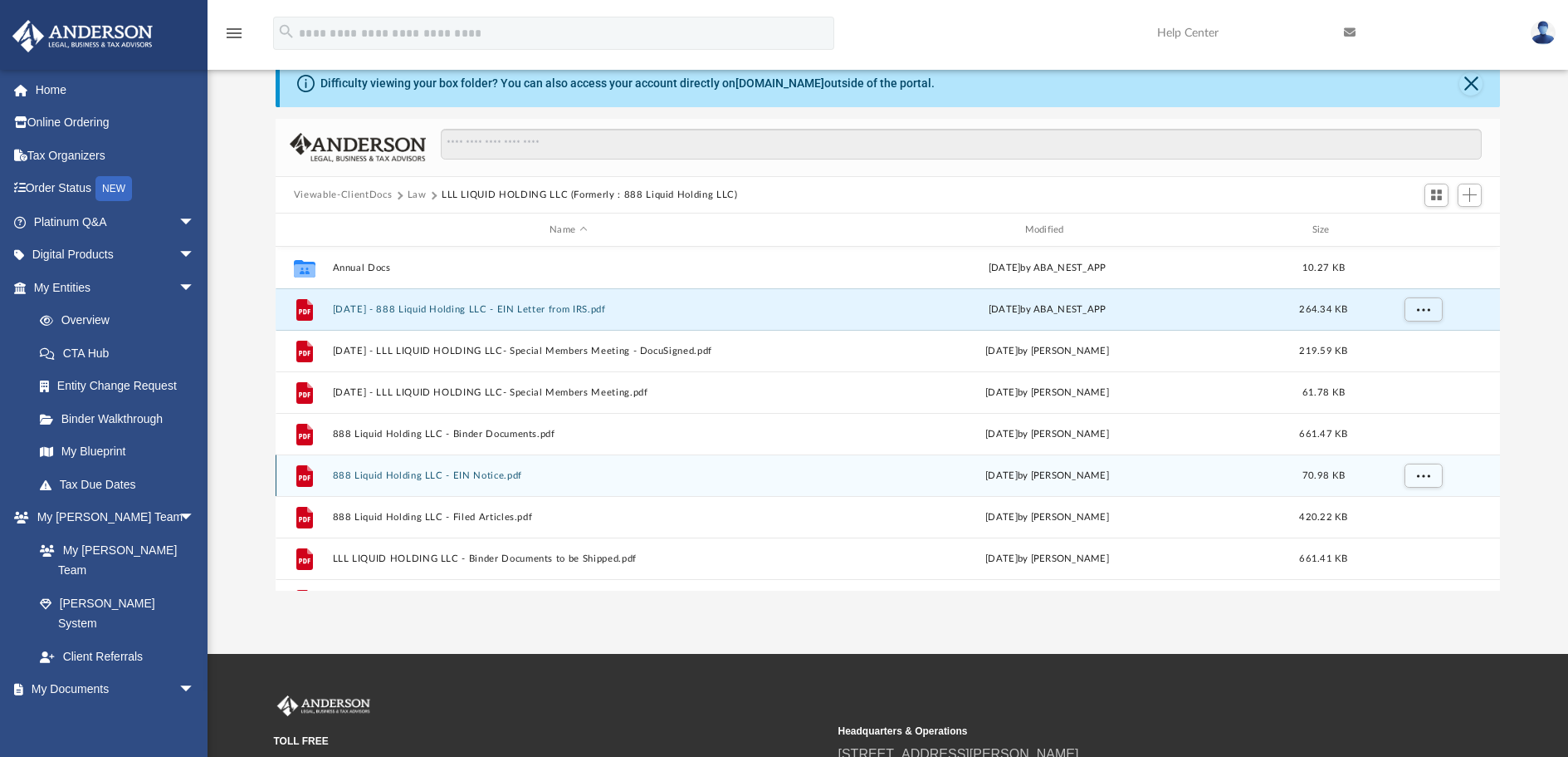
click at [495, 474] on button "888 Liquid Holding LLC - EIN Notice.pdf" at bounding box center [568, 476] width 472 height 11
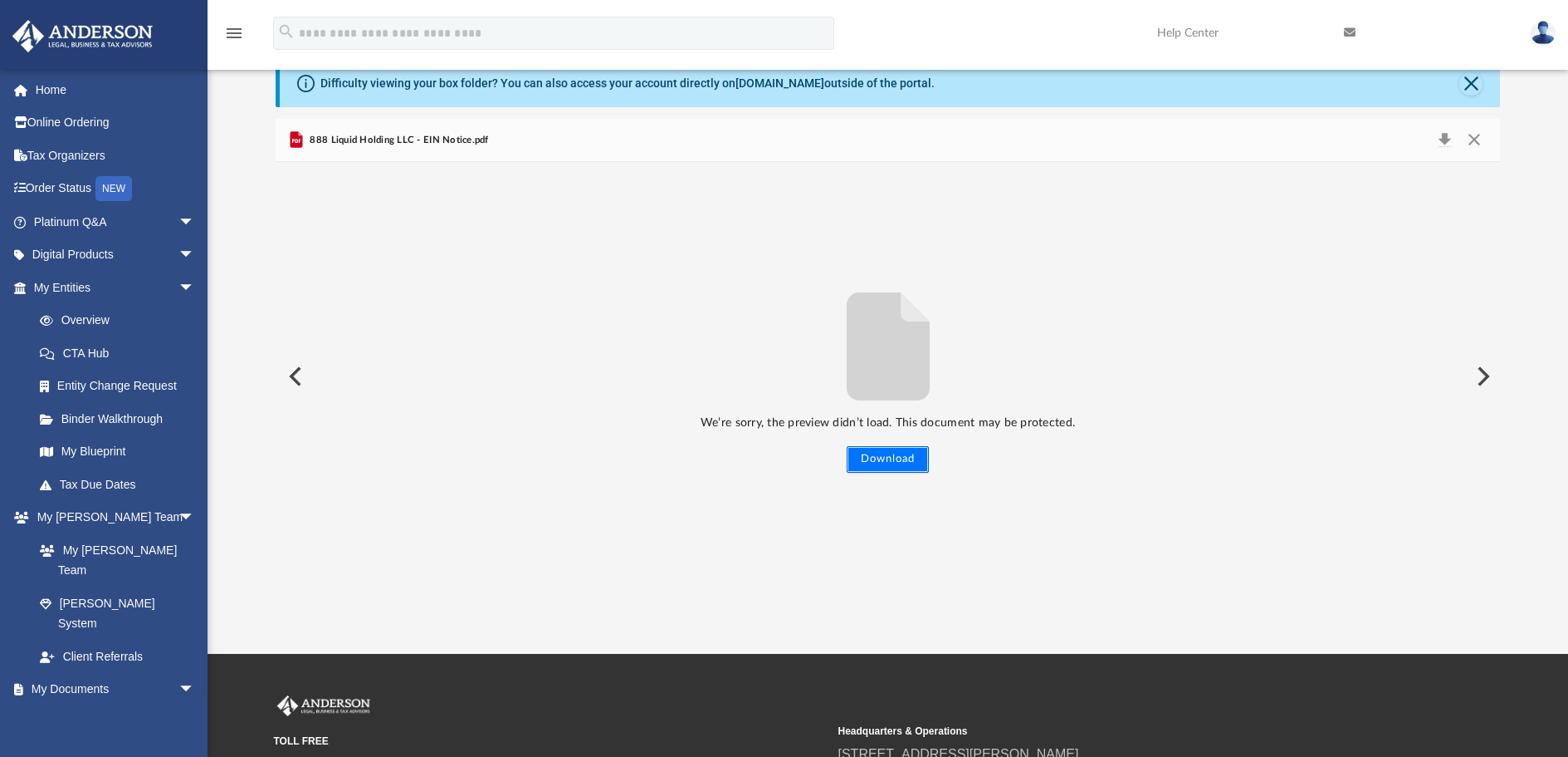
click at [864, 465] on button "Download" at bounding box center [888, 459] width 82 height 27
click at [1471, 137] on button "Close" at bounding box center [1475, 140] width 30 height 23
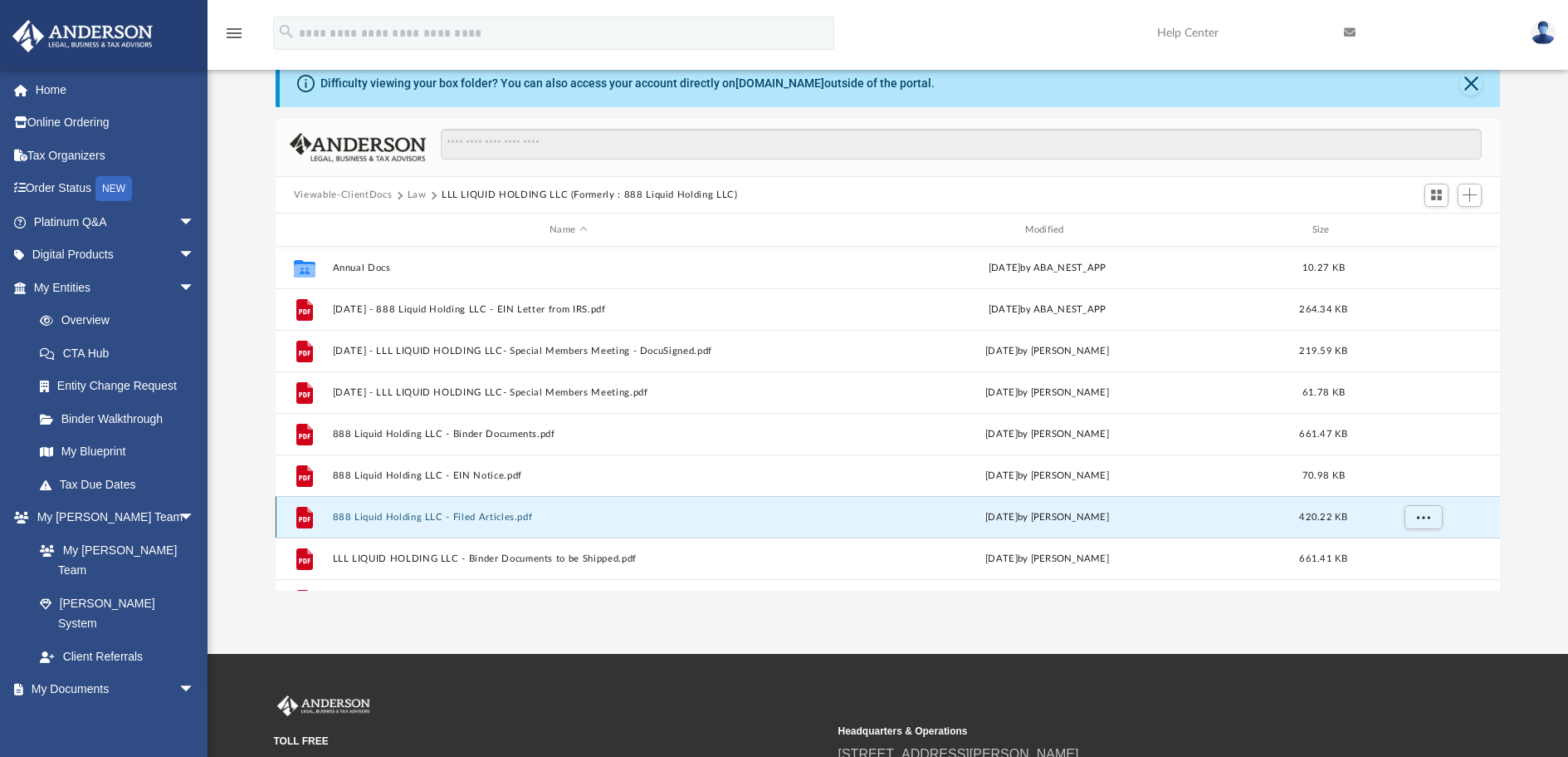
click at [496, 520] on button "888 Liquid Holding LLC - Filed Articles.pdf" at bounding box center [568, 518] width 472 height 11
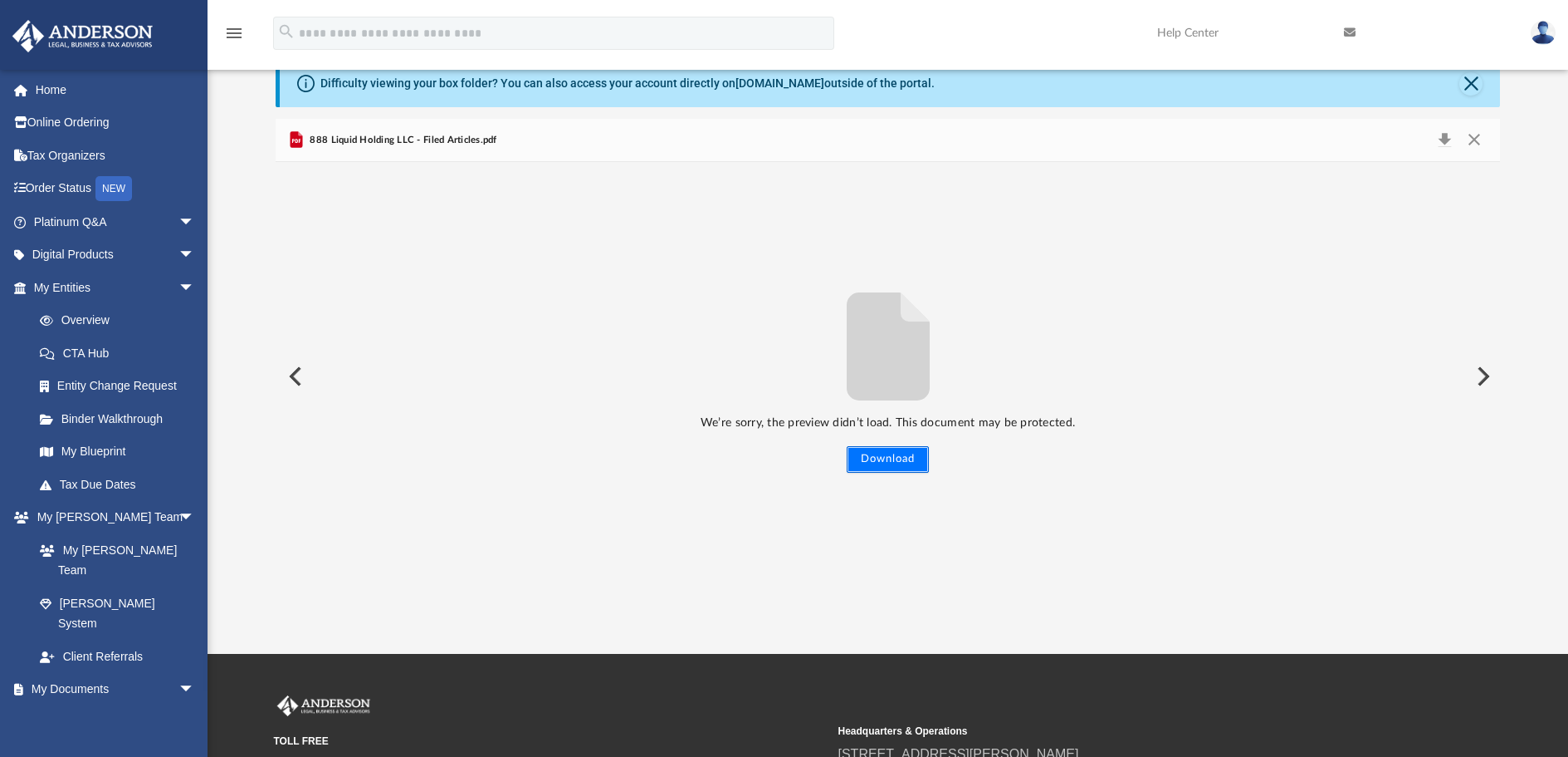
click at [898, 459] on button "Download" at bounding box center [888, 459] width 82 height 27
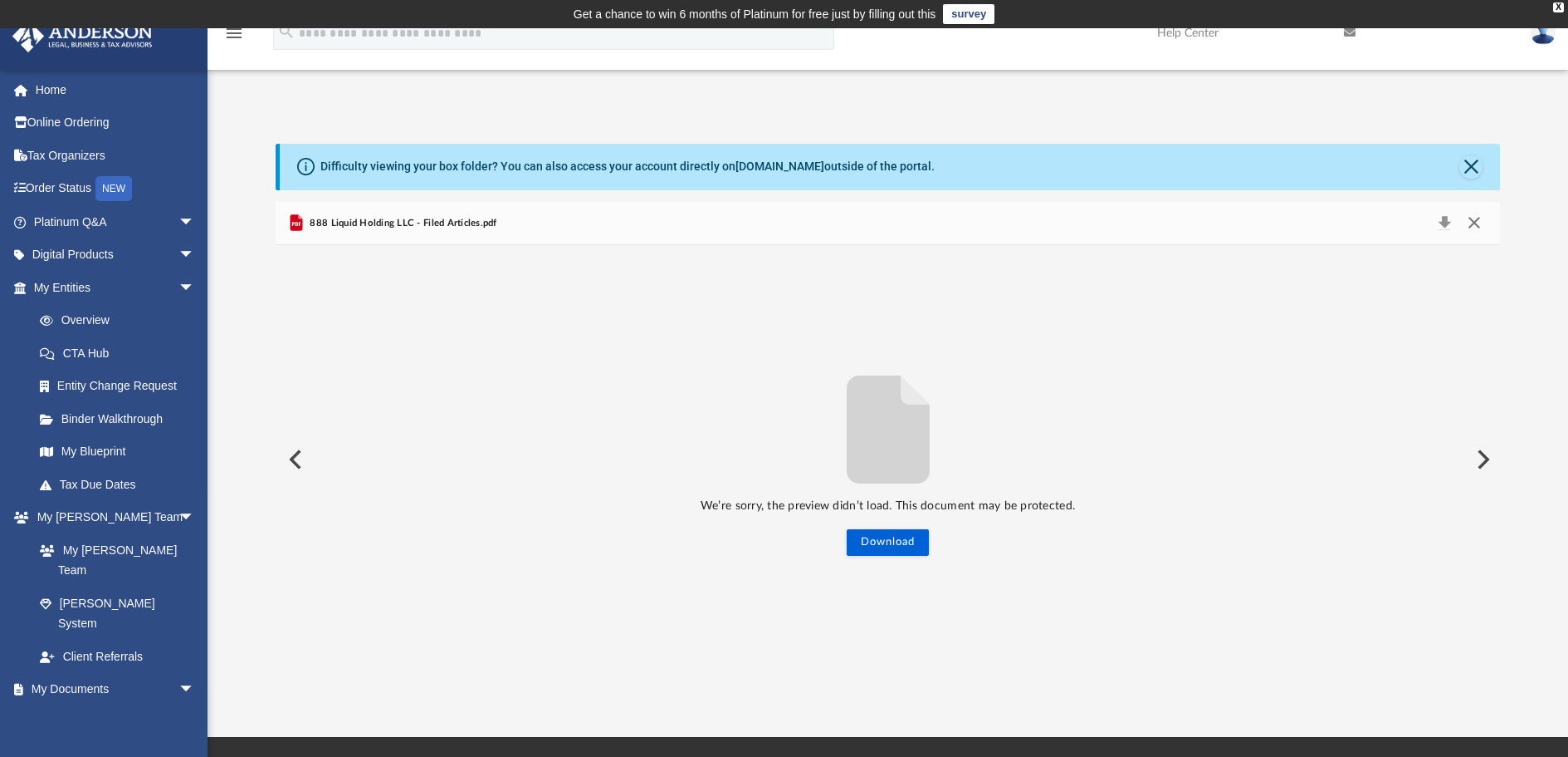
click at [1477, 222] on button "Close" at bounding box center [1475, 223] width 30 height 23
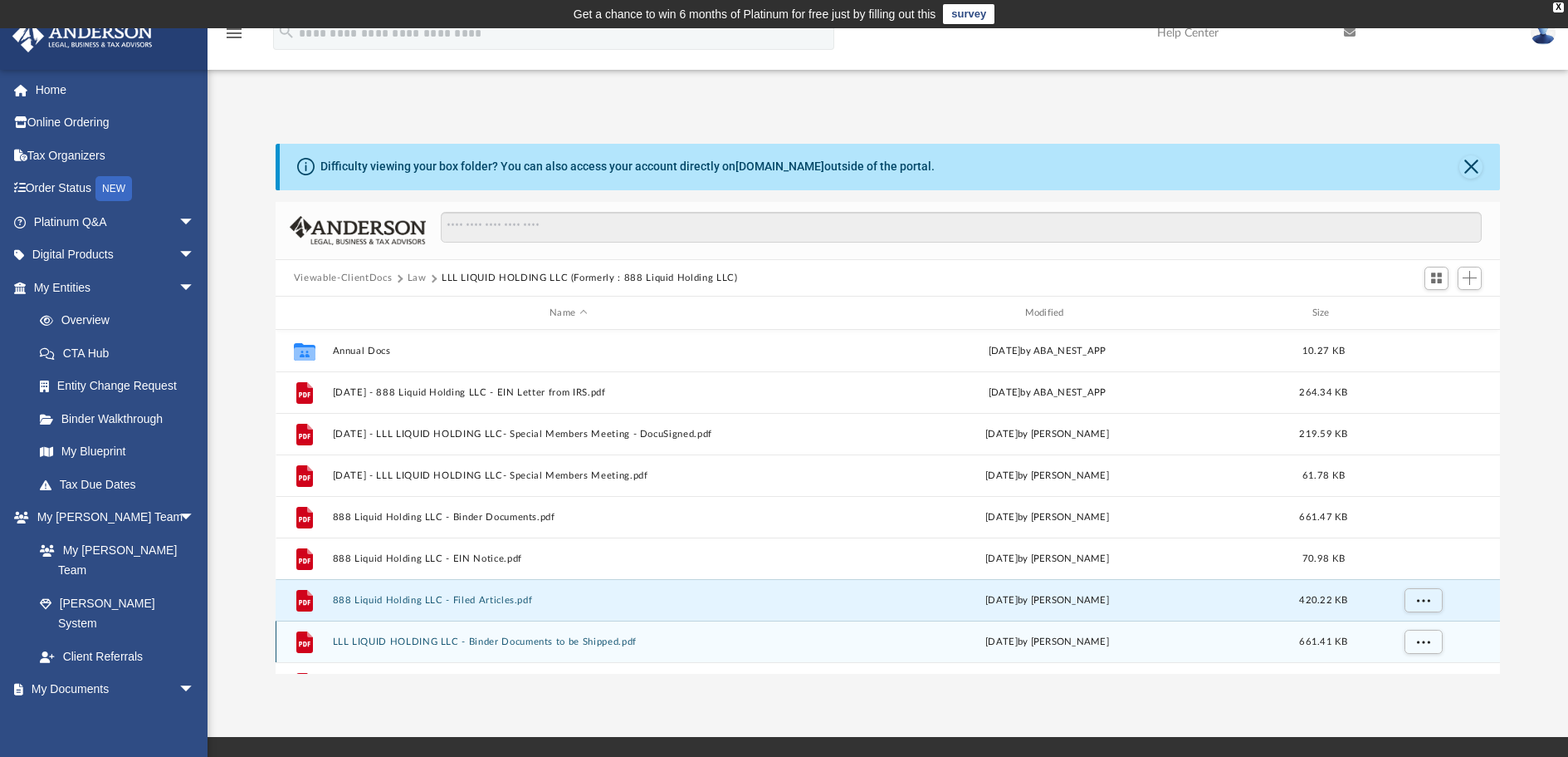
click at [557, 644] on button "LLL LIQUID HOLDING LLC - Binder Documents to be Shipped.pdf" at bounding box center [568, 642] width 472 height 11
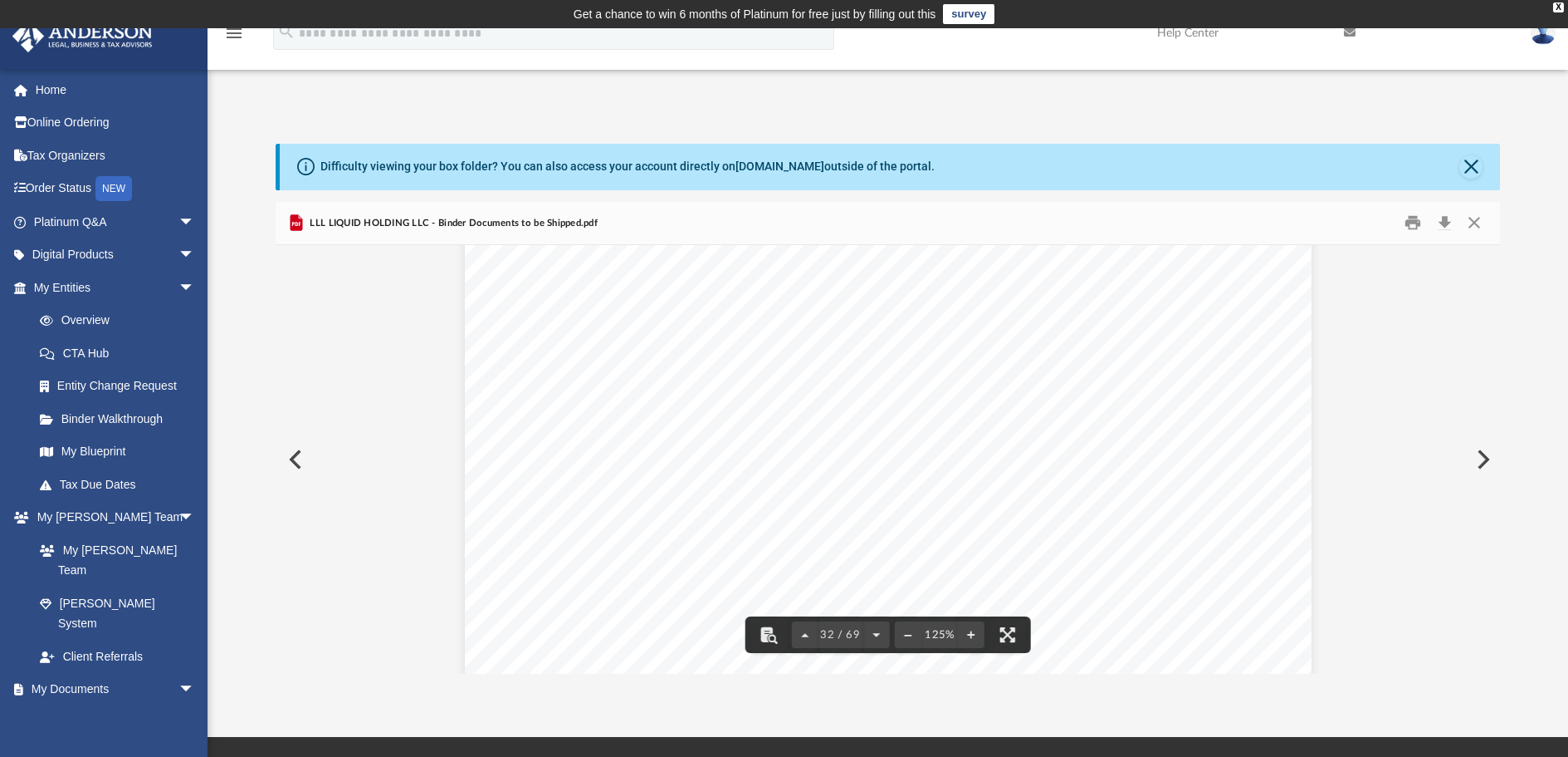
scroll to position [35018, 0]
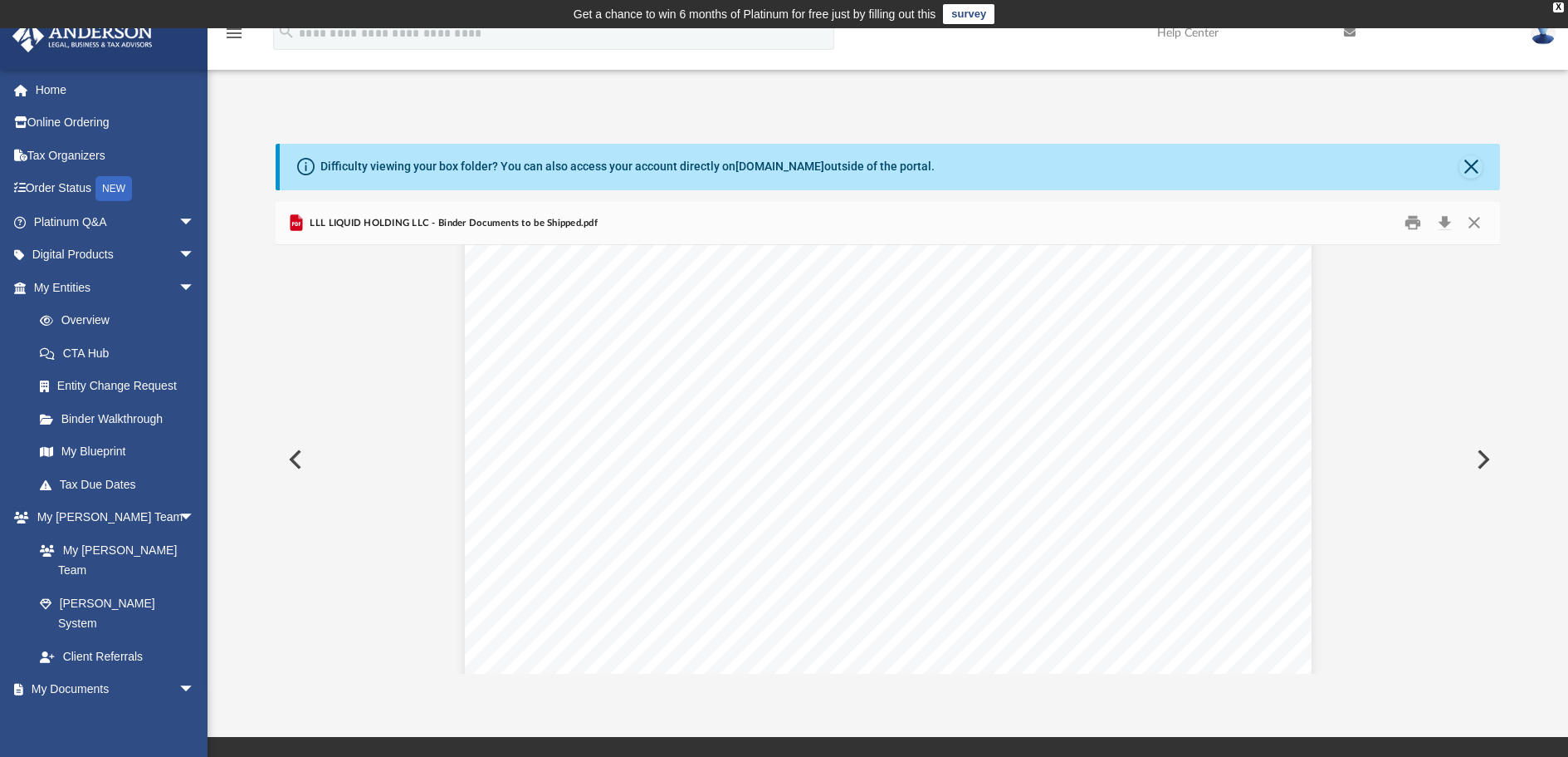
drag, startPoint x: 1496, startPoint y: 443, endPoint x: 1497, endPoint y: 475, distance: 32.0
click at [1497, 475] on button "Preview" at bounding box center [1481, 459] width 36 height 47
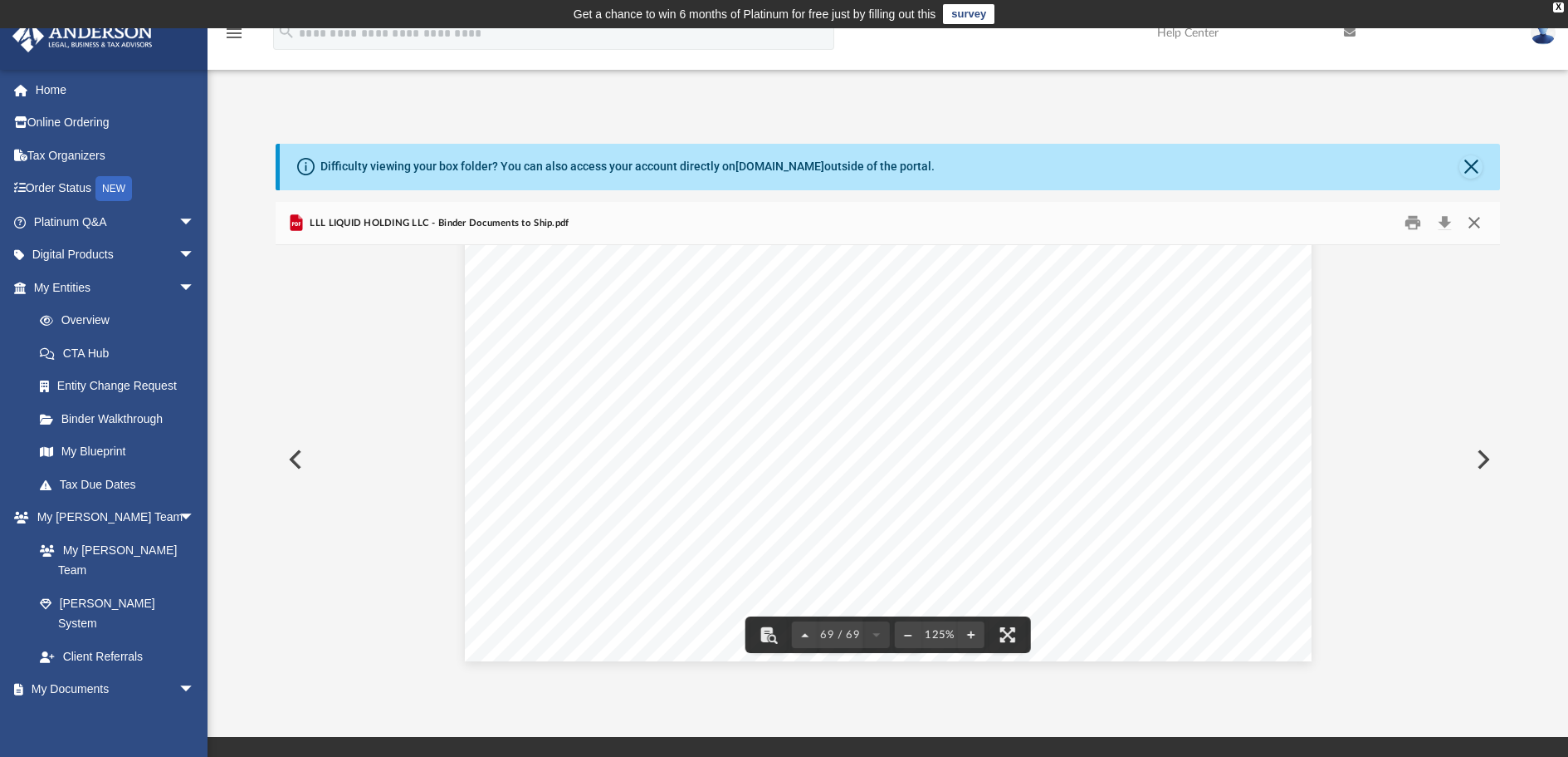
click at [1474, 227] on button "Close" at bounding box center [1475, 223] width 30 height 26
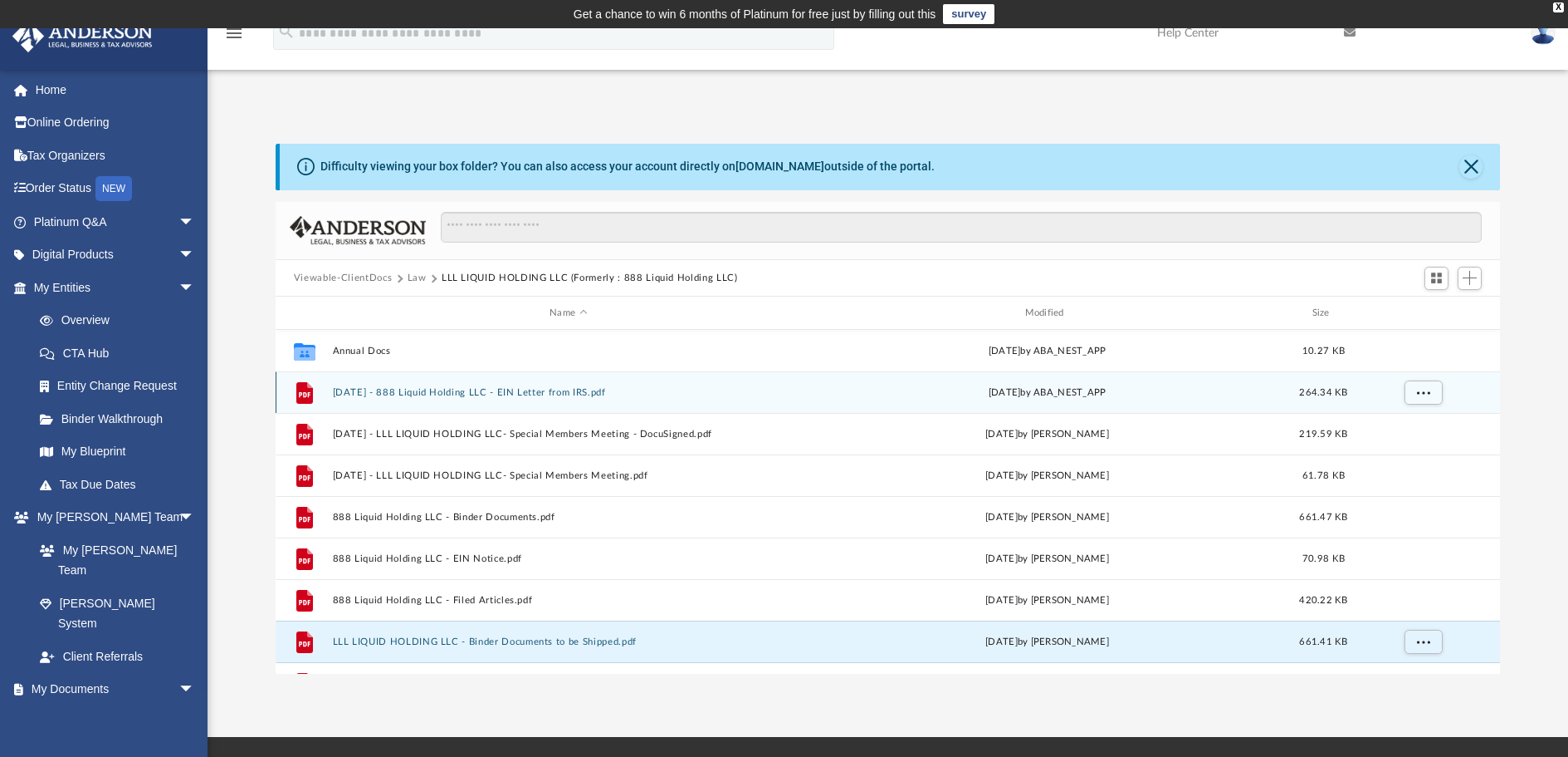
click at [568, 395] on button "[DATE] - 888 Liquid Holding LLC - EIN Letter from IRS.pdf" at bounding box center [568, 393] width 472 height 11
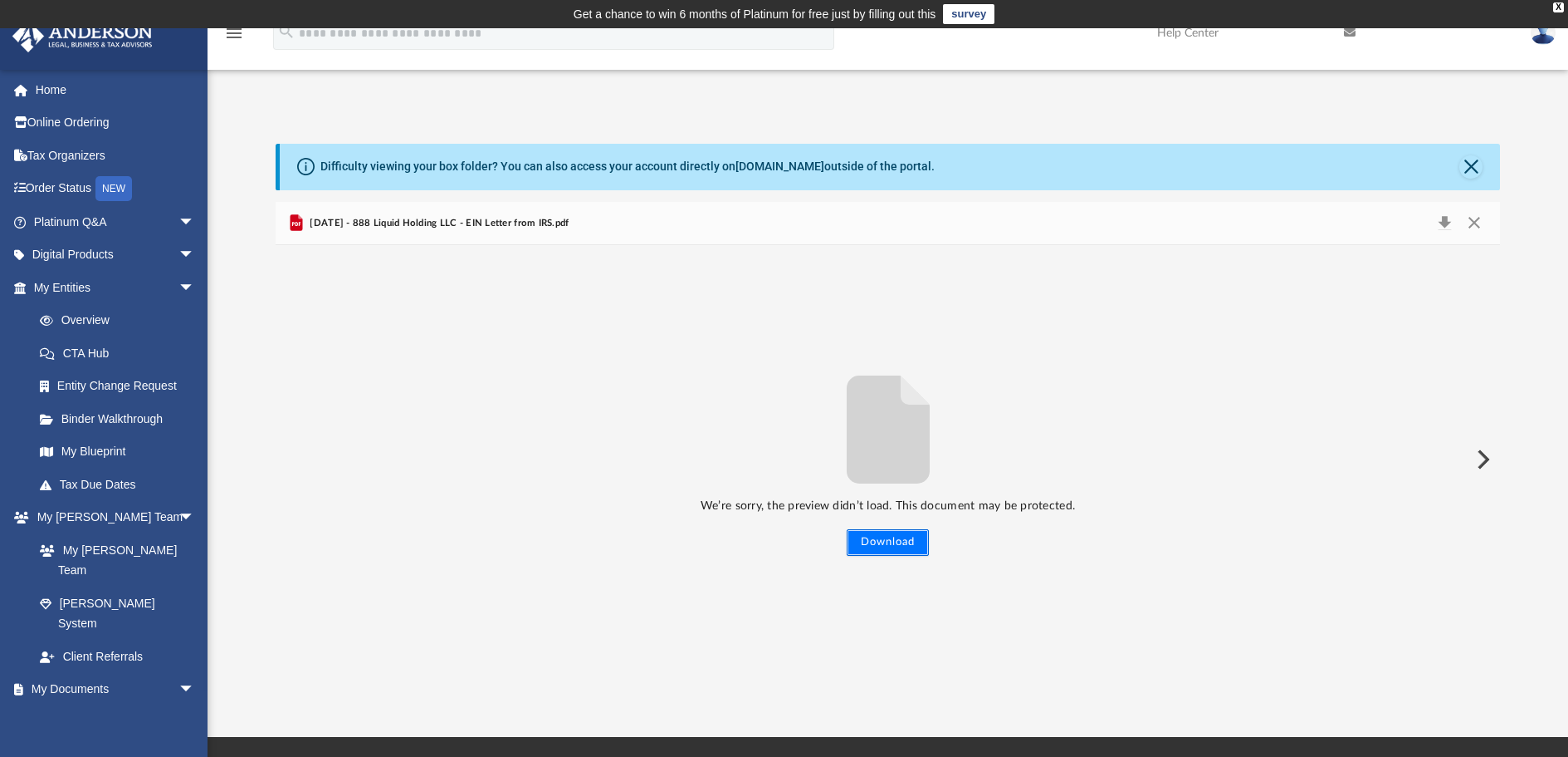
click at [904, 538] on button "Download" at bounding box center [888, 542] width 82 height 27
click at [1474, 219] on button "Close" at bounding box center [1475, 223] width 30 height 23
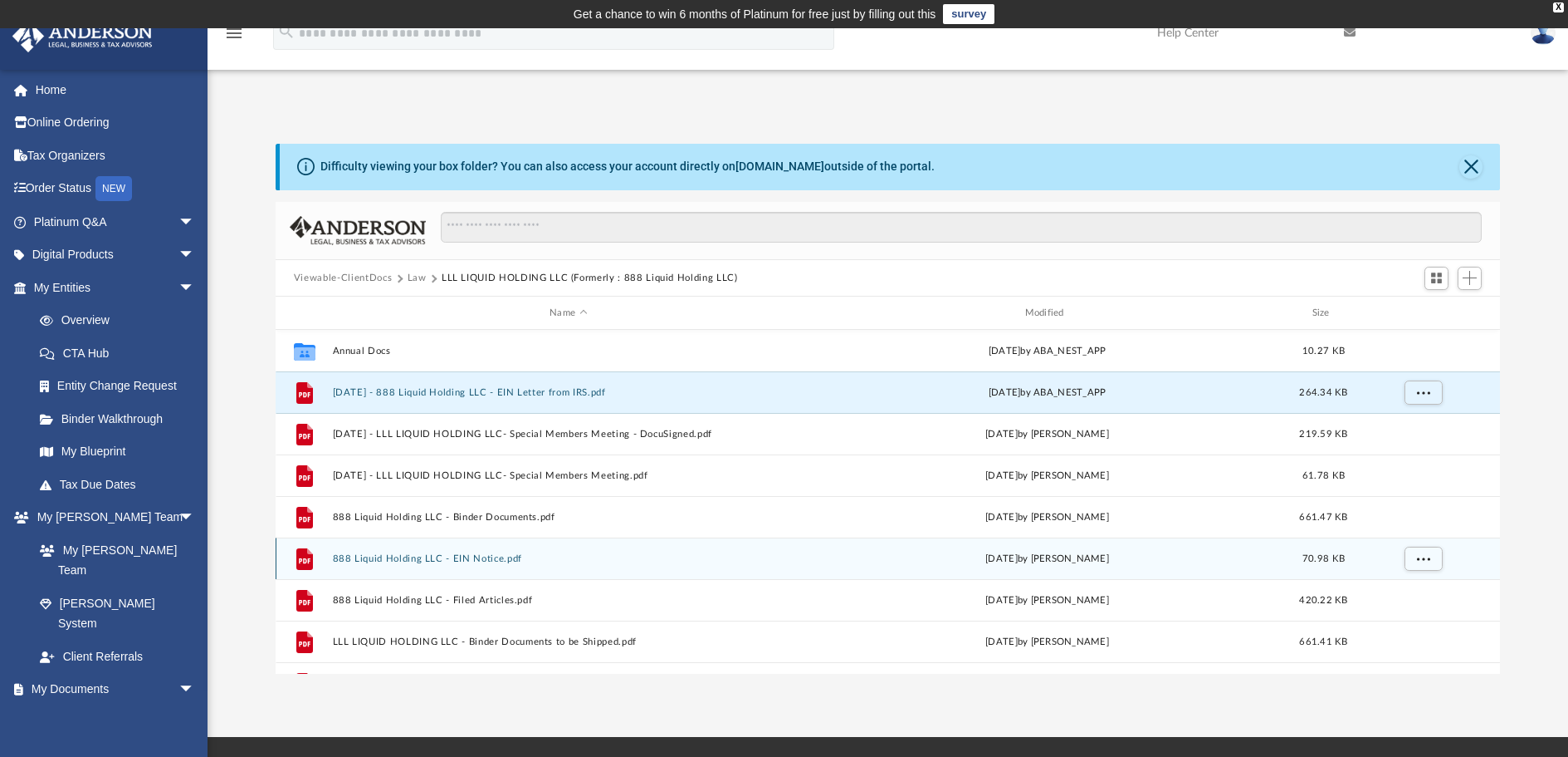
click at [489, 559] on button "888 Liquid Holding LLC - EIN Notice.pdf" at bounding box center [568, 559] width 472 height 11
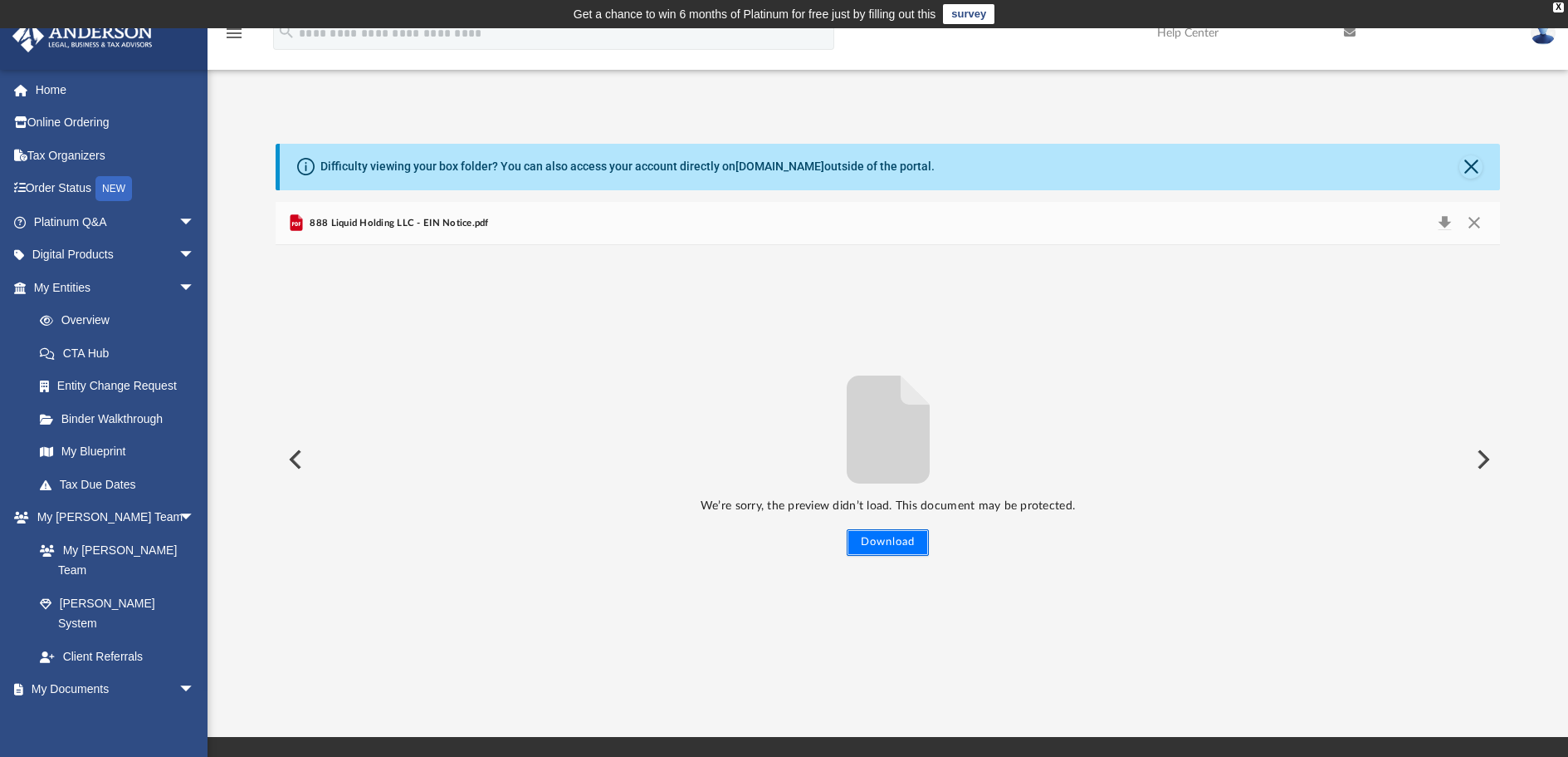
click at [891, 547] on button "Download" at bounding box center [888, 542] width 82 height 27
click at [1535, 42] on img at bounding box center [1543, 33] width 25 height 24
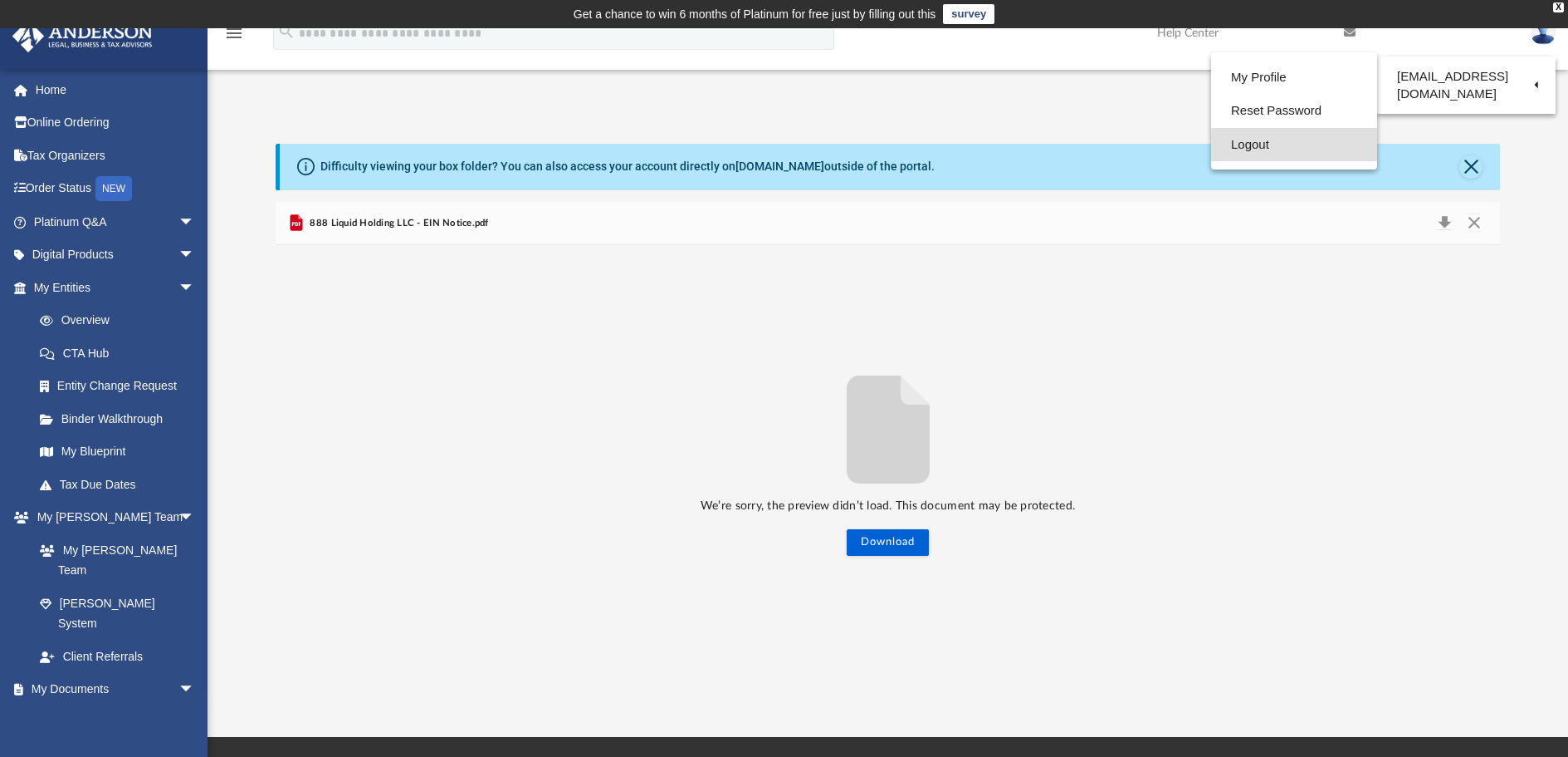
click at [1259, 143] on link "Logout" at bounding box center [1294, 144] width 166 height 34
